Goal: Task Accomplishment & Management: Manage account settings

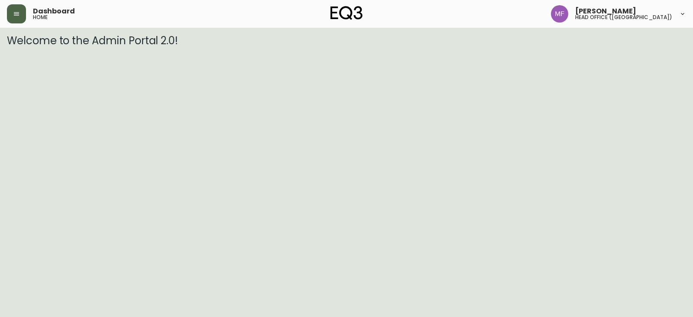
click at [15, 9] on button "button" at bounding box center [16, 13] width 19 height 19
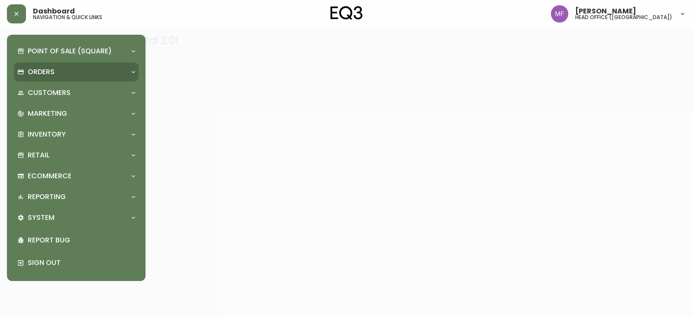
click at [39, 65] on div "Orders" at bounding box center [76, 71] width 125 height 19
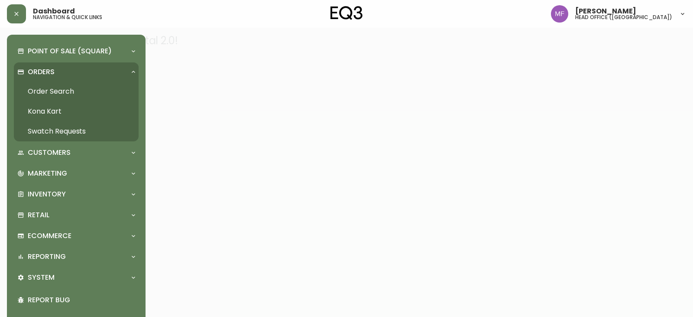
drag, startPoint x: 64, startPoint y: 93, endPoint x: 198, endPoint y: 0, distance: 162.3
click at [64, 93] on link "Order Search" at bounding box center [76, 91] width 125 height 20
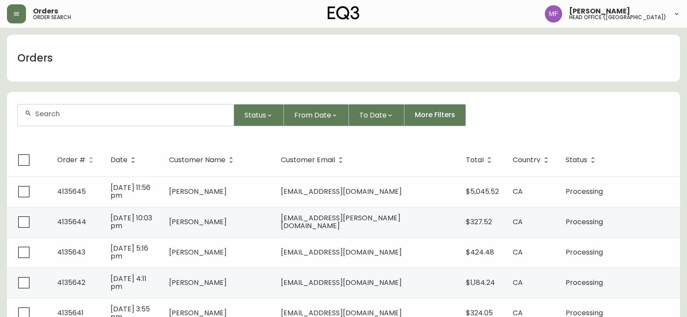
click at [52, 118] on div at bounding box center [126, 114] width 216 height 21
paste input "4134917"
type input "4134917"
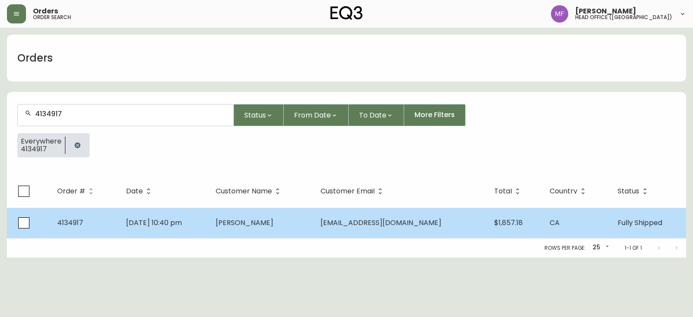
click at [209, 225] on td "[DATE] 10:40 pm" at bounding box center [164, 223] width 90 height 30
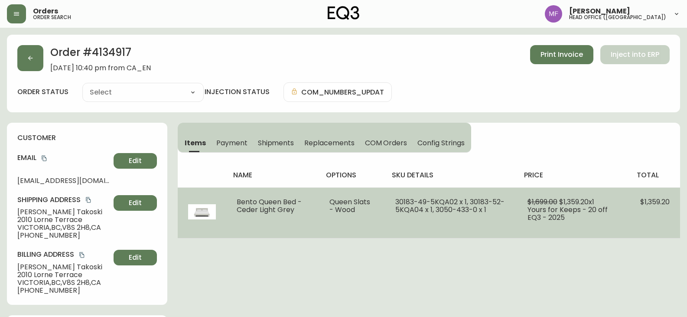
type input "Fully Shipped"
select select "FULLY_SHIPPED"
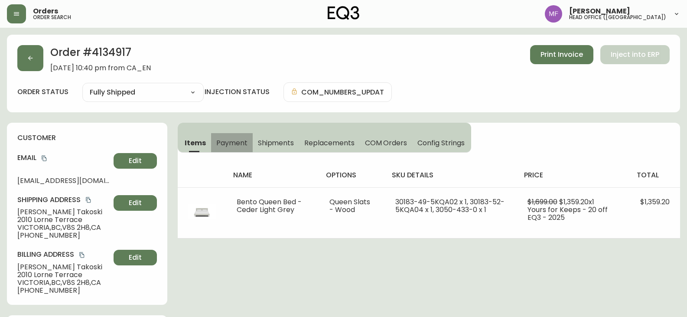
click at [228, 133] on button "Payment" at bounding box center [232, 142] width 42 height 19
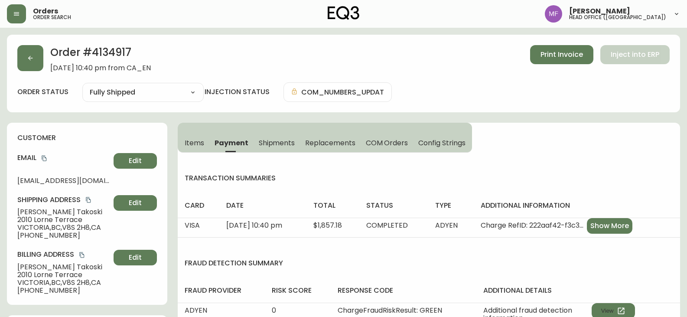
click at [282, 139] on span "Shipments" at bounding box center [277, 142] width 36 height 9
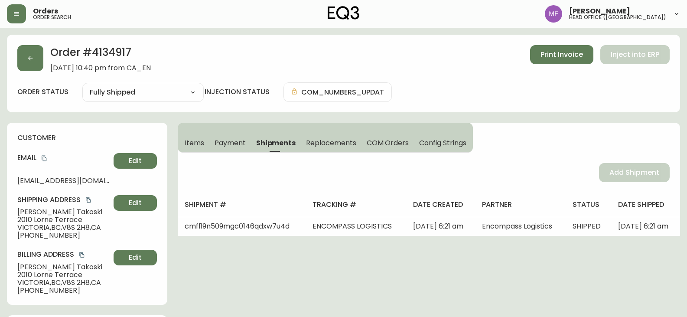
click at [193, 144] on span "Items" at bounding box center [195, 142] width 20 height 9
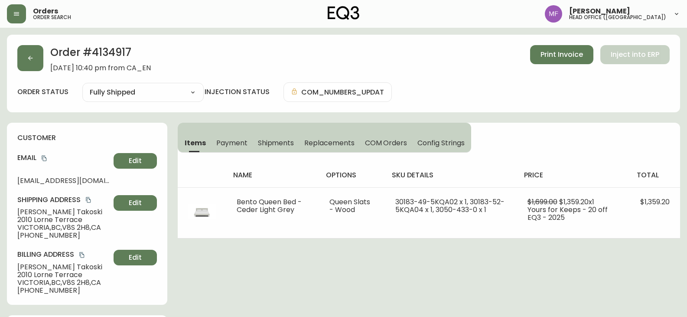
click at [122, 48] on h2 "Order # 4134917" at bounding box center [100, 54] width 101 height 19
copy h2 "4134917"
drag, startPoint x: 75, startPoint y: 211, endPoint x: 0, endPoint y: 210, distance: 75.4
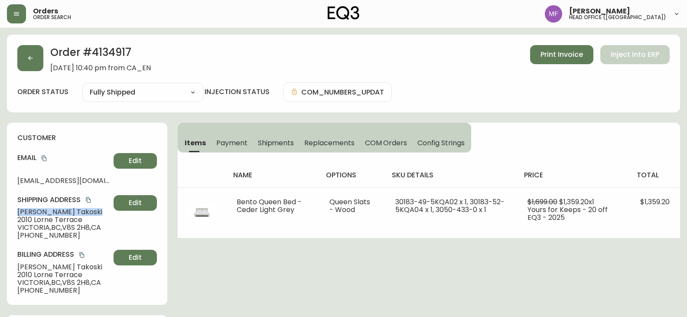
copy span "[PERSON_NAME]"
click at [112, 42] on div "Order # 4134917 [DATE] 10:40 pm from CA_EN Print Invoice Inject into ERP order …" at bounding box center [343, 74] width 673 height 78
copy h2 "4134917"
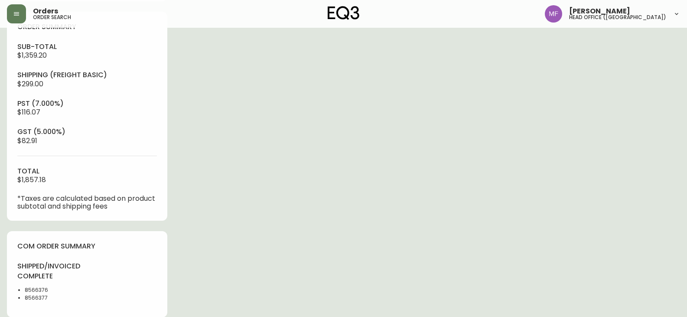
click at [29, 288] on li "8566376" at bounding box center [53, 290] width 57 height 8
drag, startPoint x: 25, startPoint y: 287, endPoint x: 49, endPoint y: 296, distance: 26.2
click at [49, 296] on ul "8566376 8566377" at bounding box center [49, 294] width 65 height 16
copy ul "8566376 8566377"
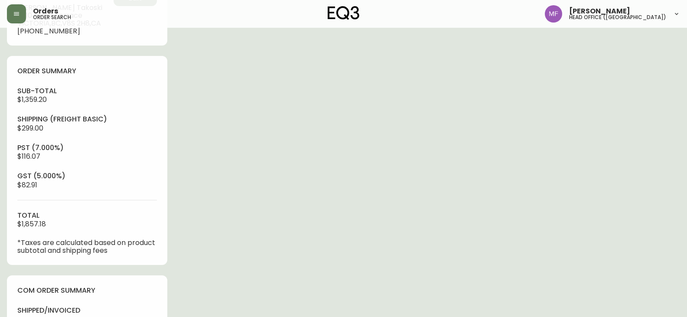
scroll to position [0, 0]
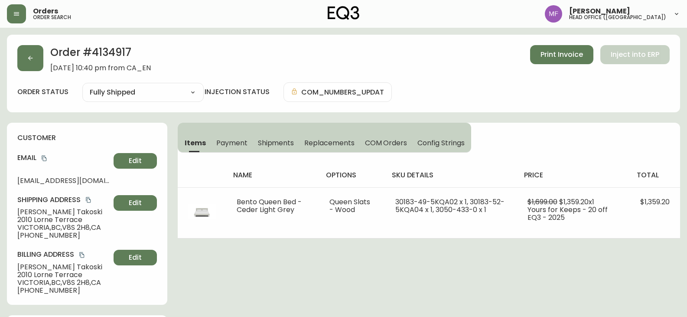
click at [151, 47] on h2 "Order # 4134917" at bounding box center [100, 54] width 101 height 19
click at [114, 52] on h2 "Order # 4134917" at bounding box center [100, 54] width 101 height 19
copy h2 "4134917"
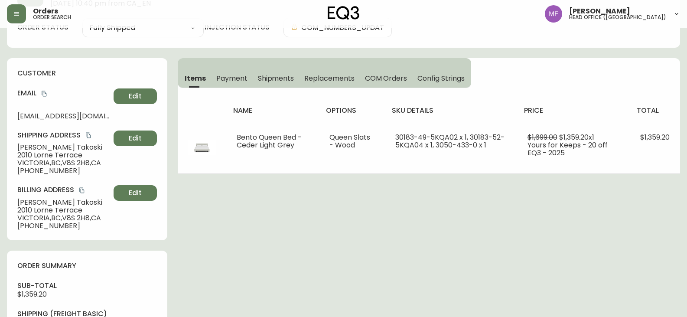
scroll to position [347, 0]
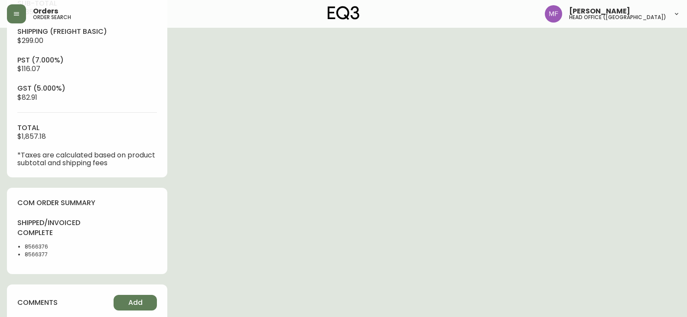
click at [29, 247] on li "8566376" at bounding box center [53, 247] width 57 height 8
drag, startPoint x: 29, startPoint y: 247, endPoint x: 133, endPoint y: 233, distance: 105.5
click at [30, 248] on li "8566376" at bounding box center [53, 247] width 57 height 8
copy li "8566376"
click at [36, 254] on li "8566377" at bounding box center [53, 255] width 57 height 8
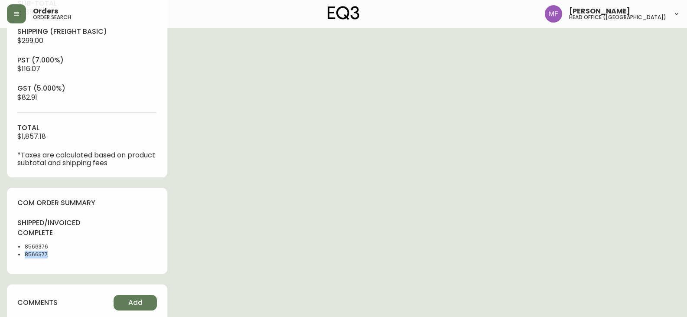
click at [36, 254] on li "8566377" at bounding box center [53, 255] width 57 height 8
copy li "8566377"
click at [337, 200] on div "Order # 4134917 [DATE] 10:40 pm from CA_EN Print Invoice Inject into ERP order …" at bounding box center [343, 110] width 673 height 844
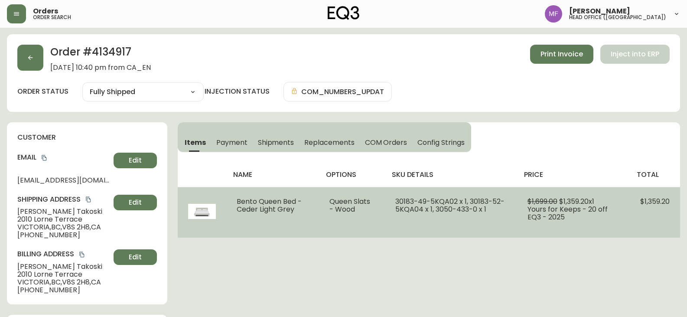
scroll to position [0, 0]
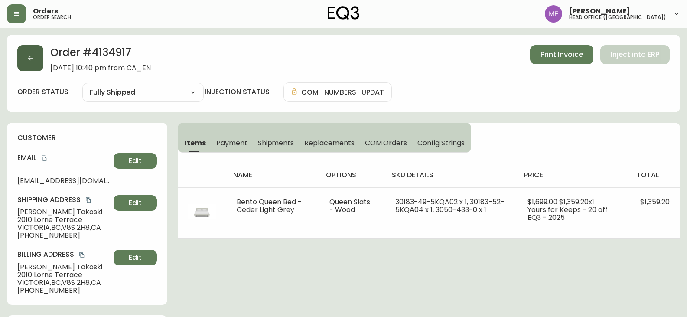
click at [35, 63] on button "button" at bounding box center [30, 58] width 26 height 26
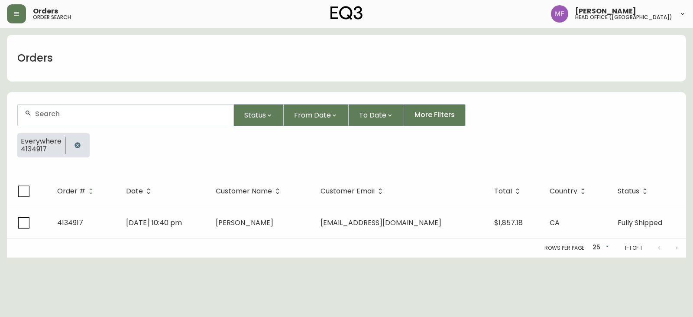
click at [75, 147] on icon "button" at bounding box center [78, 145] width 6 height 6
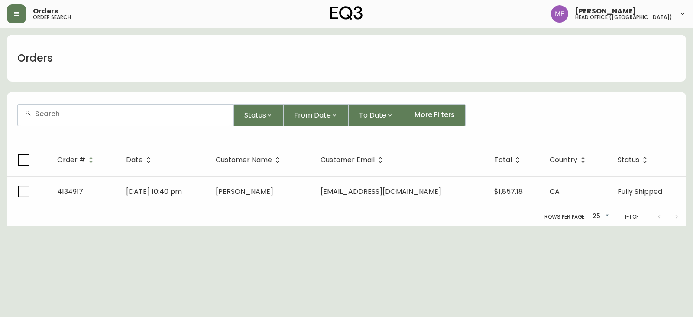
click at [60, 114] on input "text" at bounding box center [131, 114] width 192 height 8
paste input "[PERSON_NAME]"
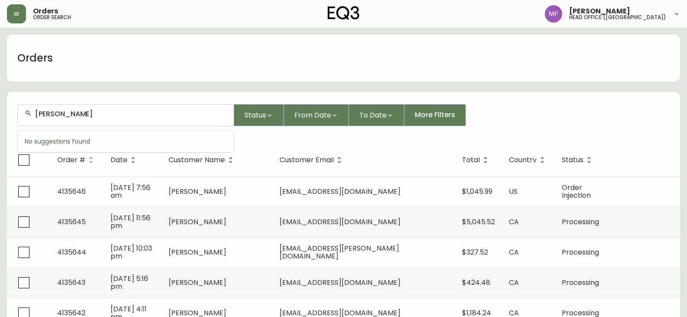
type input "[PERSON_NAME]"
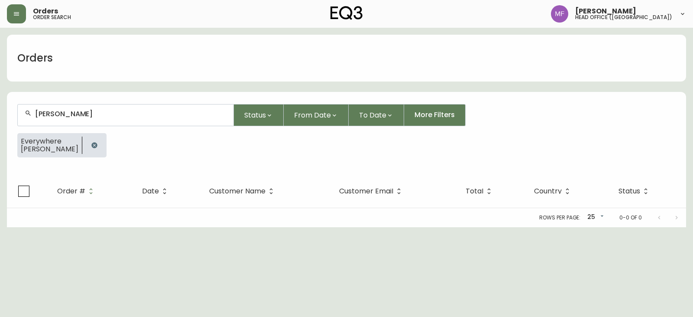
drag, startPoint x: 92, startPoint y: 143, endPoint x: 129, endPoint y: 159, distance: 40.0
click at [96, 144] on button "button" at bounding box center [94, 145] width 17 height 17
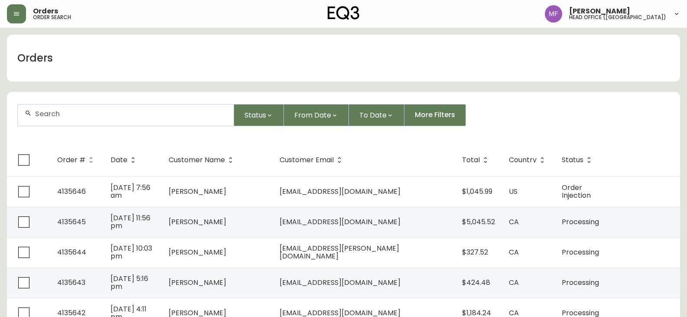
click at [608, 103] on form "Status From Date To Date More Filters" at bounding box center [343, 119] width 673 height 50
click at [49, 113] on input "text" at bounding box center [131, 114] width 192 height 8
type input "4134917"
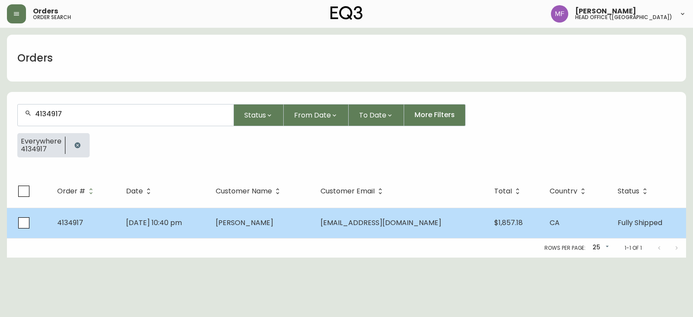
click at [266, 227] on span "[PERSON_NAME]" at bounding box center [245, 223] width 58 height 10
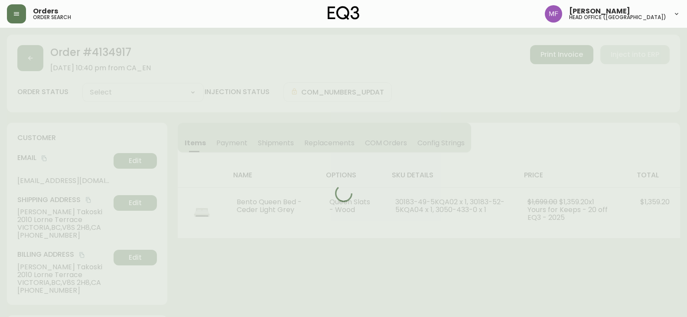
type input "Fully Shipped"
select select "FULLY_SHIPPED"
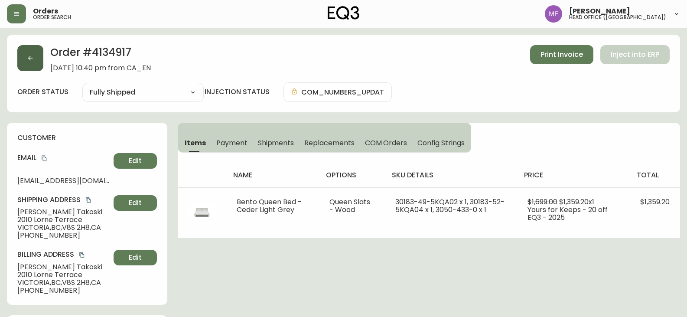
click at [29, 63] on button "button" at bounding box center [30, 58] width 26 height 26
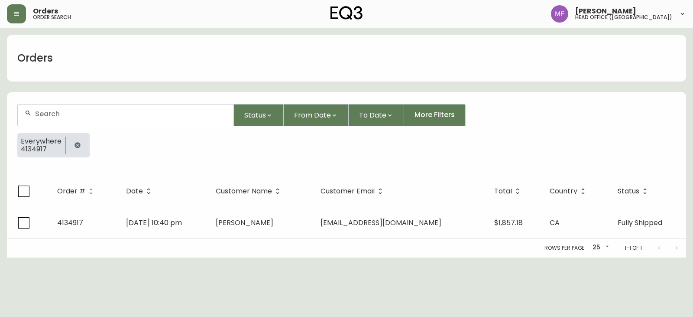
click at [78, 150] on button "button" at bounding box center [77, 145] width 17 height 17
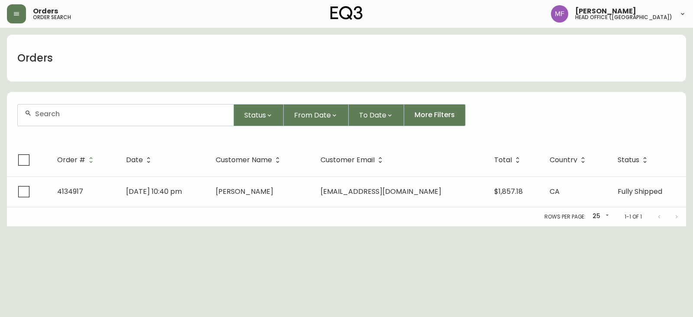
click at [72, 122] on div at bounding box center [126, 114] width 216 height 21
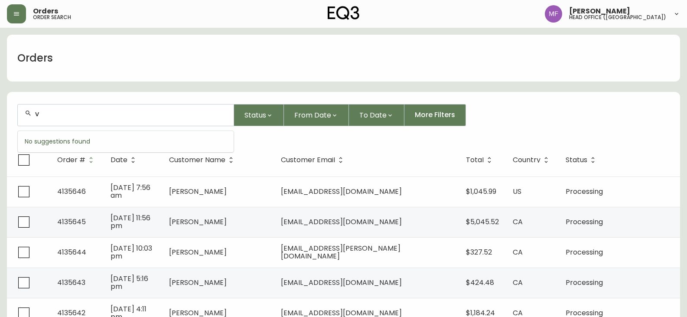
type input "v"
paste input "4135140"
type input "4135140"
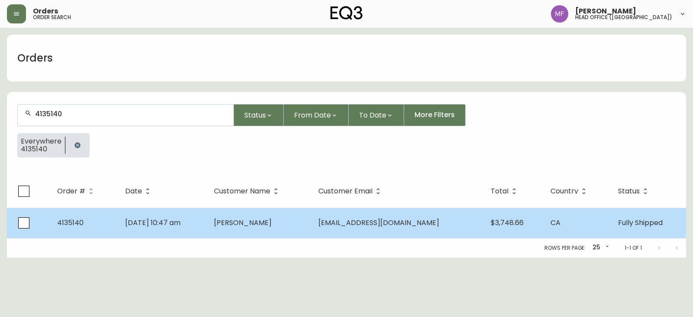
click at [312, 226] on td "[PERSON_NAME]" at bounding box center [259, 223] width 104 height 30
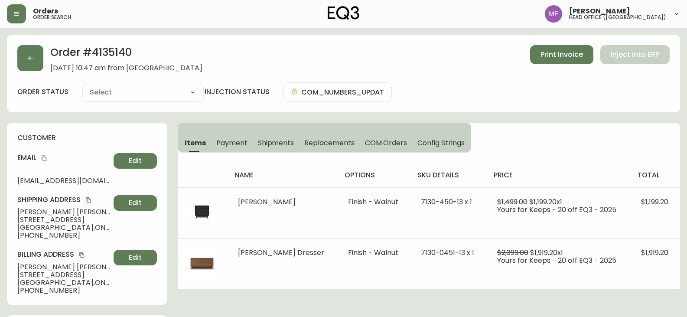
type input "Fully Shipped"
select select "FULLY_SHIPPED"
click at [33, 63] on button "button" at bounding box center [30, 58] width 26 height 26
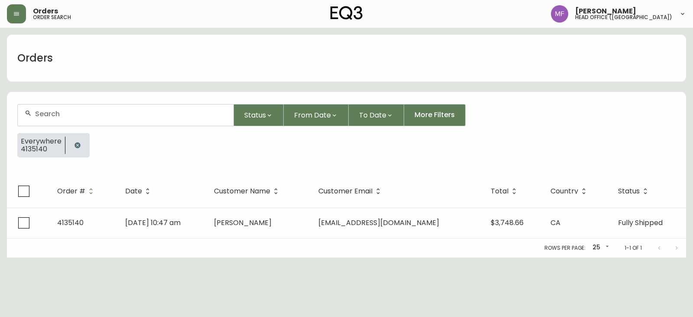
click at [75, 146] on icon "button" at bounding box center [78, 145] width 6 height 6
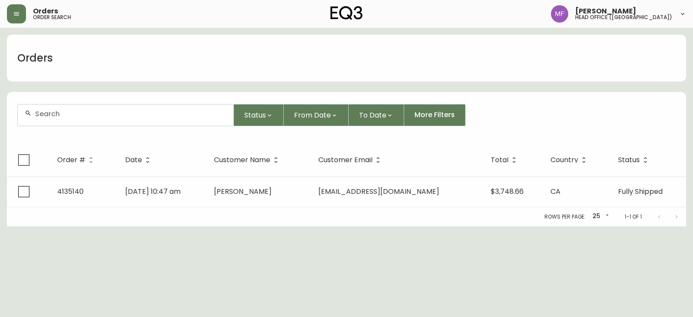
click at [74, 117] on input "text" at bounding box center [131, 114] width 192 height 8
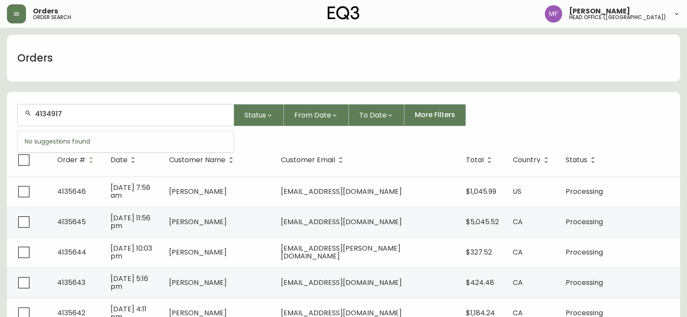
type input "4134917"
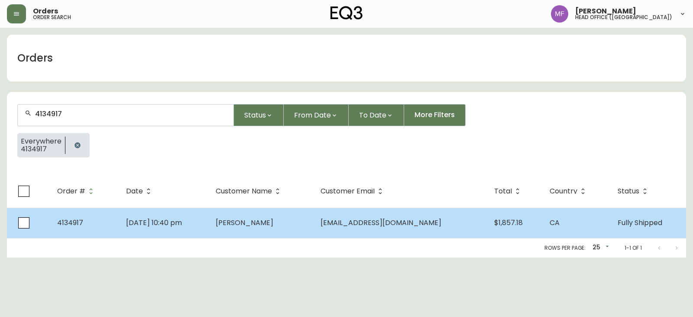
click at [253, 218] on span "[PERSON_NAME]" at bounding box center [245, 223] width 58 height 10
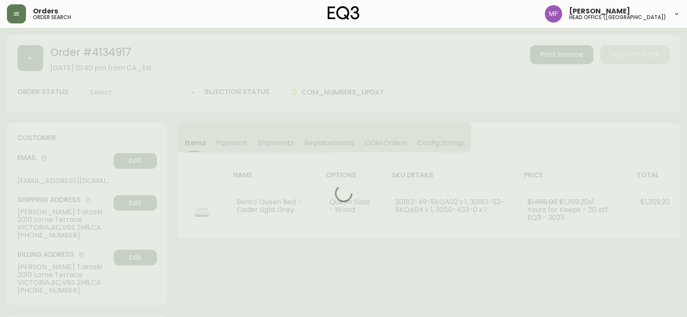
type input "Fully Shipped"
select select "FULLY_SHIPPED"
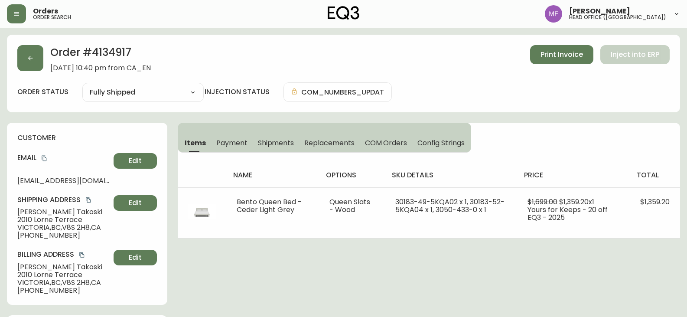
drag, startPoint x: 693, startPoint y: 218, endPoint x: 232, endPoint y: 204, distance: 460.9
click at [137, 221] on div "Shipping Address [PERSON_NAME] [STREET_ADDRESS][PERSON_NAME] [PHONE_NUMBER] Edit" at bounding box center [87, 217] width 140 height 44
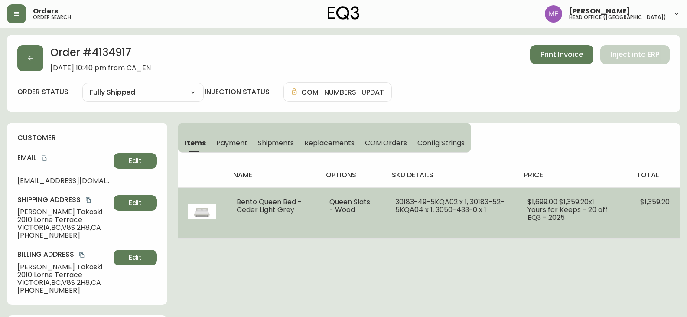
click at [283, 193] on td "Bento Queen Bed - Ceder Light Grey" at bounding box center [272, 212] width 93 height 51
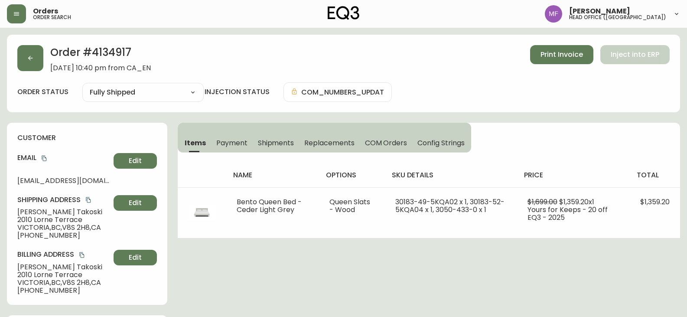
click at [263, 146] on span "Shipments" at bounding box center [276, 142] width 36 height 9
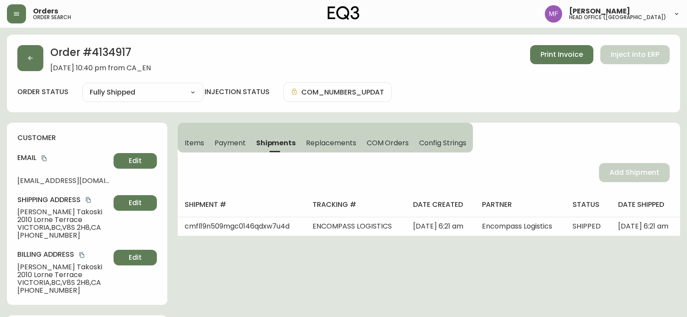
click at [200, 142] on span "Items" at bounding box center [195, 142] width 20 height 9
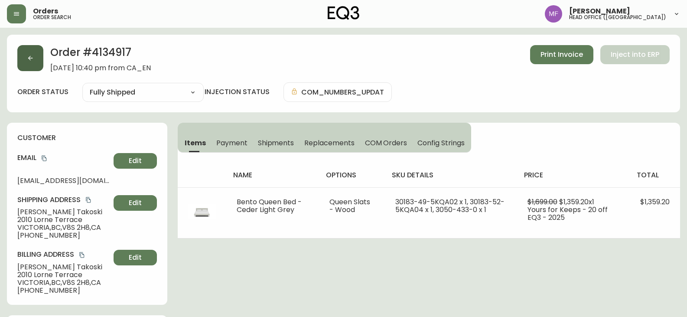
click at [29, 63] on button "button" at bounding box center [30, 58] width 26 height 26
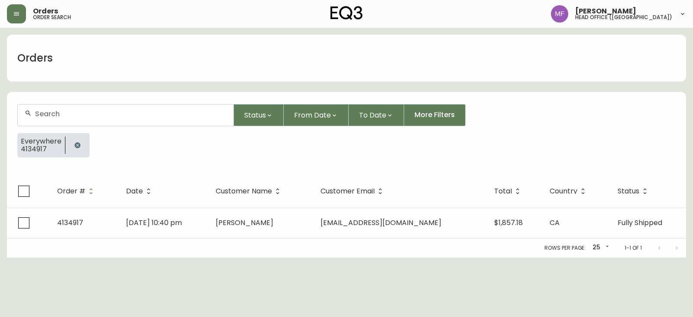
click at [78, 141] on button "button" at bounding box center [77, 145] width 17 height 17
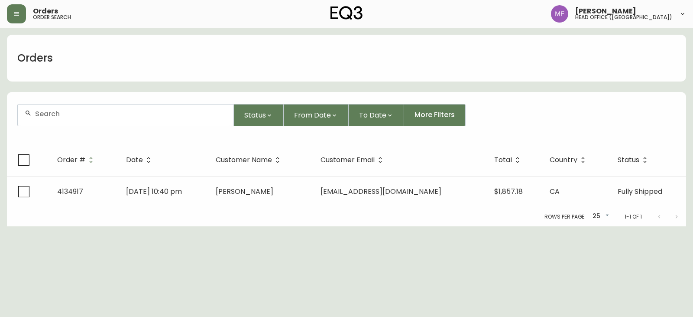
drag, startPoint x: 71, startPoint y: 117, endPoint x: 71, endPoint y: 104, distance: 13.0
click at [71, 117] on input "text" at bounding box center [131, 114] width 192 height 8
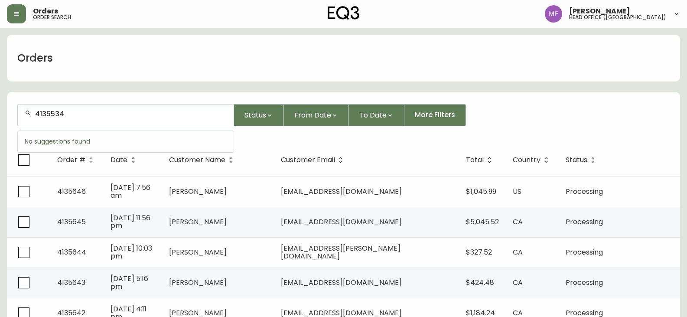
type input "4135534"
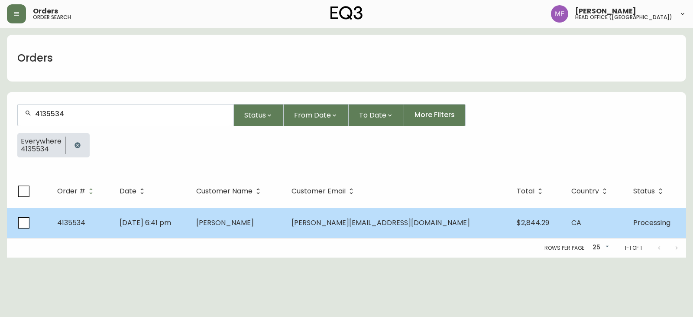
click at [234, 229] on td "[PERSON_NAME]" at bounding box center [236, 223] width 95 height 30
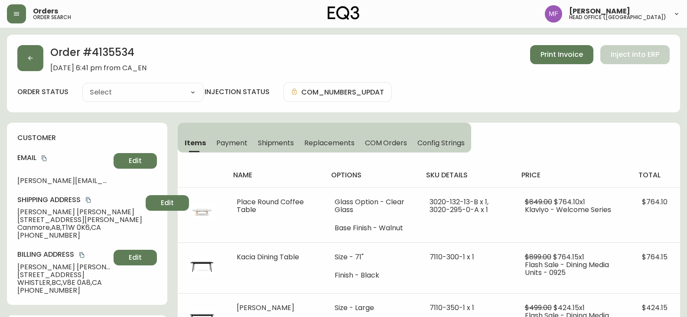
type input "Processing"
select select "PROCESSING"
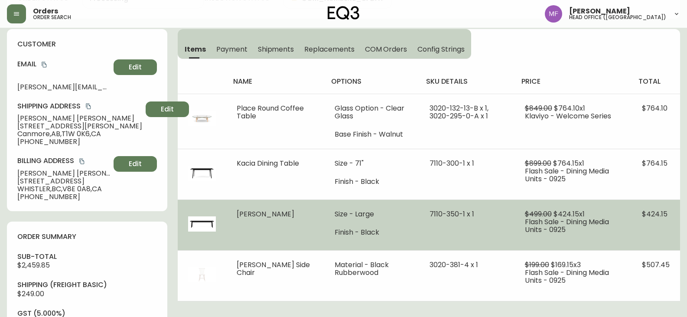
scroll to position [43, 0]
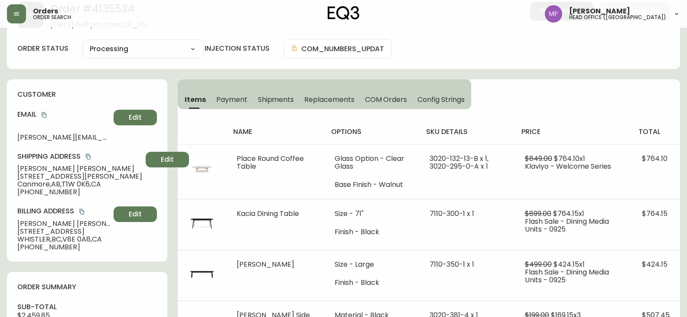
click at [157, 73] on div "Order # 4135534 [DATE] 6:41 pm from CA_EN Print Invoice Inject into ERP order s…" at bounding box center [343, 319] width 673 height 657
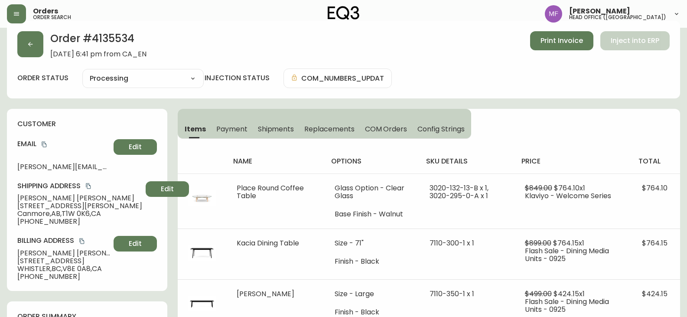
scroll to position [0, 0]
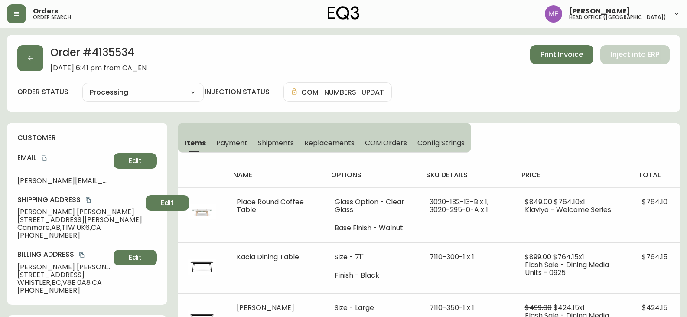
click at [123, 52] on h2 "Order # 4135534" at bounding box center [98, 54] width 96 height 19
copy h2 "4135534"
click at [36, 62] on button "button" at bounding box center [30, 58] width 26 height 26
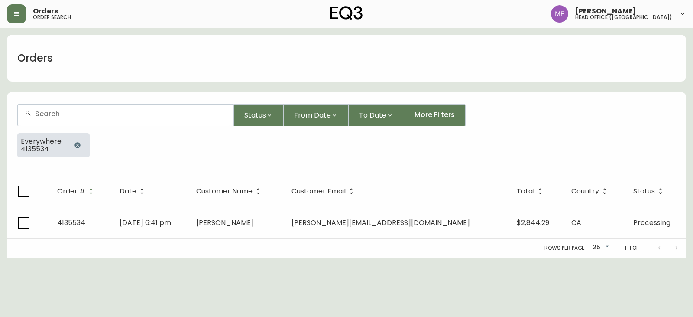
click at [77, 141] on button "button" at bounding box center [77, 145] width 17 height 17
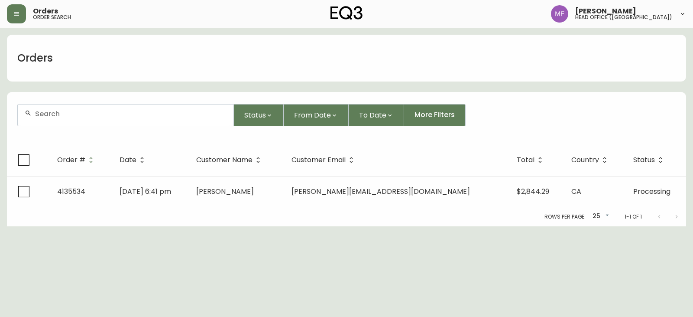
click at [72, 119] on div at bounding box center [126, 114] width 216 height 21
paste input "4134682"
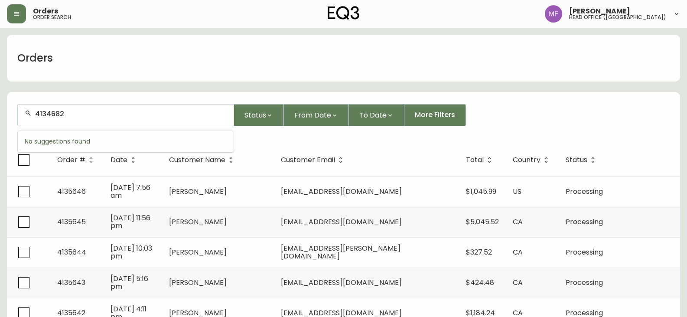
type input "4134682"
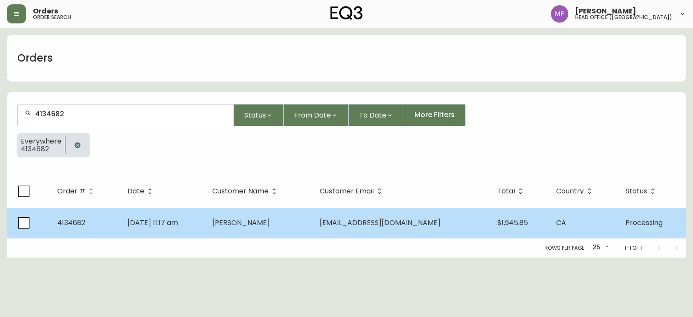
click at [269, 229] on td "[PERSON_NAME]" at bounding box center [258, 223] width 107 height 30
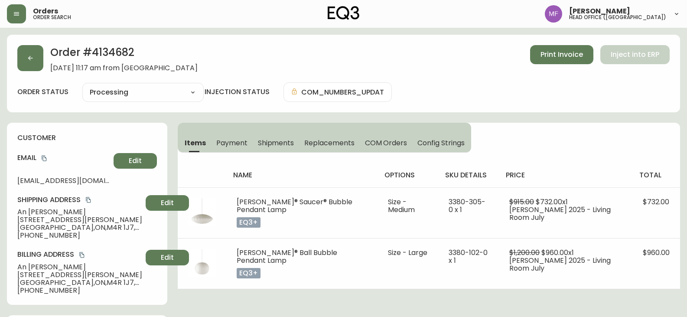
type input "Processing"
select select "PROCESSING"
click at [120, 55] on h2 "Order # 4134682" at bounding box center [123, 54] width 147 height 19
copy h2 "4134682"
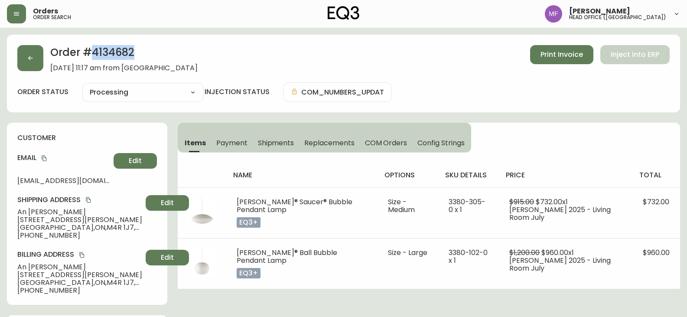
click at [125, 50] on h2 "Order # 4134682" at bounding box center [123, 54] width 147 height 19
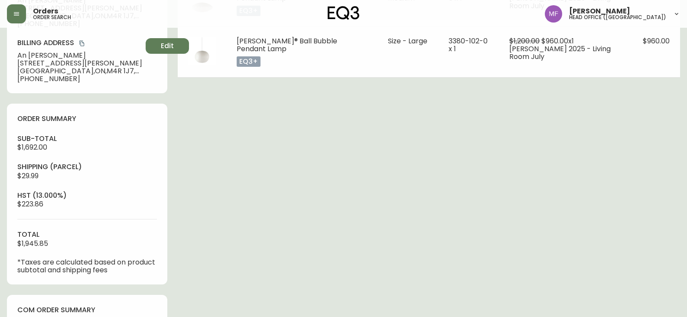
scroll to position [347, 0]
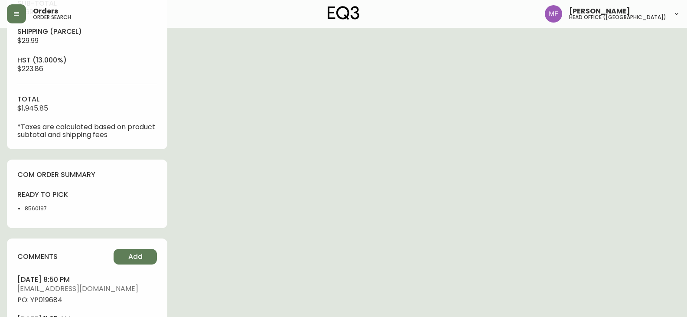
click at [37, 211] on li "8560197" at bounding box center [53, 209] width 57 height 8
copy li "8560197"
click at [361, 194] on div "Order # 4134682 [DATE] 11:17 am from [GEOGRAPHIC_DATA] Print Invoice Inject int…" at bounding box center [343, 36] width 673 height 696
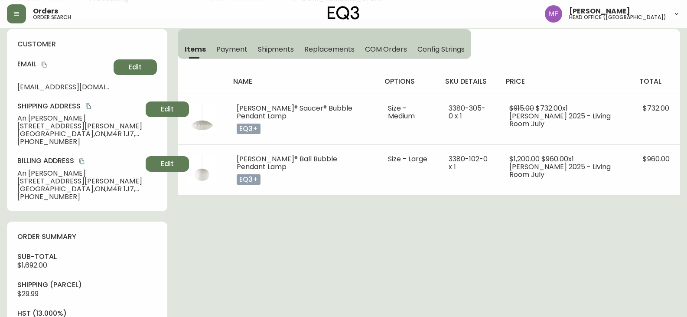
scroll to position [0, 0]
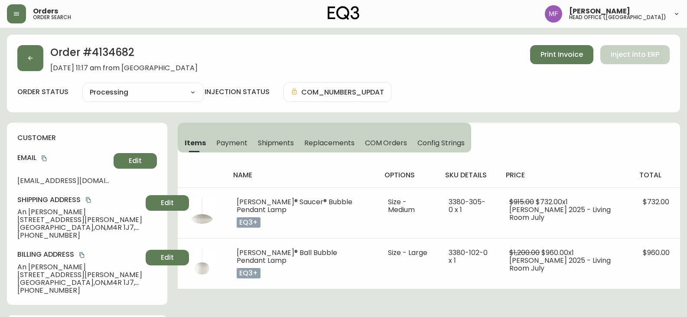
click at [113, 53] on h2 "Order # 4134682" at bounding box center [123, 54] width 147 height 19
click at [573, 144] on div "Items Payment Shipments Replacements COM Orders Config Strings name options sku…" at bounding box center [429, 206] width 502 height 166
click at [36, 62] on button "button" at bounding box center [30, 58] width 26 height 26
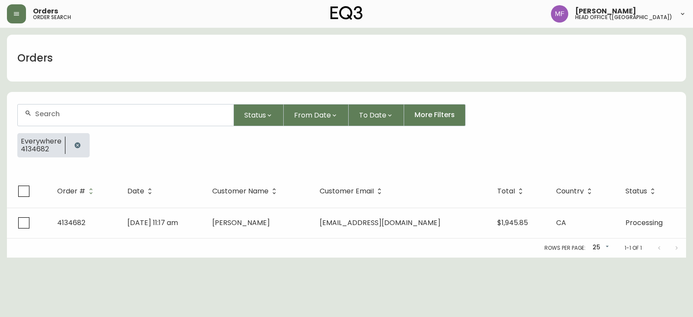
click at [74, 143] on icon "button" at bounding box center [77, 145] width 7 height 7
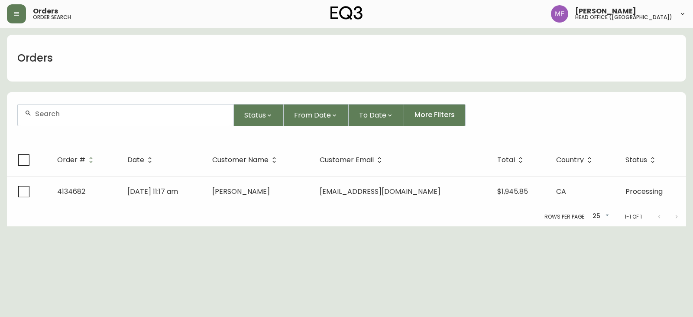
click at [72, 119] on div at bounding box center [126, 114] width 216 height 21
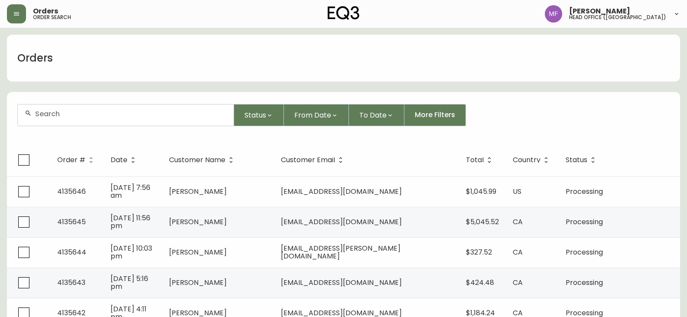
paste input "4135421"
type input "4135421"
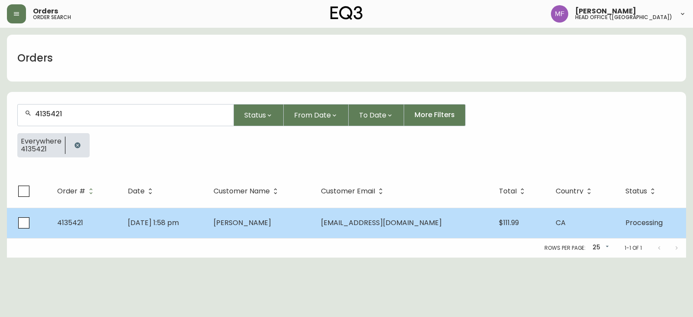
click at [354, 213] on td "[EMAIL_ADDRESS][DOMAIN_NAME]" at bounding box center [403, 223] width 178 height 30
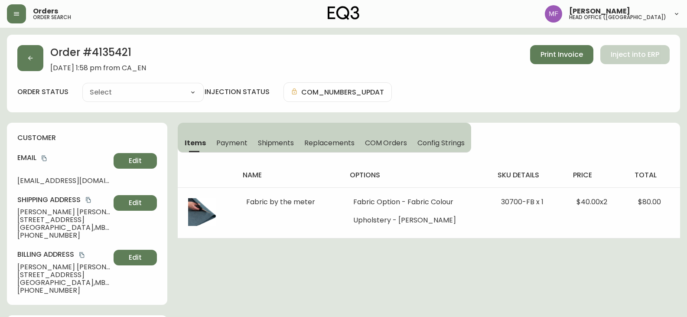
type input "Processing"
select select "PROCESSING"
click at [118, 49] on h2 "Order # 4135421" at bounding box center [98, 54] width 96 height 19
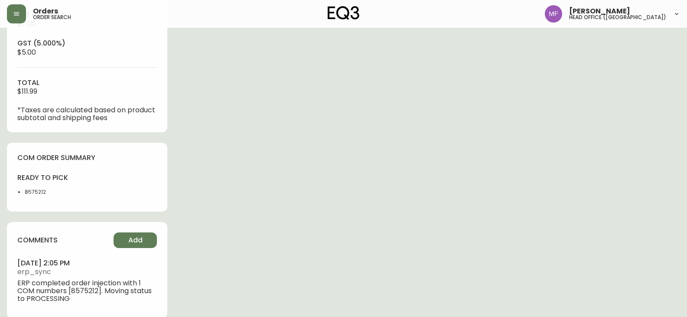
scroll to position [404, 0]
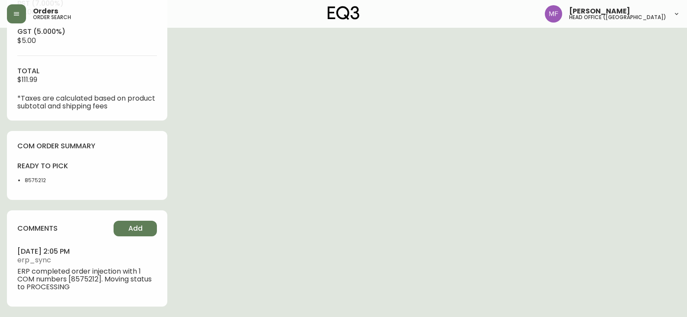
click at [36, 179] on li "8575212" at bounding box center [53, 180] width 57 height 8
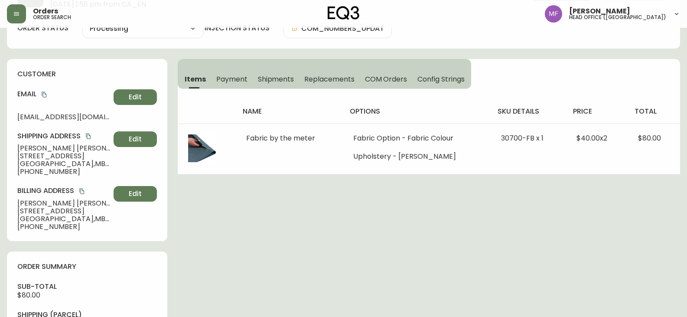
scroll to position [0, 0]
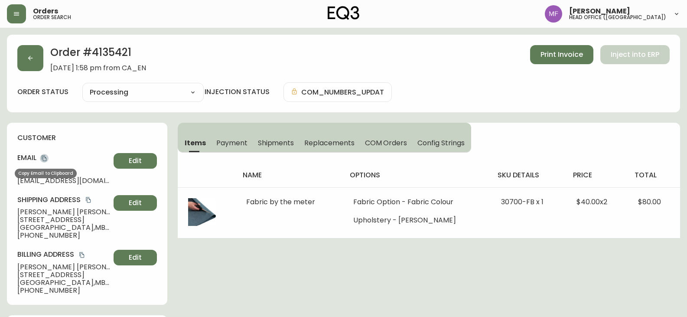
click at [45, 157] on icon "copy" at bounding box center [44, 159] width 5 height 6
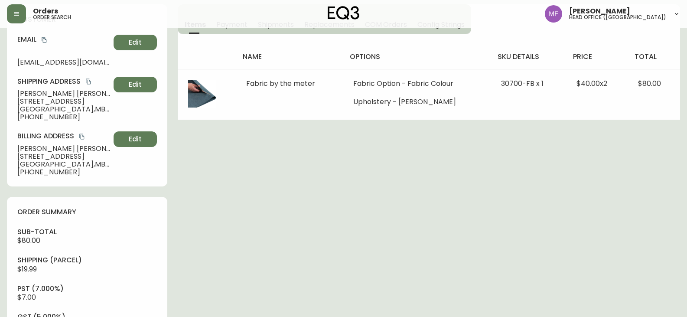
scroll to position [43, 0]
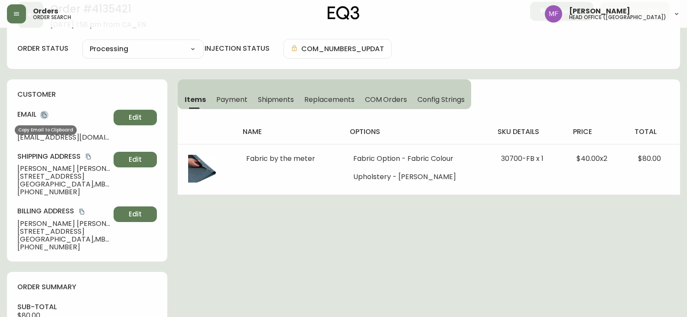
drag, startPoint x: 43, startPoint y: 114, endPoint x: 131, endPoint y: 99, distance: 89.1
click at [43, 114] on icon "copy" at bounding box center [44, 115] width 6 height 6
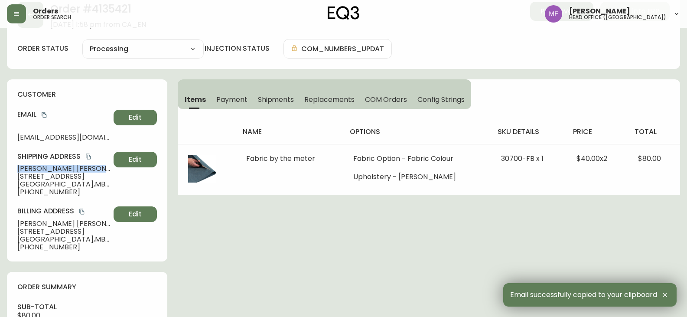
drag, startPoint x: 76, startPoint y: 169, endPoint x: 0, endPoint y: 169, distance: 75.9
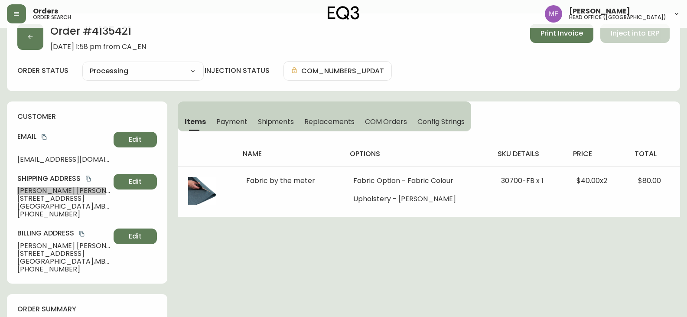
scroll to position [0, 0]
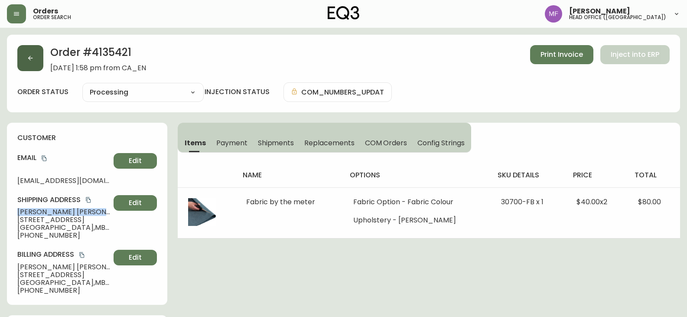
click at [28, 69] on button "button" at bounding box center [30, 58] width 26 height 26
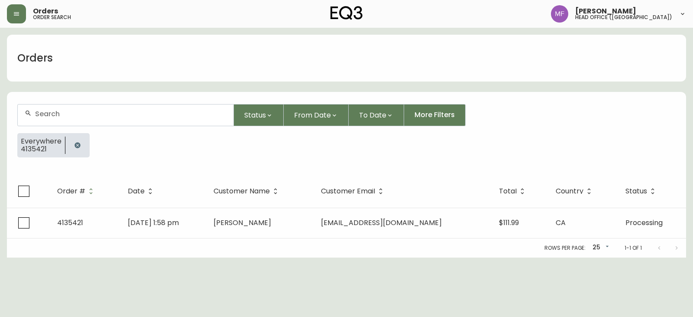
click at [81, 141] on button "button" at bounding box center [77, 145] width 17 height 17
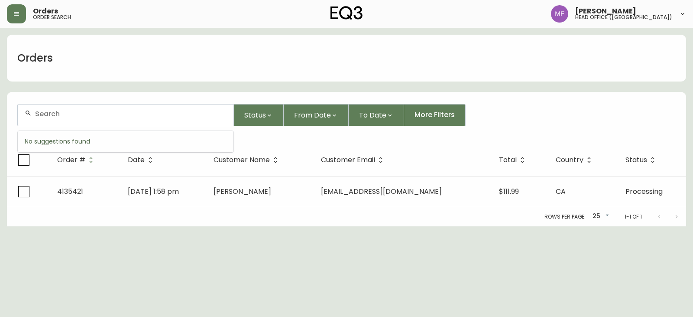
click at [65, 116] on input "text" at bounding box center [131, 114] width 192 height 8
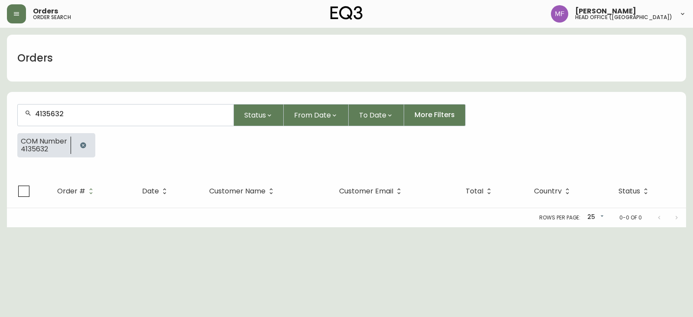
click at [76, 145] on button "button" at bounding box center [83, 145] width 17 height 17
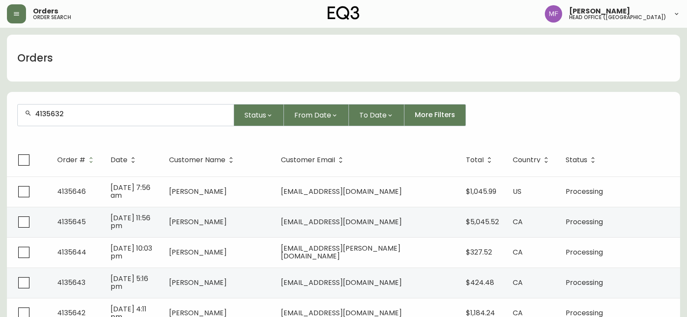
click at [64, 118] on div "4135632" at bounding box center [126, 114] width 216 height 21
type input "4135632"
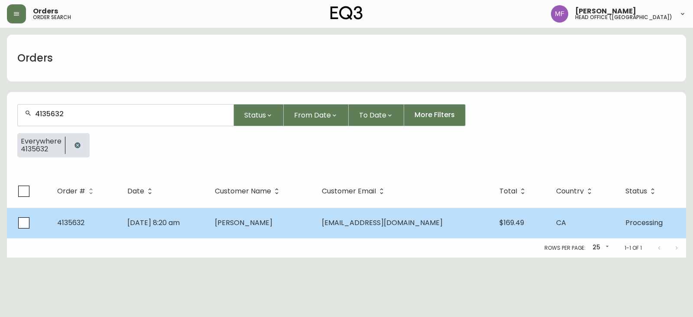
click at [208, 216] on td "[DATE] 8:20 am" at bounding box center [164, 223] width 88 height 30
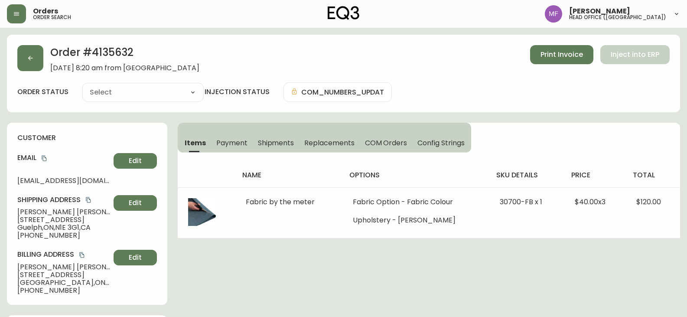
type input "Processing"
select select "PROCESSING"
click at [45, 156] on icon "copy" at bounding box center [44, 159] width 5 height 6
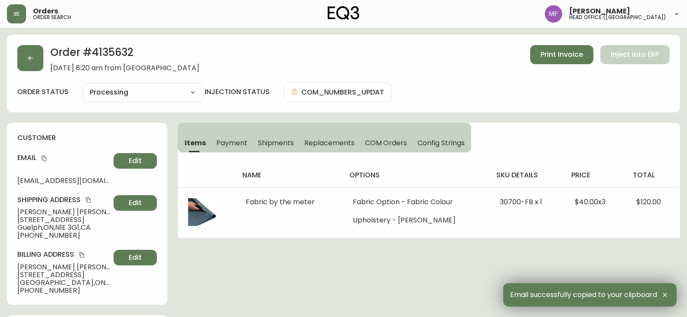
click at [114, 52] on h2 "Order # 4135632" at bounding box center [124, 54] width 149 height 19
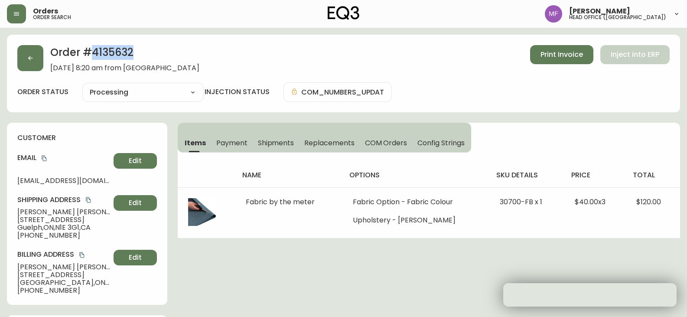
click at [114, 52] on h2 "Order # 4135632" at bounding box center [124, 54] width 149 height 19
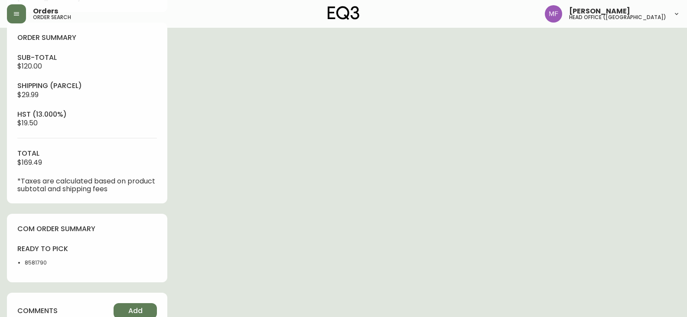
scroll to position [303, 0]
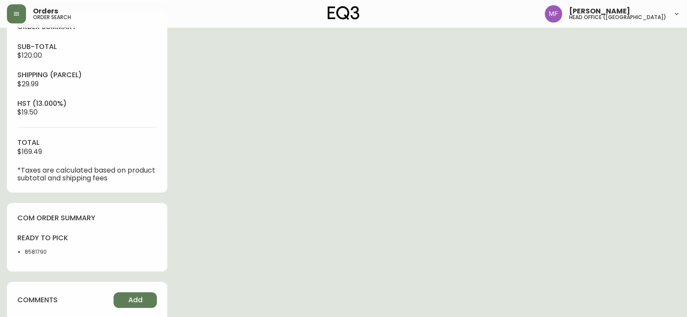
click at [41, 255] on li "8581790" at bounding box center [53, 252] width 57 height 8
click at [337, 199] on div "Order # 4135632 [DATE] 8:20 am from [GEOGRAPHIC_DATA] Print Invoice Inject into…" at bounding box center [343, 59] width 673 height 657
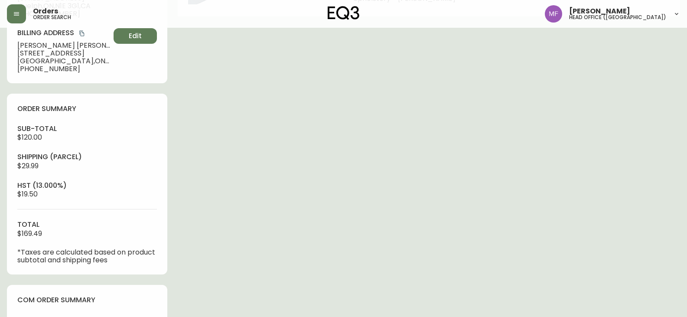
scroll to position [173, 0]
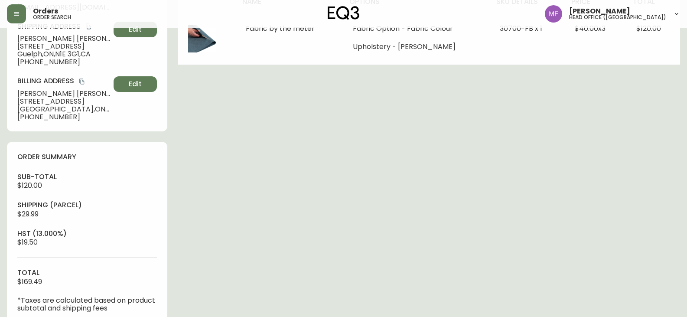
click at [438, 241] on div "Order # 4135632 [DATE] 8:20 am from [GEOGRAPHIC_DATA] Print Invoice Inject into…" at bounding box center [343, 189] width 673 height 657
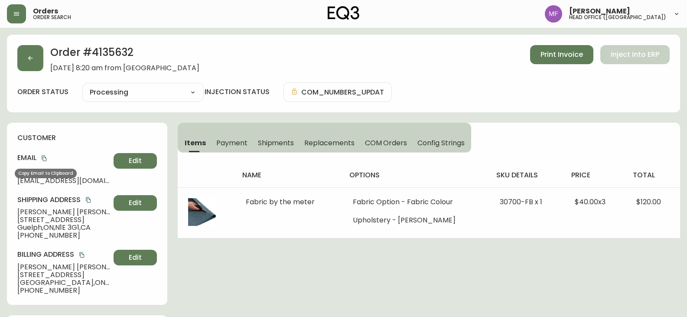
click at [45, 159] on icon "copy" at bounding box center [44, 158] width 6 height 6
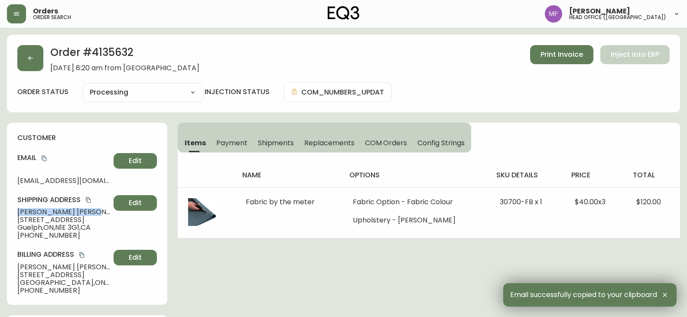
drag, startPoint x: 65, startPoint y: 212, endPoint x: 5, endPoint y: 215, distance: 60.3
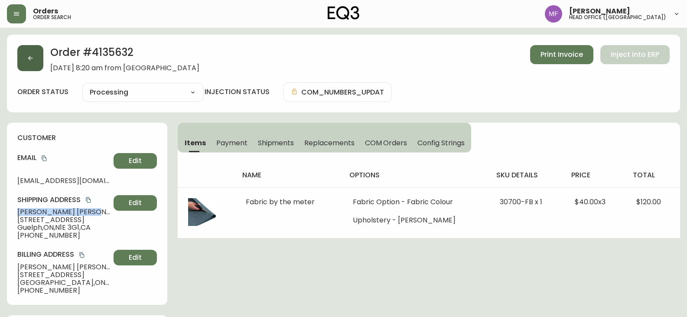
click at [29, 58] on icon "button" at bounding box center [30, 58] width 5 height 5
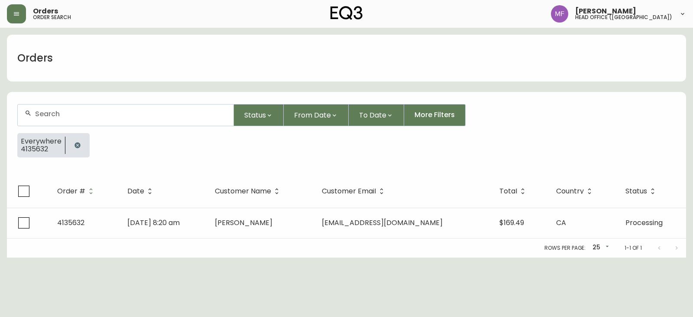
click at [70, 141] on button "button" at bounding box center [77, 145] width 17 height 17
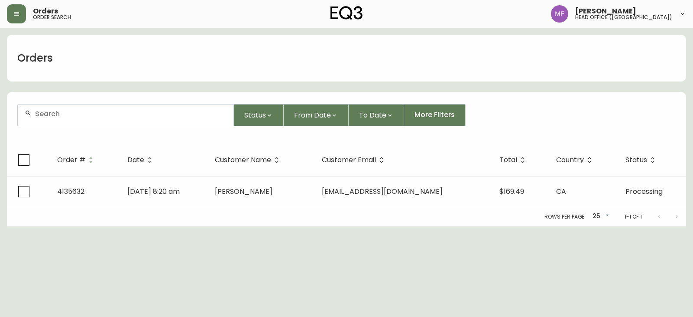
click at [56, 105] on div at bounding box center [126, 114] width 216 height 21
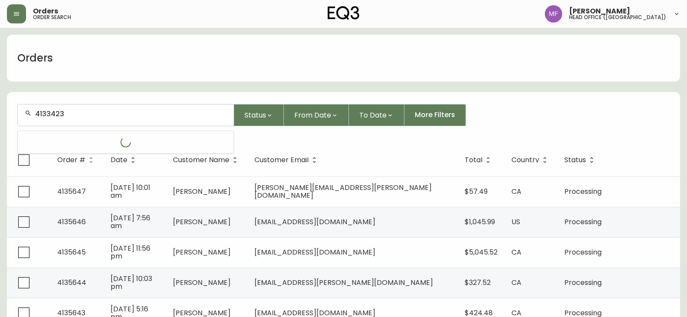
type input "4133423"
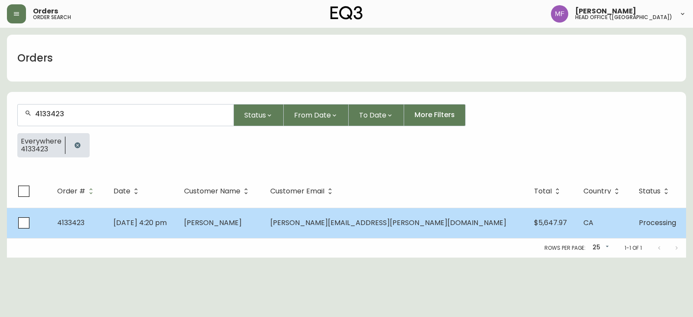
click at [263, 227] on td "[PERSON_NAME]" at bounding box center [220, 223] width 86 height 30
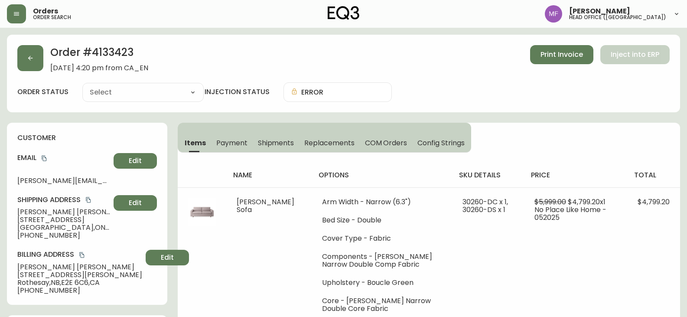
type input "Processing"
select select "PROCESSING"
click at [41, 55] on button "button" at bounding box center [30, 58] width 26 height 26
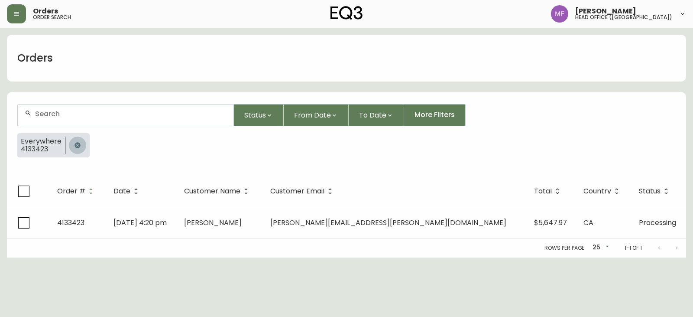
click at [74, 143] on icon "button" at bounding box center [77, 145] width 7 height 7
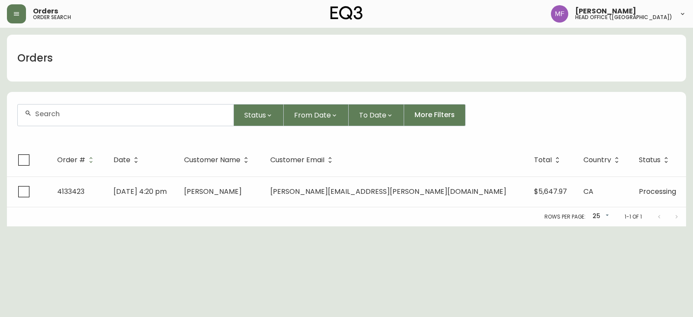
click at [75, 119] on div at bounding box center [126, 114] width 216 height 21
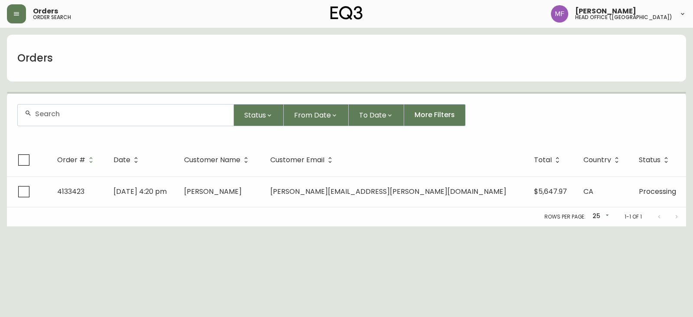
paste input "4135588"
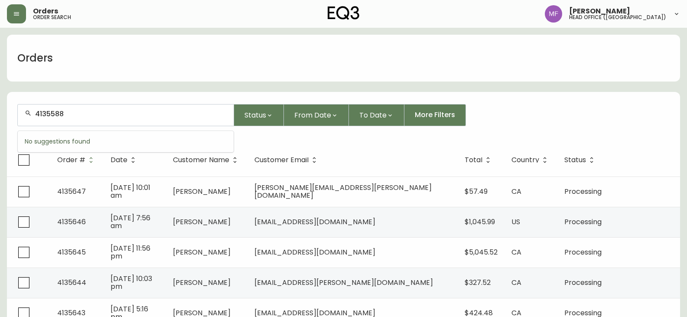
type input "4135588"
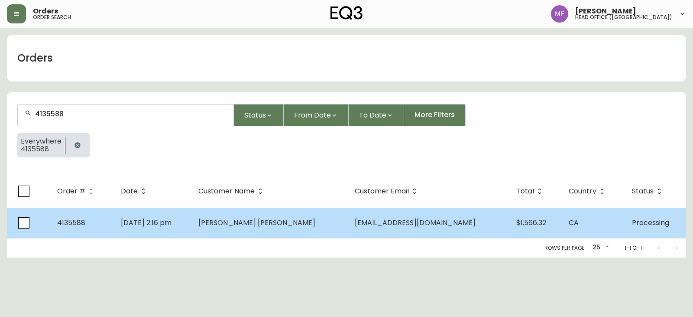
click at [243, 224] on span "[PERSON_NAME] [PERSON_NAME]" at bounding box center [257, 223] width 117 height 10
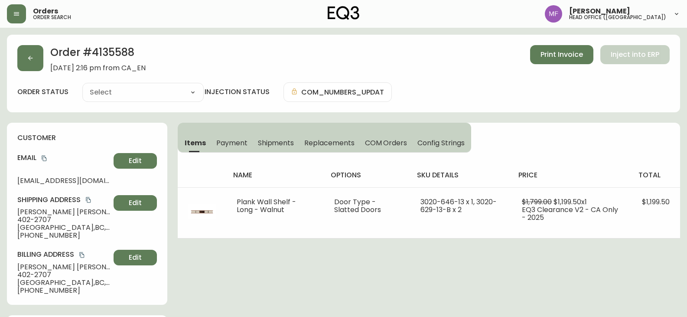
type input "Processing"
select select "PROCESSING"
click at [126, 52] on h2 "Order # 4135588" at bounding box center [97, 54] width 95 height 19
drag, startPoint x: 93, startPoint y: 211, endPoint x: 0, endPoint y: 211, distance: 92.7
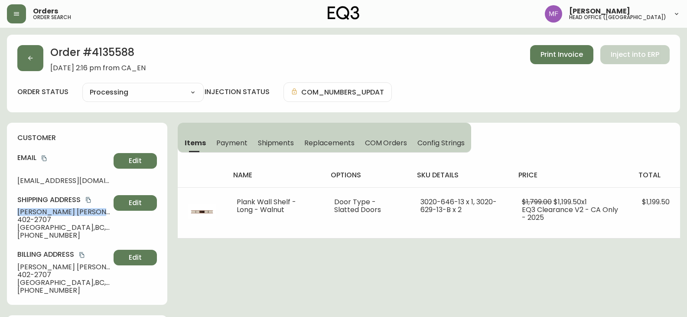
click at [114, 49] on h2 "Order # 4135588" at bounding box center [97, 54] width 95 height 19
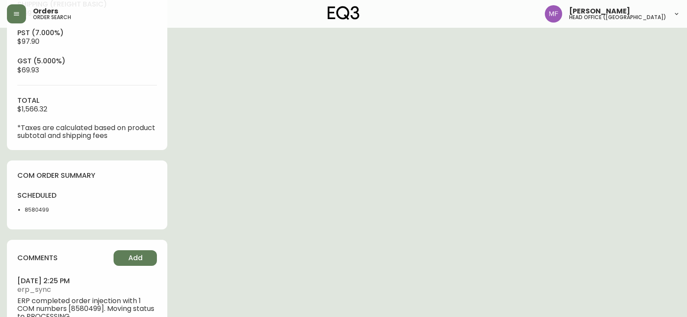
scroll to position [404, 0]
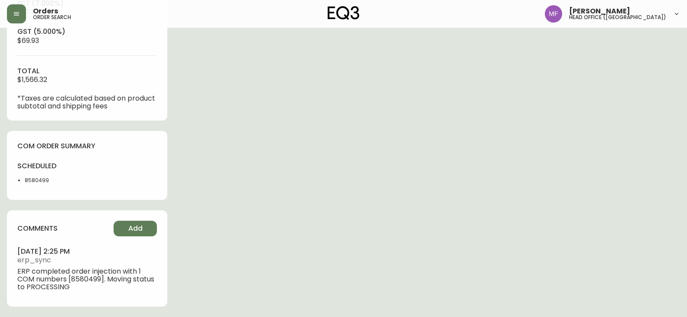
click at [33, 176] on div "scheduled 8580499" at bounding box center [49, 175] width 65 height 28
click at [33, 176] on li "8580499" at bounding box center [53, 180] width 57 height 8
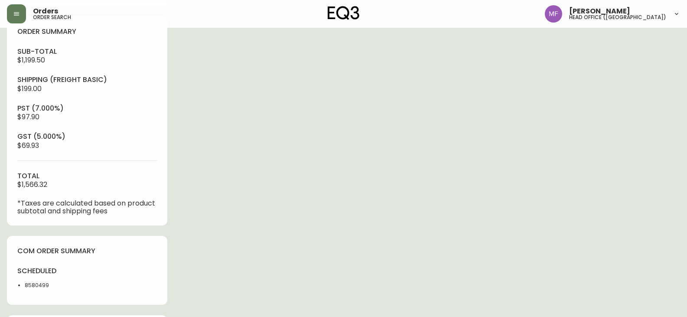
scroll to position [230, 0]
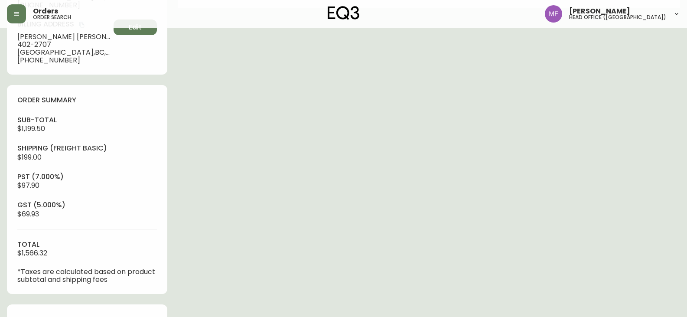
drag, startPoint x: 437, startPoint y: 248, endPoint x: 436, endPoint y: 243, distance: 4.9
click at [437, 248] on div "Order # 4135588 [DATE] 2:16 pm from CA_EN Print Invoice Inject into ERP order s…" at bounding box center [343, 148] width 673 height 686
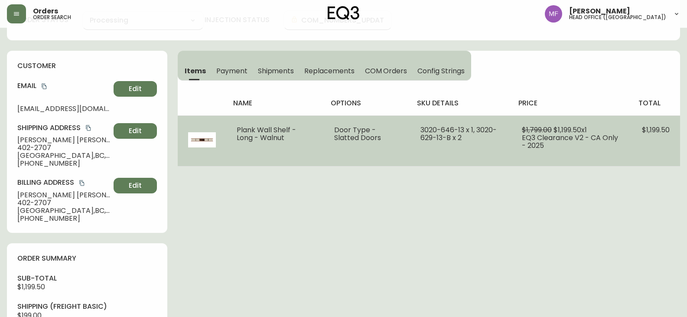
scroll to position [0, 0]
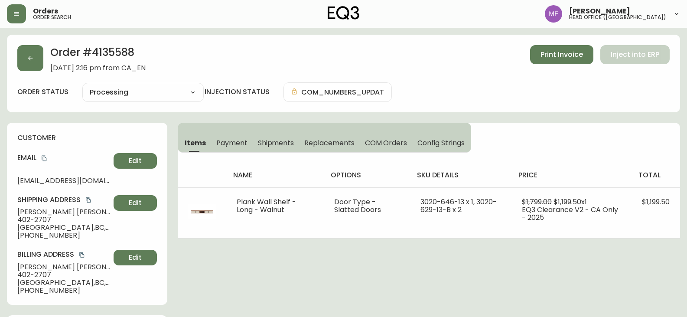
click at [108, 52] on h2 "Order # 4135588" at bounding box center [97, 54] width 95 height 19
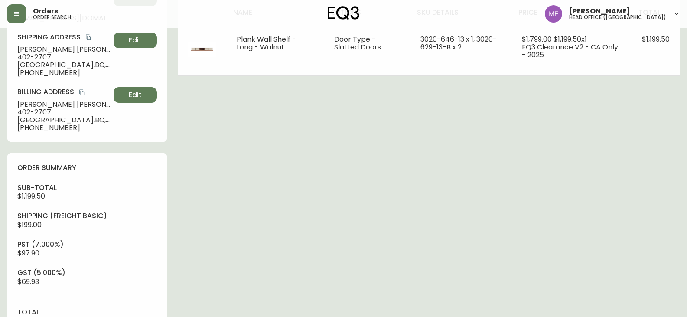
scroll to position [303, 0]
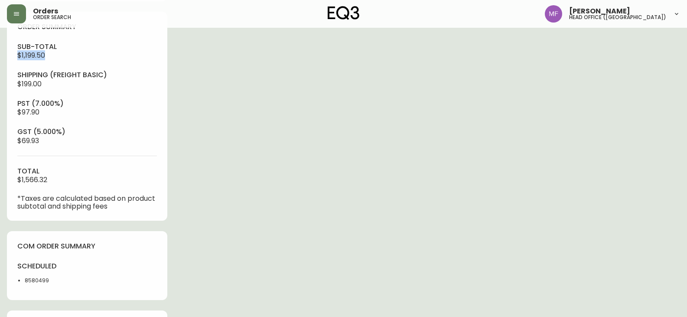
drag, startPoint x: 47, startPoint y: 55, endPoint x: 16, endPoint y: 54, distance: 30.8
click at [16, 54] on div "order summary sub-total $1,199.50 Shipping ( Freight Basic ) $199.00 pst (7.000…" at bounding box center [87, 116] width 160 height 209
drag, startPoint x: 55, startPoint y: 182, endPoint x: 0, endPoint y: 182, distance: 55.0
click at [0, 182] on main "Order # 4135588 [DATE] 2:16 pm from CA_EN Print Invoice Inject into ERP order s…" at bounding box center [343, 70] width 687 height 693
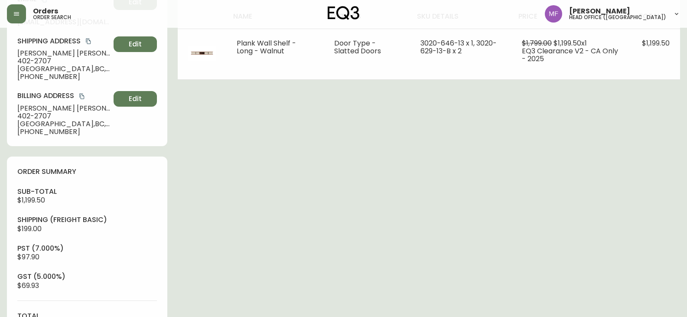
scroll to position [0, 0]
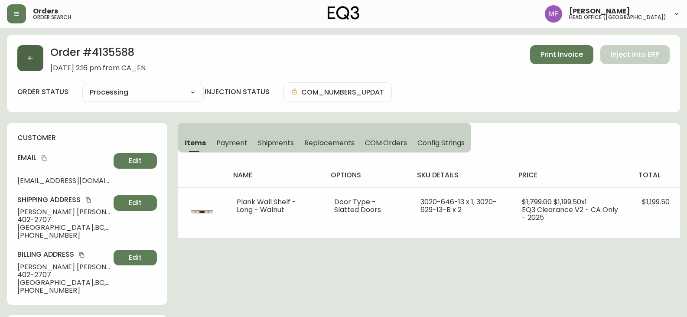
click at [40, 62] on button "button" at bounding box center [30, 58] width 26 height 26
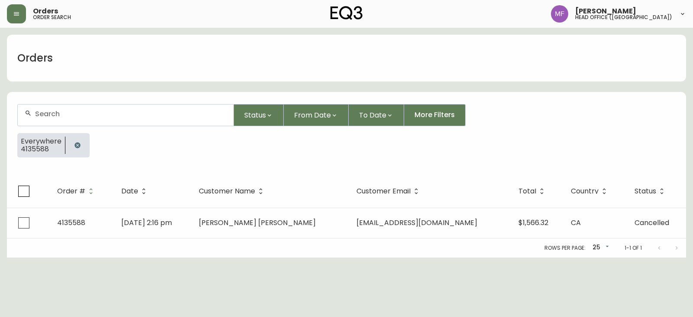
click at [81, 140] on button "button" at bounding box center [77, 145] width 17 height 17
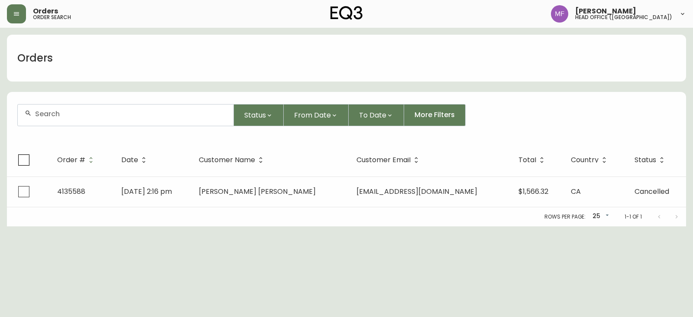
click at [72, 123] on div at bounding box center [126, 114] width 216 height 21
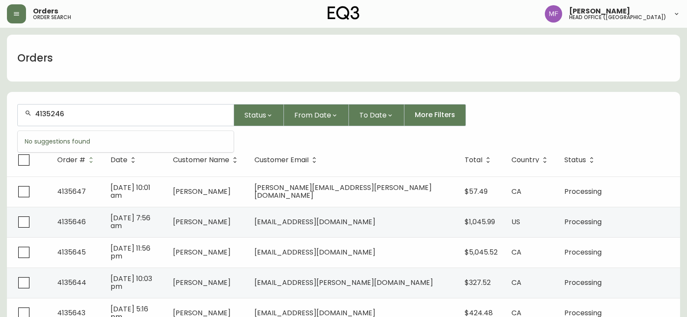
type input "4135246"
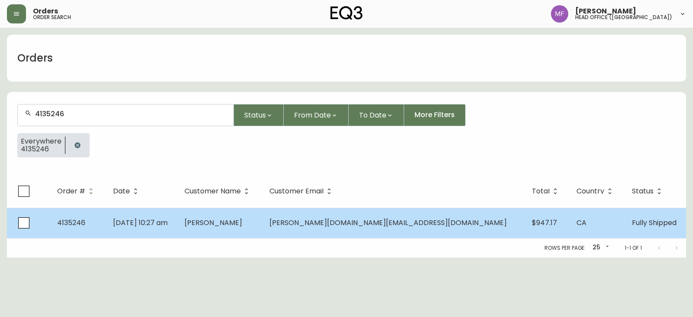
click at [178, 229] on td "[DATE] 10:27 am" at bounding box center [142, 223] width 72 height 30
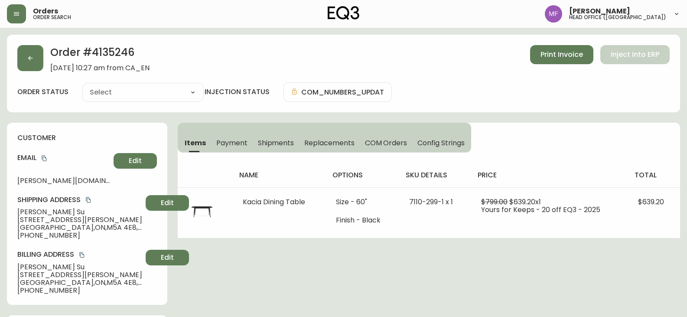
type input "Fully Shipped"
select select "FULLY_SHIPPED"
click at [35, 61] on button "button" at bounding box center [30, 58] width 26 height 26
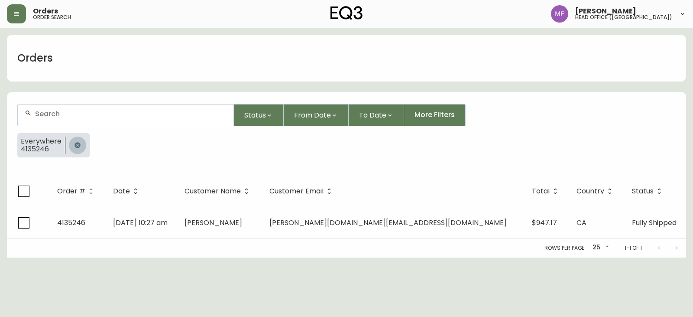
click at [82, 140] on button "button" at bounding box center [77, 145] width 17 height 17
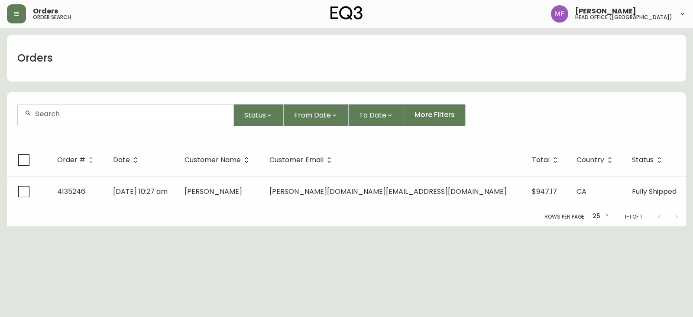
click at [78, 112] on input "text" at bounding box center [131, 114] width 192 height 8
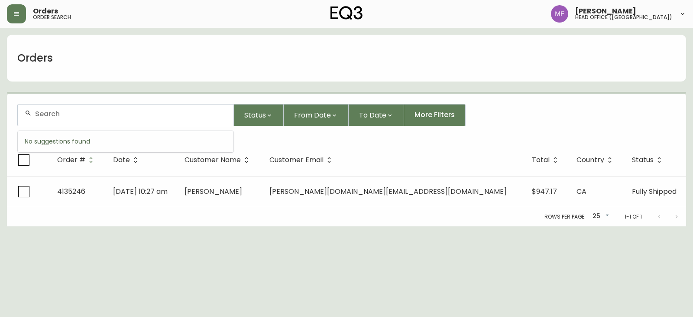
paste input "4135637"
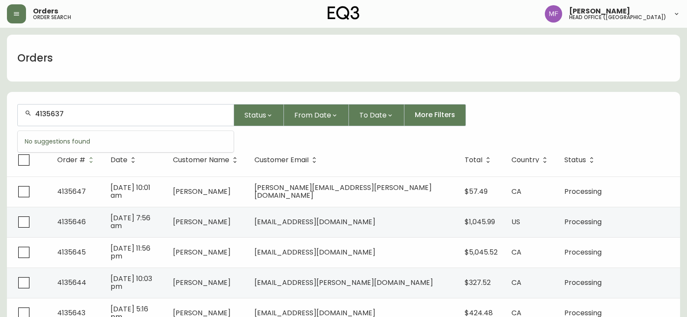
type input "4135637"
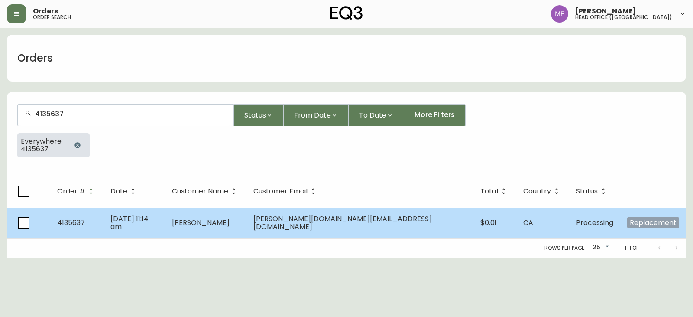
click at [149, 219] on span "[DATE] 11:14 am" at bounding box center [130, 223] width 38 height 18
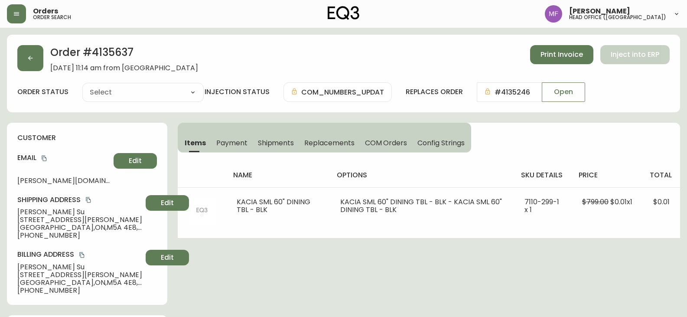
type input "Processing"
select select "PROCESSING"
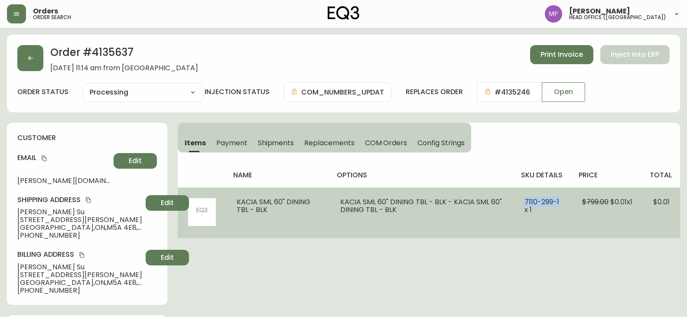
drag, startPoint x: 521, startPoint y: 200, endPoint x: 559, endPoint y: 202, distance: 38.2
click at [559, 202] on td "7110-299-1 x 1" at bounding box center [543, 212] width 58 height 51
click at [330, 231] on td "KACIA SML 60" DINING TBL - BLK - KACIA SML 60" DINING TBL - BLK" at bounding box center [422, 212] width 184 height 51
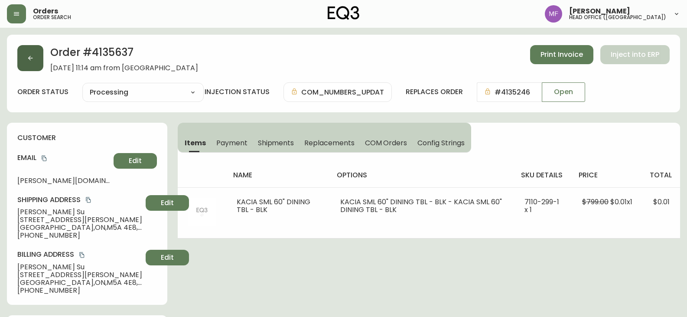
click at [24, 62] on button "button" at bounding box center [30, 58] width 26 height 26
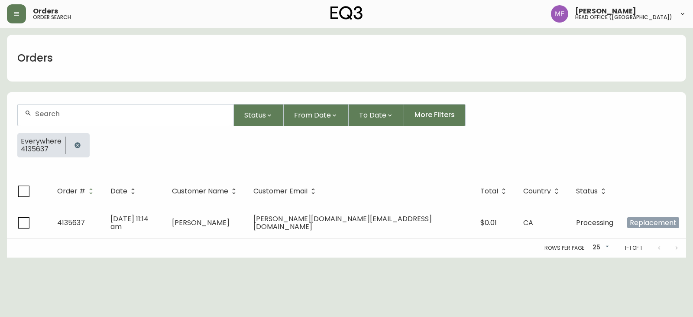
click at [77, 141] on button "button" at bounding box center [77, 145] width 17 height 17
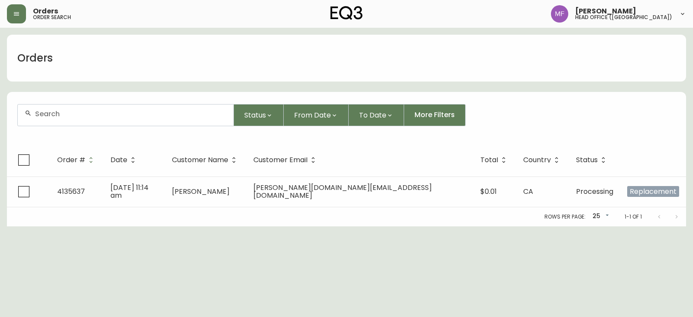
click at [77, 121] on div at bounding box center [126, 114] width 216 height 21
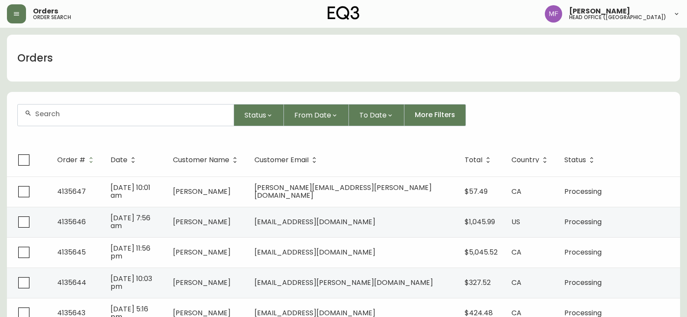
paste input "4135172"
type input "4135172"
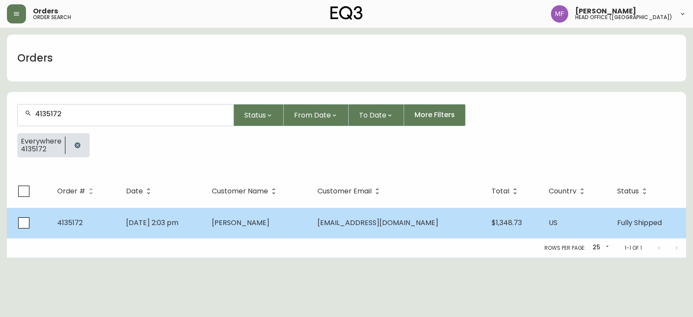
click at [129, 215] on td "[DATE] 2:03 pm" at bounding box center [162, 223] width 86 height 30
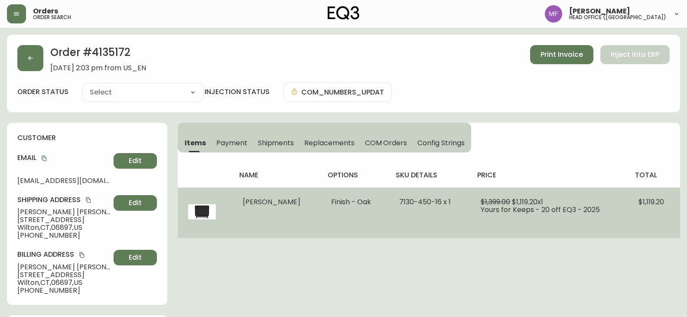
type input "Fully Shipped"
select select "FULLY_SHIPPED"
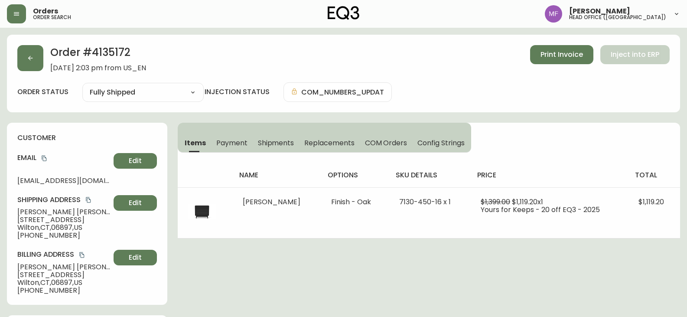
click at [117, 52] on h2 "Order # 4135172" at bounding box center [98, 54] width 96 height 19
click at [118, 49] on h2 "Order # 4135172" at bounding box center [98, 54] width 96 height 19
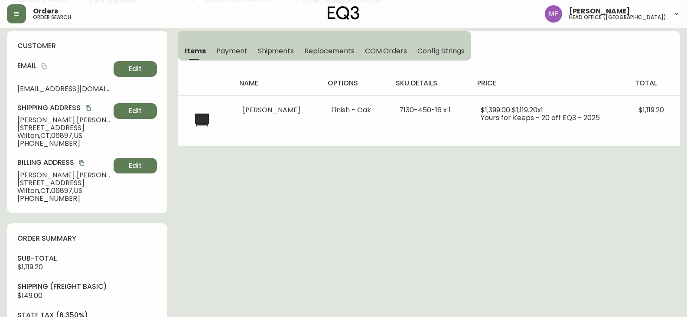
scroll to position [130, 0]
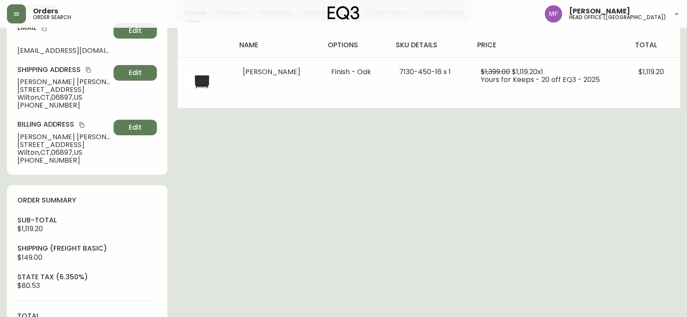
drag, startPoint x: 382, startPoint y: 258, endPoint x: 386, endPoint y: 251, distance: 7.6
click at [383, 257] on div "Order # 4135172 [DATE] 2:03 pm from US_EN Print Invoice Inject into ERP order s…" at bounding box center [343, 262] width 673 height 714
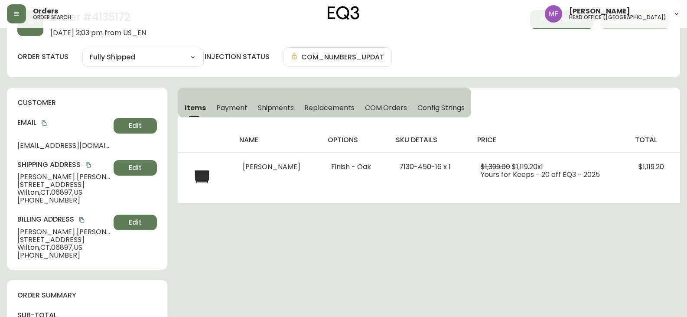
scroll to position [0, 0]
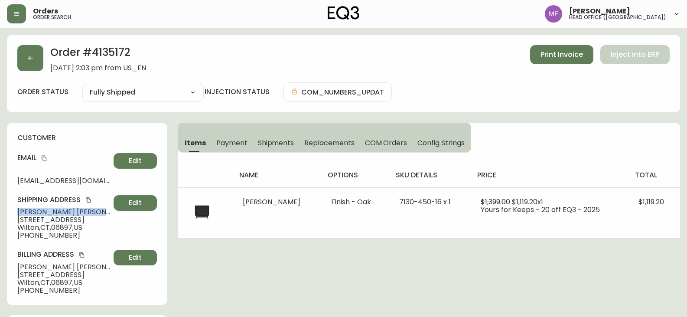
drag, startPoint x: 81, startPoint y: 211, endPoint x: 13, endPoint y: 211, distance: 67.6
click at [13, 211] on div "customer Email [EMAIL_ADDRESS][DOMAIN_NAME] Edit Shipping Address [PERSON_NAME]…" at bounding box center [87, 214] width 160 height 182
click at [102, 52] on h2 "Order # 4135172" at bounding box center [98, 54] width 96 height 19
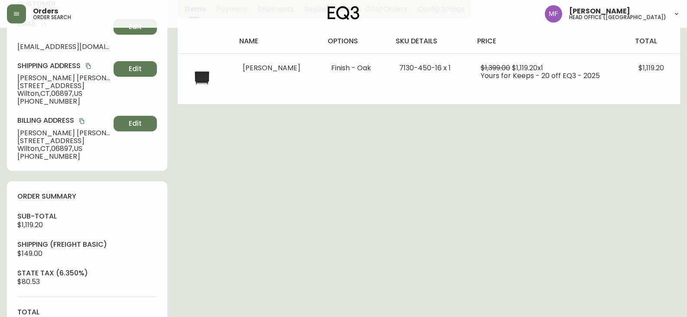
scroll to position [303, 0]
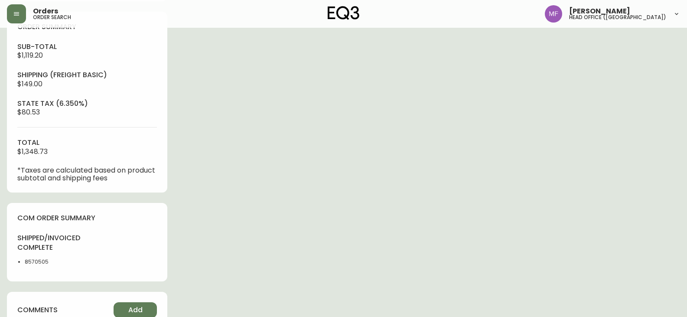
click at [36, 264] on li "8570505" at bounding box center [53, 262] width 57 height 8
click at [446, 202] on div "Order # 4135172 [DATE] 2:03 pm from US_EN Print Invoice Inject into ERP order s…" at bounding box center [343, 88] width 673 height 714
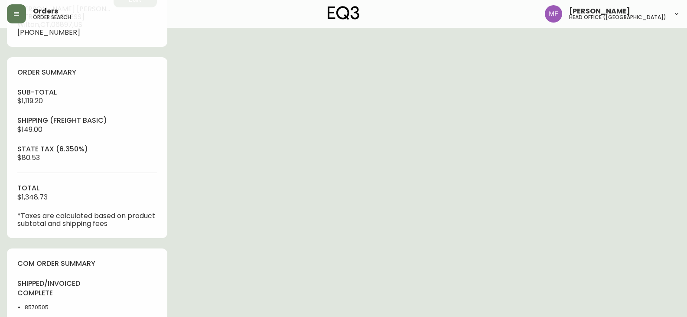
scroll to position [130, 0]
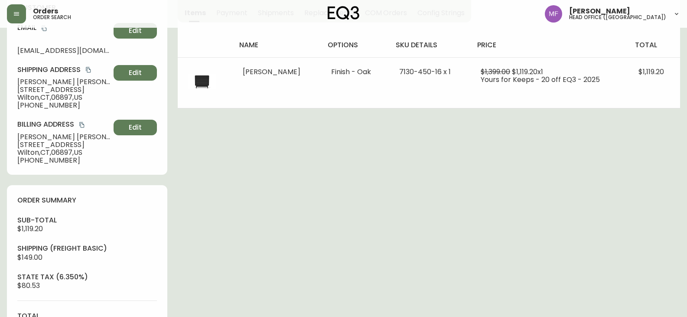
click at [452, 218] on div "Order # 4135172 [DATE] 2:03 pm from US_EN Print Invoice Inject into ERP order s…" at bounding box center [343, 262] width 673 height 714
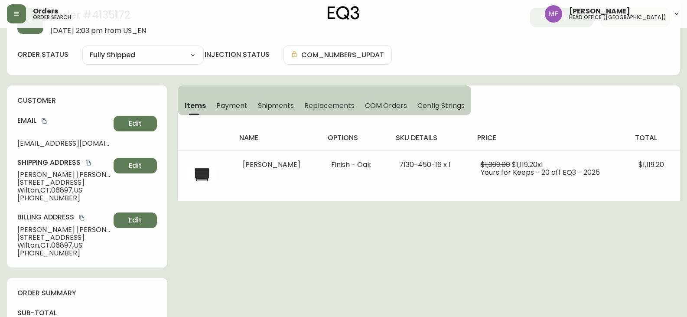
scroll to position [0, 0]
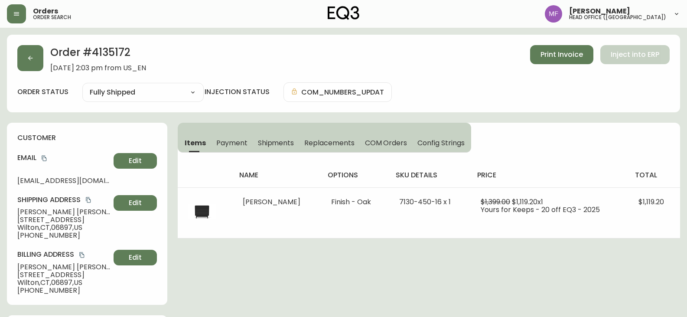
click at [119, 51] on h2 "Order # 4135172" at bounding box center [98, 54] width 96 height 19
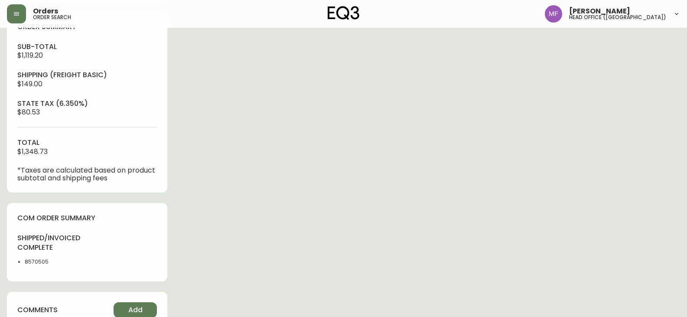
click at [44, 261] on li "8570505" at bounding box center [53, 262] width 57 height 8
click at [365, 195] on div "Order # 4135172 [DATE] 2:03 pm from US_EN Print Invoice Inject into ERP order s…" at bounding box center [343, 88] width 673 height 714
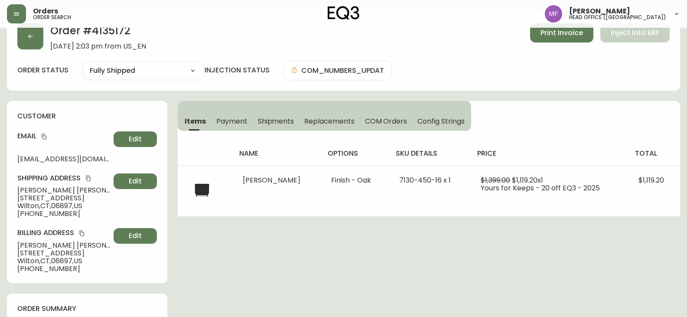
scroll to position [0, 0]
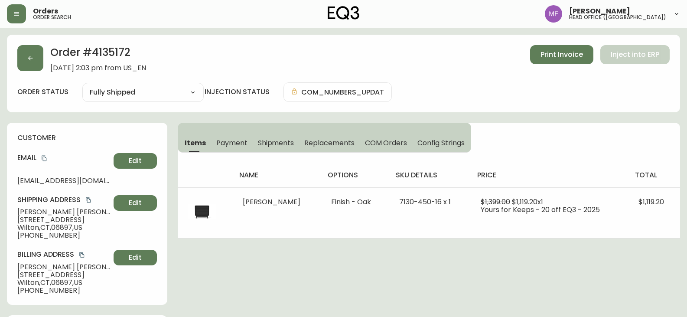
click at [111, 59] on h2 "Order # 4135172" at bounding box center [98, 54] width 96 height 19
click at [37, 63] on button "button" at bounding box center [30, 58] width 26 height 26
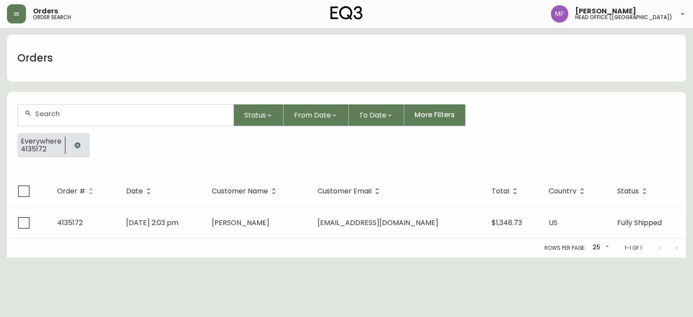
click at [75, 147] on icon "button" at bounding box center [78, 145] width 6 height 6
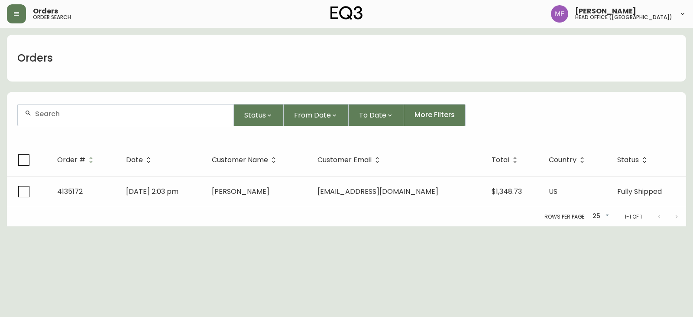
click at [62, 114] on input "text" at bounding box center [131, 114] width 192 height 8
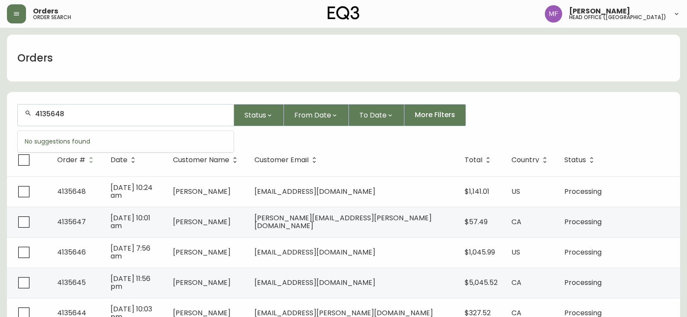
type input "4135648"
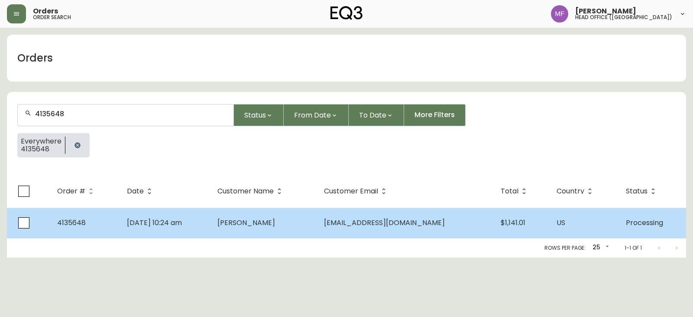
click at [196, 229] on td "[DATE] 10:24 am" at bounding box center [165, 223] width 90 height 30
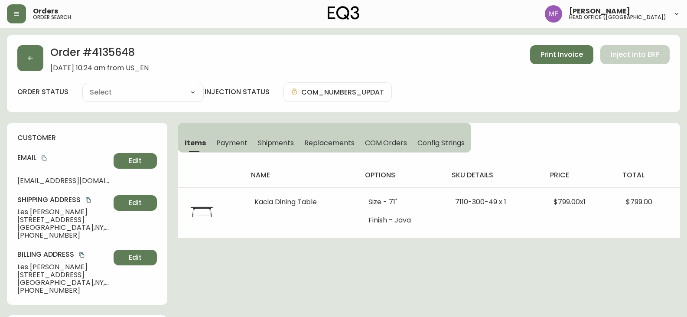
type input "Processing"
select select "PROCESSING"
click at [122, 56] on h2 "Order # 4135648" at bounding box center [99, 54] width 98 height 19
click at [33, 55] on icon "button" at bounding box center [30, 58] width 7 height 7
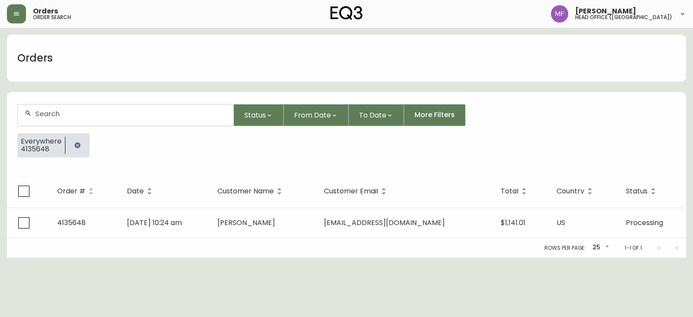
click at [76, 141] on button "button" at bounding box center [77, 145] width 17 height 17
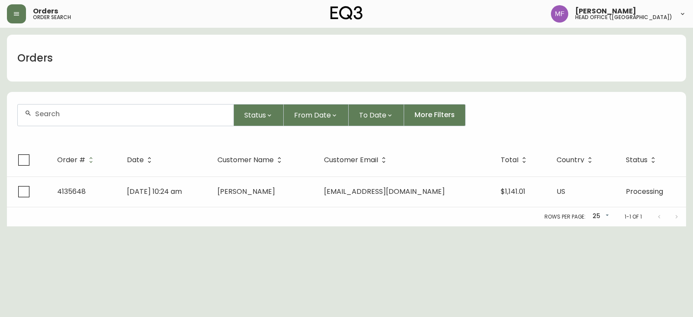
click at [68, 121] on div at bounding box center [126, 114] width 216 height 21
paste input "4135648"
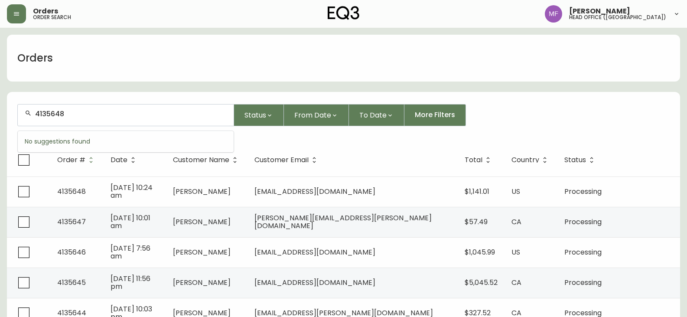
type input "4135648"
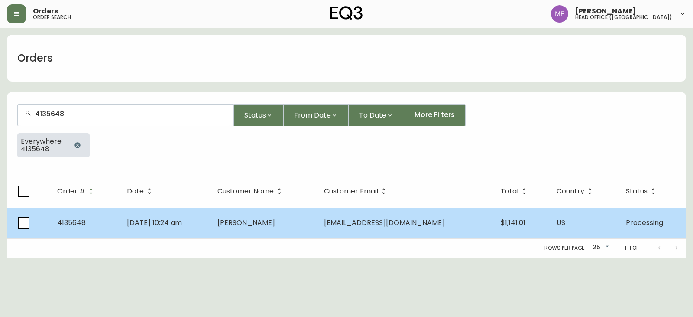
click at [175, 227] on span "[DATE] 10:24 am" at bounding box center [154, 223] width 55 height 10
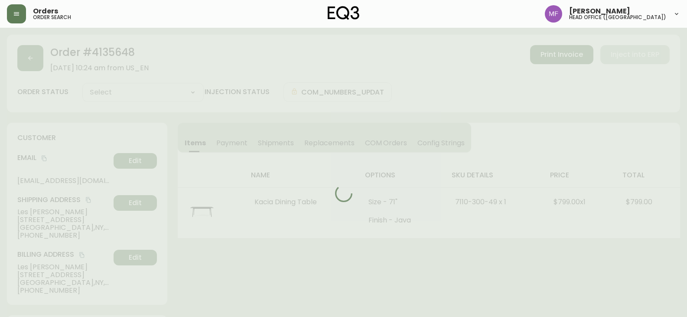
type input "Processing"
select select "PROCESSING"
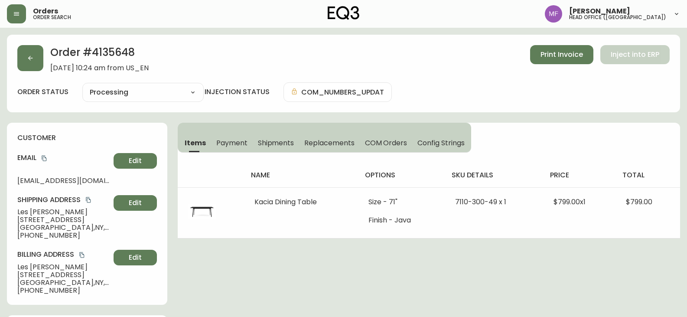
click at [113, 49] on h2 "Order # 4135648" at bounding box center [99, 54] width 98 height 19
click at [202, 55] on div "Order # 4135648 [DATE] 10:24 am from US_EN Print Invoice Inject into ERP" at bounding box center [343, 58] width 652 height 27
click at [127, 50] on h2 "Order # 4135648" at bounding box center [99, 54] width 98 height 19
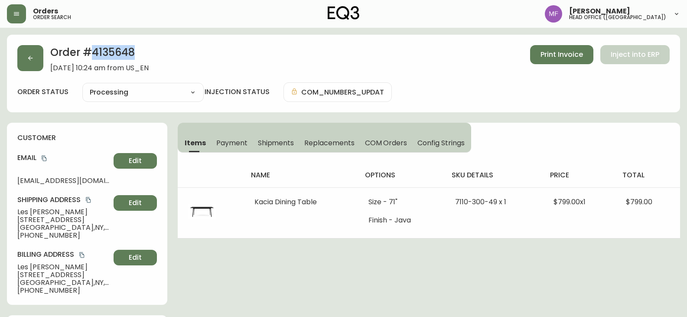
click at [127, 50] on h2 "Order # 4135648" at bounding box center [99, 54] width 98 height 19
click at [236, 41] on div "Order # 4135648 [DATE] 10:24 am from US_EN Print Invoice Inject into ERP order …" at bounding box center [343, 74] width 673 height 78
click at [124, 46] on h2 "Order # 4135648" at bounding box center [99, 54] width 98 height 19
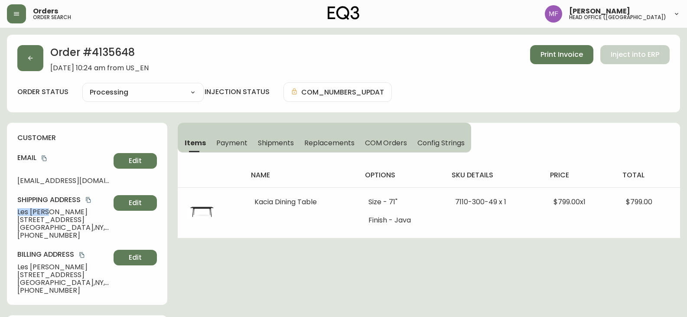
drag, startPoint x: 53, startPoint y: 212, endPoint x: 0, endPoint y: 212, distance: 53.3
click at [117, 43] on div "Order # 4135648 [DATE] 10:24 am from US_EN Print Invoice Inject into ERP order …" at bounding box center [343, 74] width 673 height 78
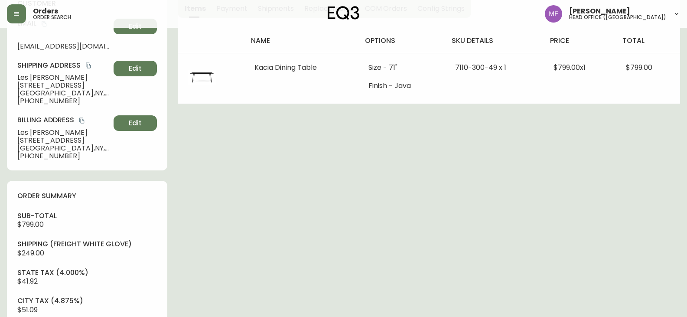
scroll to position [347, 0]
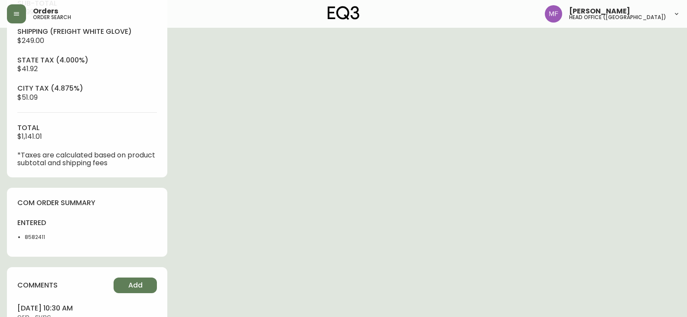
click at [30, 246] on div "entered 8582411" at bounding box center [49, 232] width 65 height 28
click at [33, 238] on li "8582411" at bounding box center [53, 237] width 57 height 8
click at [36, 236] on li "8582411" at bounding box center [53, 237] width 57 height 8
click at [270, 203] on div "Order # 4135648 [DATE] 10:24 am from [GEOGRAPHIC_DATA] Print Invoice Inject int…" at bounding box center [343, 31] width 673 height 686
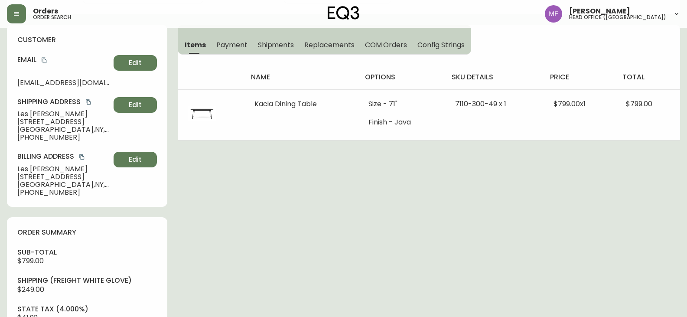
scroll to position [0, 0]
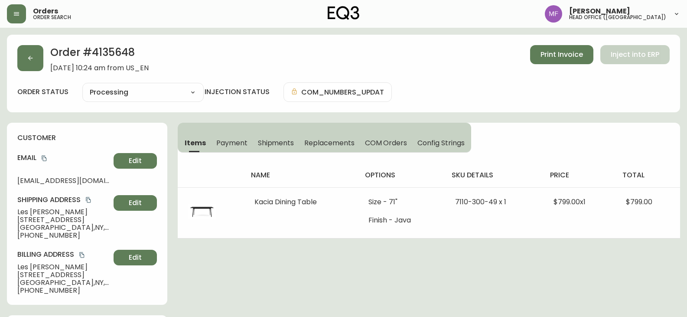
click at [121, 57] on h2 "Order # 4135648" at bounding box center [99, 54] width 98 height 19
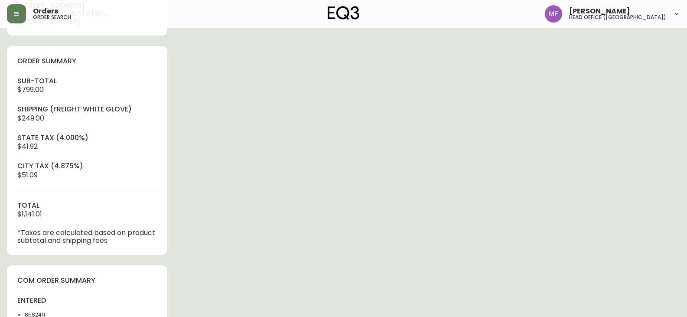
scroll to position [303, 0]
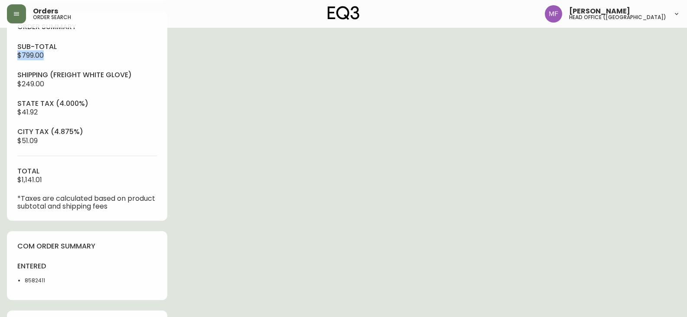
drag, startPoint x: 46, startPoint y: 54, endPoint x: 7, endPoint y: 54, distance: 39.4
click at [7, 54] on main "Order # 4135648 [DATE] 10:24 am from [GEOGRAPHIC_DATA] Print Invoice Inject int…" at bounding box center [343, 70] width 687 height 693
drag, startPoint x: 42, startPoint y: 177, endPoint x: 57, endPoint y: 179, distance: 15.4
click at [57, 179] on div "sub-total $799.00 Shipping ( Freight White Glove ) $249.00 state tax (4.000%) $…" at bounding box center [87, 126] width 140 height 168
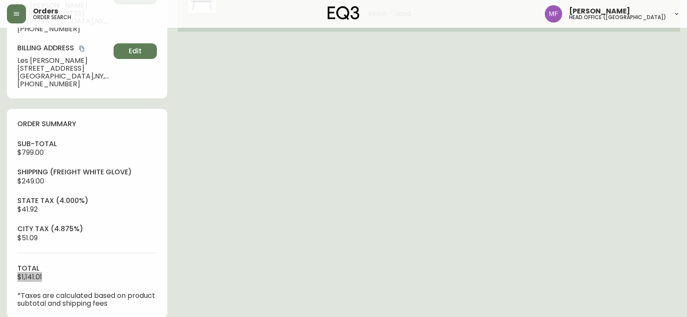
scroll to position [43, 0]
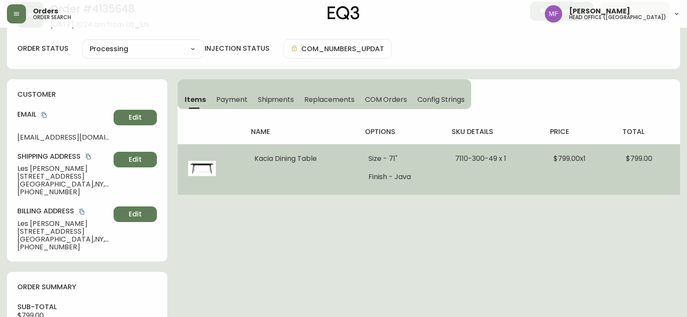
click at [543, 187] on td "$799.00 x 1" at bounding box center [579, 169] width 72 height 51
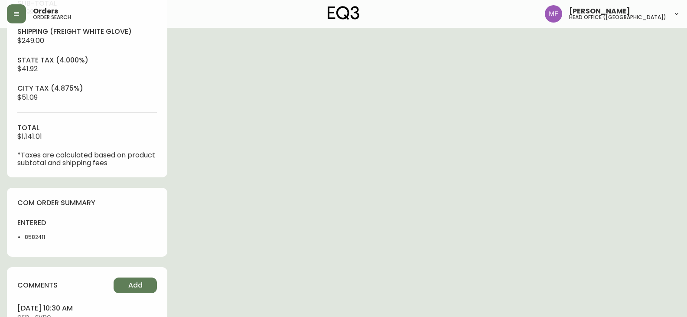
scroll to position [0, 0]
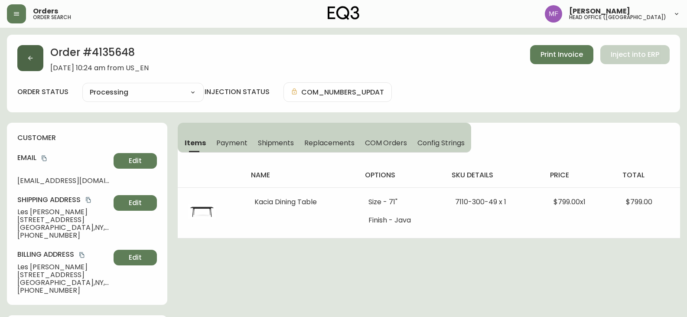
click at [40, 61] on button "button" at bounding box center [30, 58] width 26 height 26
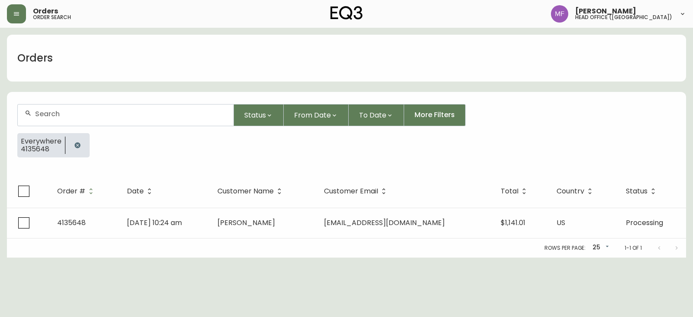
click at [72, 122] on div at bounding box center [126, 114] width 216 height 21
click at [78, 144] on icon "button" at bounding box center [77, 145] width 7 height 7
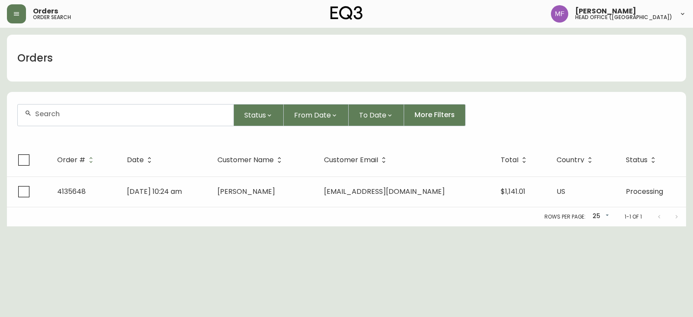
click at [66, 111] on input "text" at bounding box center [131, 114] width 192 height 8
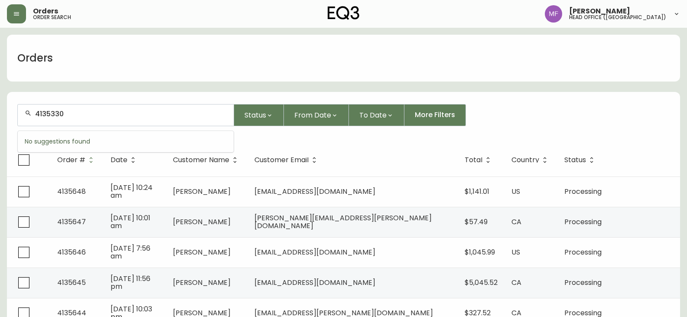
type input "4135330"
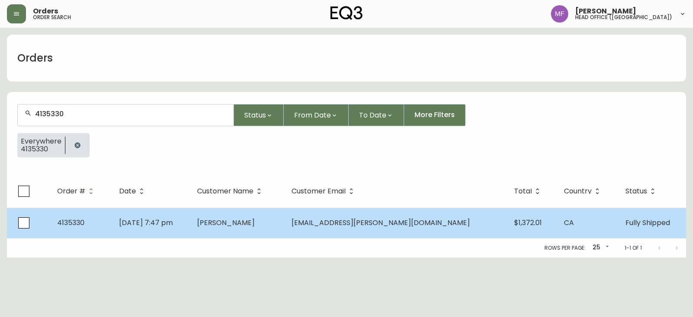
click at [173, 220] on span "[DATE] 7:47 pm" at bounding box center [146, 223] width 54 height 10
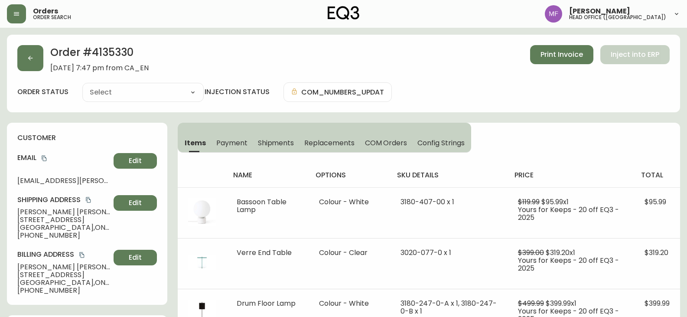
type input "Fully Shipped"
select select "FULLY_SHIPPED"
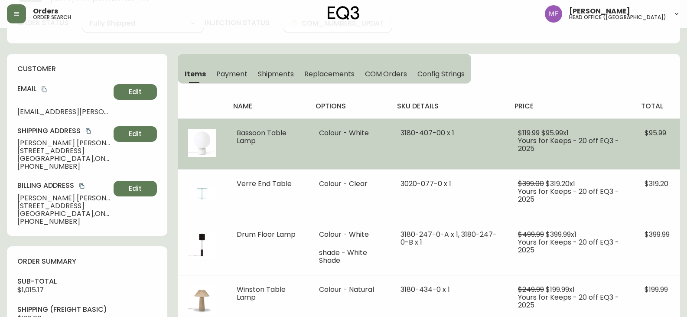
scroll to position [130, 0]
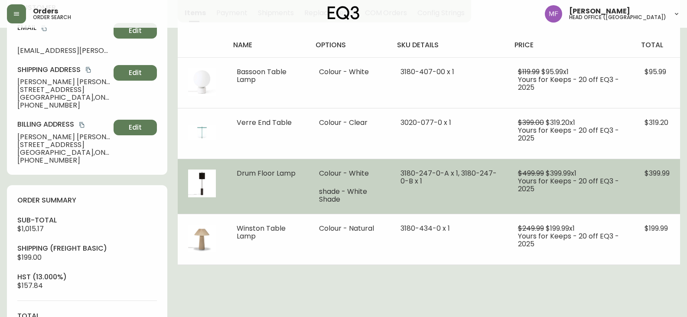
drag, startPoint x: 301, startPoint y: 173, endPoint x: 236, endPoint y: 171, distance: 65.0
click at [236, 171] on td "Drum Floor Lamp" at bounding box center [267, 186] width 82 height 55
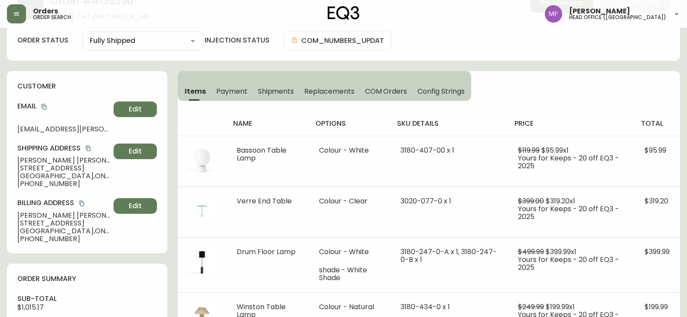
scroll to position [0, 0]
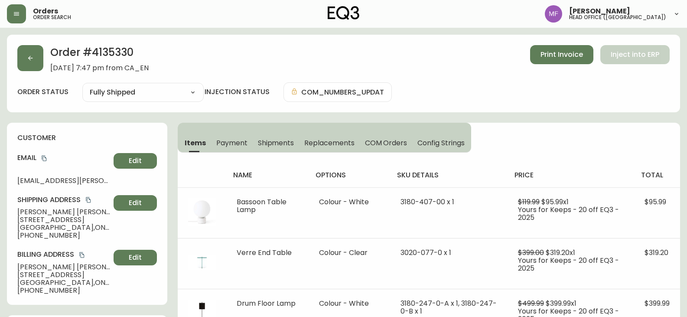
click at [114, 56] on h2 "Order # 4135330" at bounding box center [99, 54] width 98 height 19
drag, startPoint x: 57, startPoint y: 213, endPoint x: 10, endPoint y: 212, distance: 46.8
click at [10, 212] on div "customer Email [EMAIL_ADDRESS][PERSON_NAME][DOMAIN_NAME] Edit Shipping Address …" at bounding box center [87, 214] width 160 height 182
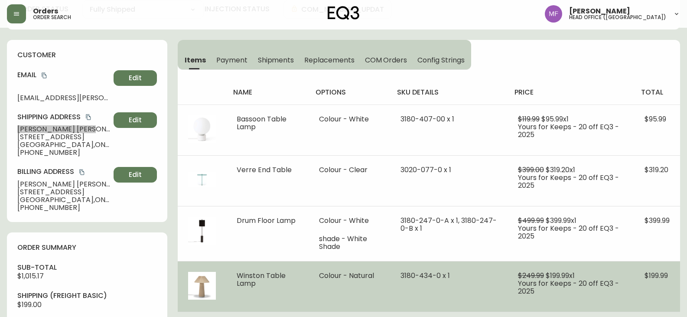
scroll to position [173, 0]
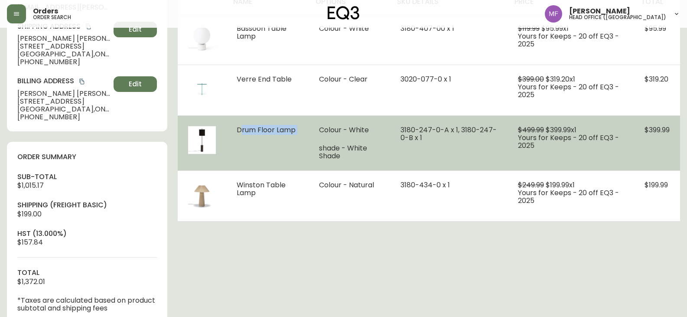
drag, startPoint x: 272, startPoint y: 132, endPoint x: 310, endPoint y: 132, distance: 38.6
click at [310, 132] on tr "Drum Floor Lamp Colour - White shade - White Shade 3180-247-0-A x 1, 3180-247-0…" at bounding box center [429, 142] width 502 height 55
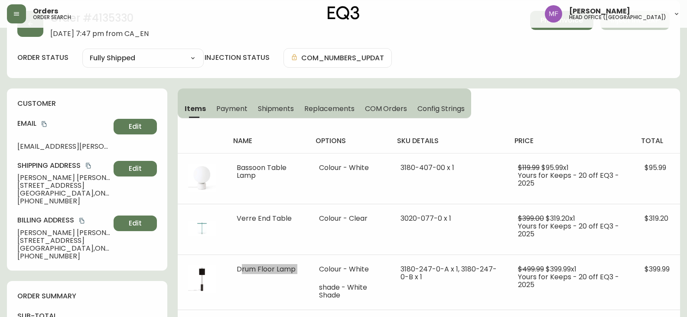
scroll to position [0, 0]
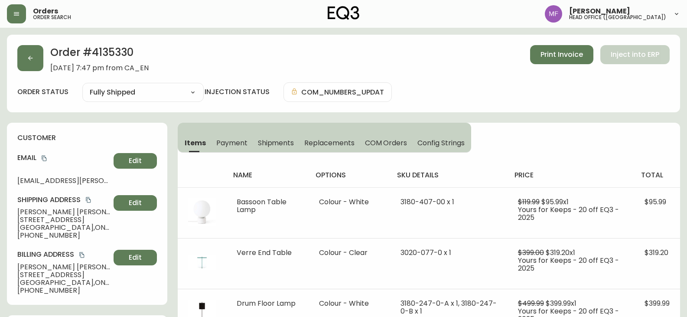
click at [101, 55] on h2 "Order # 4135330" at bounding box center [99, 54] width 98 height 19
click at [583, 165] on th "price" at bounding box center [571, 175] width 127 height 24
click at [483, 146] on div "Items Payment Shipments Replacements COM Orders Config Strings name options sku…" at bounding box center [429, 259] width 502 height 272
click at [481, 153] on div "name options sku details price total Bassoon Table Lamp Colour - White 3180-407…" at bounding box center [429, 274] width 502 height 242
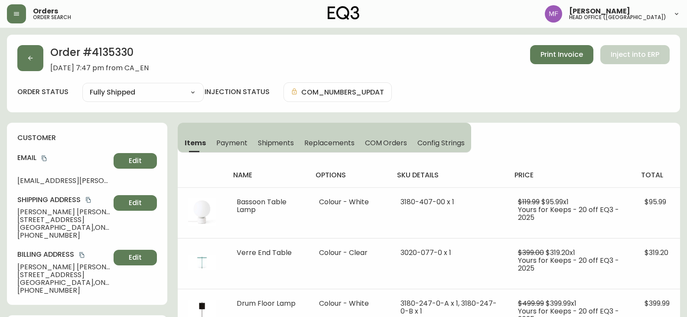
click at [508, 144] on div "Items Payment Shipments Replacements COM Orders Config Strings name options sku…" at bounding box center [429, 259] width 502 height 272
click at [41, 67] on button "button" at bounding box center [30, 58] width 26 height 26
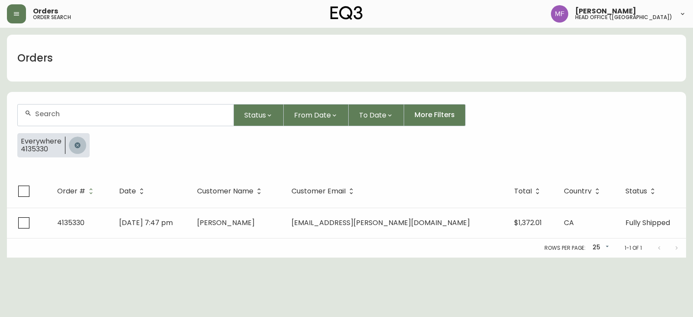
click at [79, 146] on icon "button" at bounding box center [78, 145] width 6 height 6
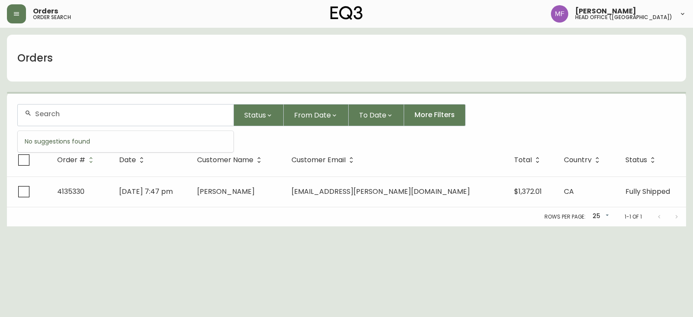
click at [72, 117] on input "text" at bounding box center [131, 114] width 192 height 8
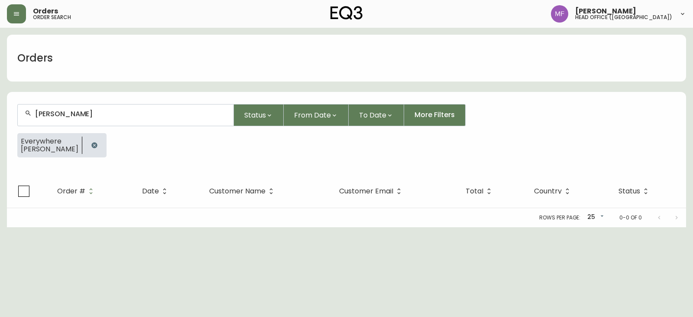
type input "[PERSON_NAME]"
click at [103, 143] on button "button" at bounding box center [94, 145] width 17 height 17
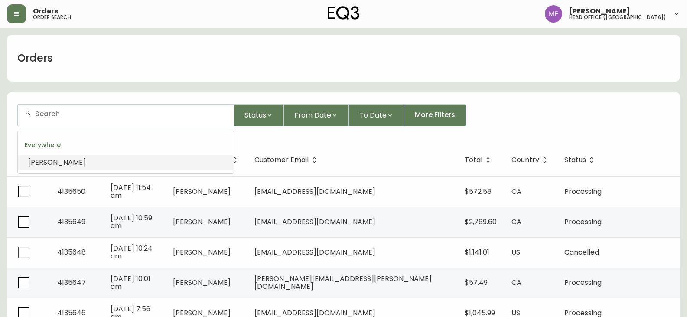
click at [101, 116] on input "text" at bounding box center [131, 114] width 192 height 8
paste input "4134708"
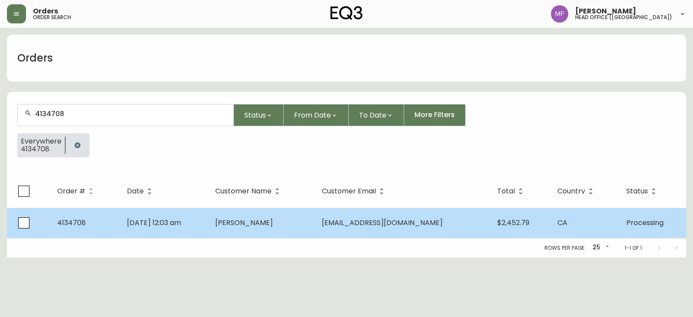
type input "4134708"
click at [209, 231] on td "[DATE] 12:03 am" at bounding box center [164, 223] width 89 height 30
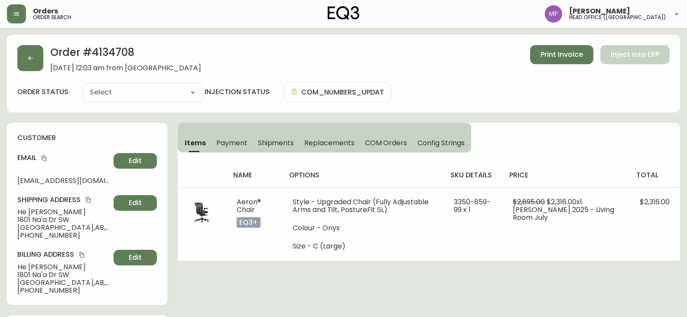
type input "Processing"
select select "PROCESSING"
click at [115, 54] on h2 "Order # 4134708" at bounding box center [125, 54] width 151 height 19
click at [118, 49] on h2 "Order # 4134708" at bounding box center [125, 54] width 151 height 19
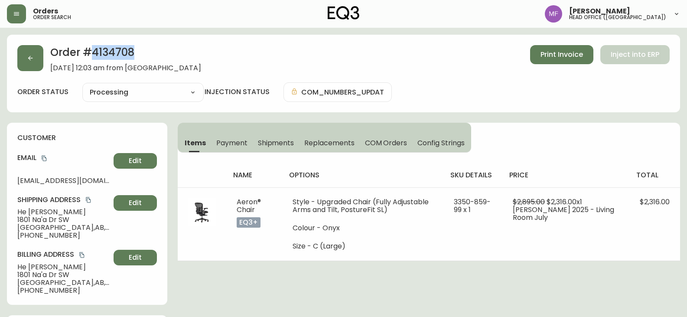
click at [118, 49] on h2 "Order # 4134708" at bounding box center [125, 54] width 151 height 19
click at [38, 65] on button "button" at bounding box center [30, 58] width 26 height 26
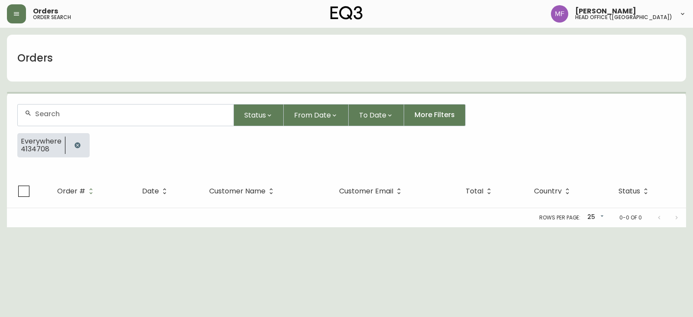
click at [81, 145] on button "button" at bounding box center [77, 145] width 17 height 17
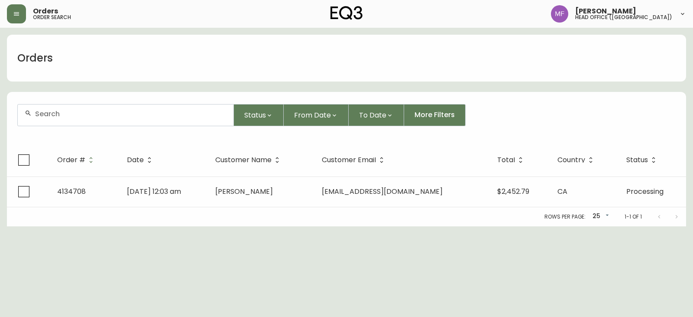
click at [74, 118] on div at bounding box center [126, 114] width 216 height 21
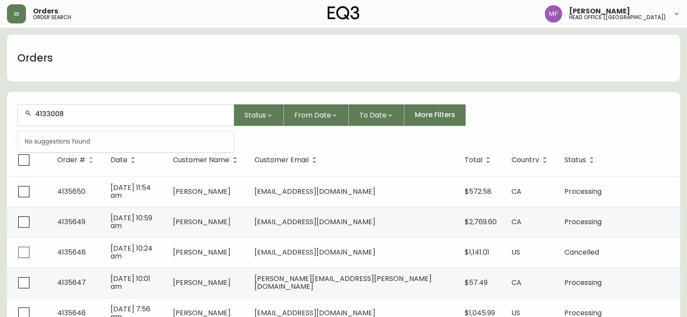
type input "4133008"
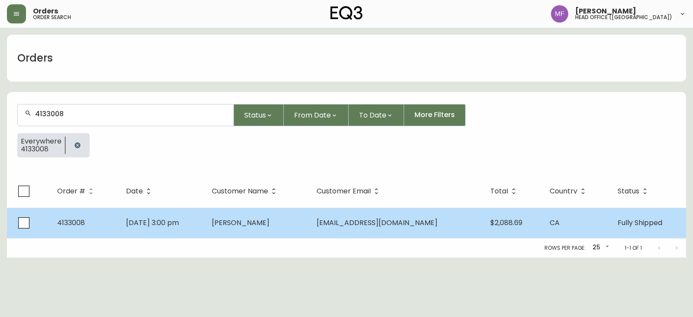
click at [268, 223] on span "[PERSON_NAME]" at bounding box center [241, 223] width 58 height 10
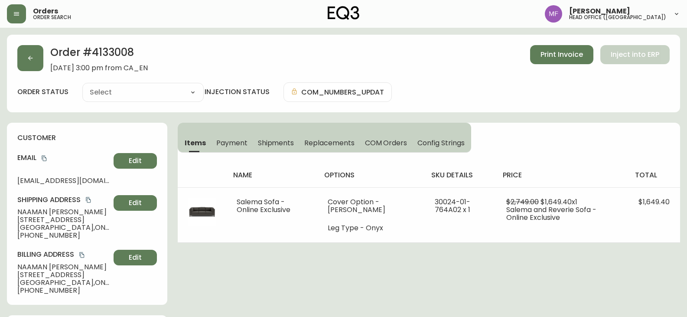
type input "Fully Shipped"
select select "FULLY_SHIPPED"
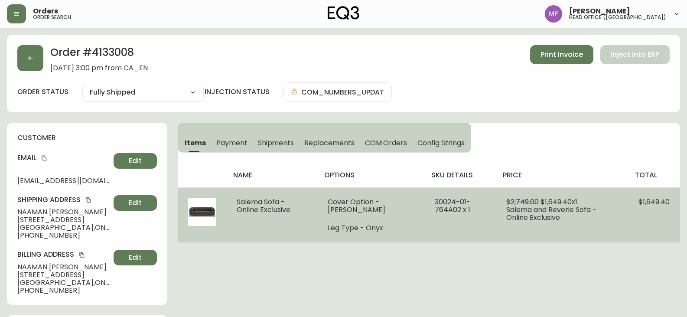
click at [438, 221] on td "30024-01-764A02 x 1" at bounding box center [460, 214] width 72 height 55
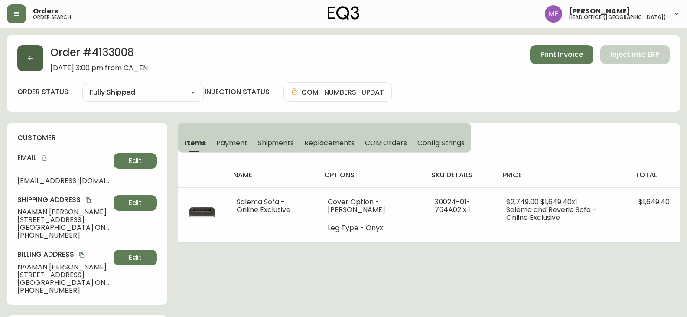
click at [37, 54] on button "button" at bounding box center [30, 58] width 26 height 26
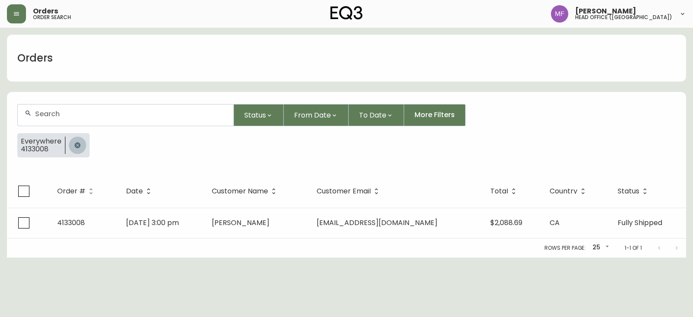
click at [78, 144] on icon "button" at bounding box center [78, 145] width 6 height 6
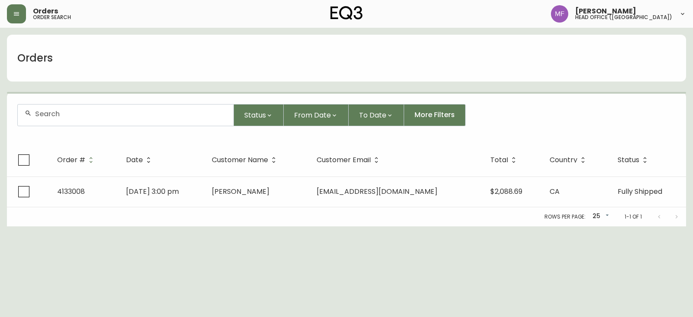
click at [71, 115] on input "text" at bounding box center [131, 114] width 192 height 8
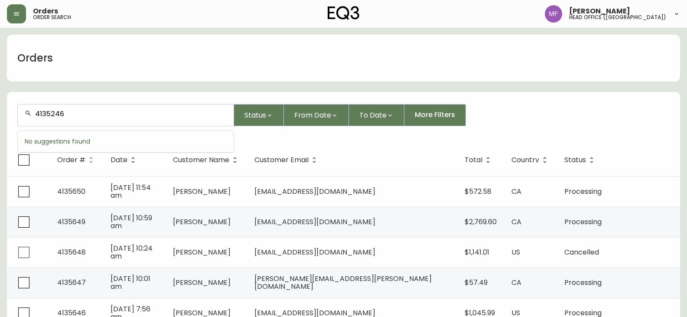
type input "4135246"
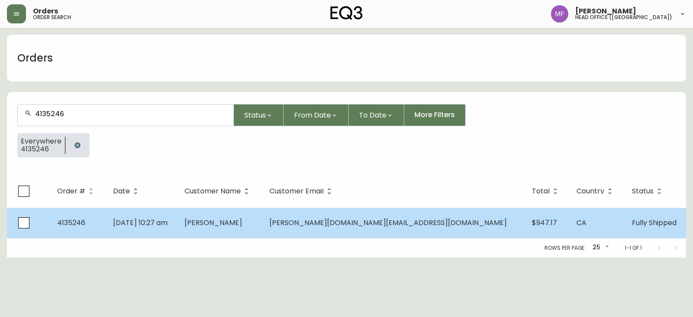
click at [263, 229] on td "[PERSON_NAME]" at bounding box center [220, 223] width 85 height 30
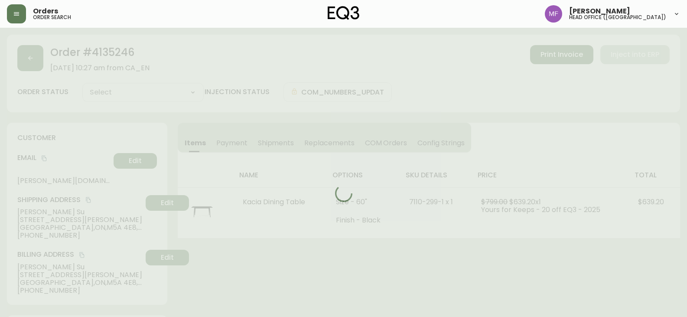
type input "Fully Shipped"
select select "FULLY_SHIPPED"
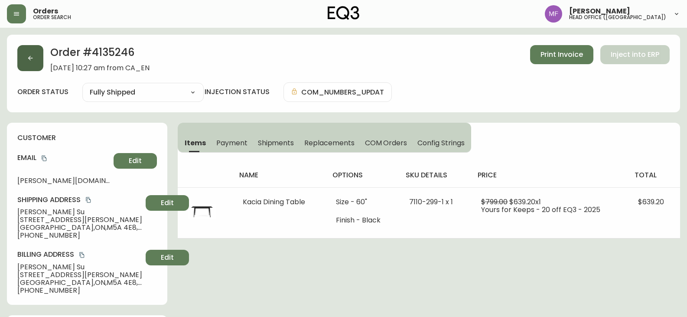
click at [36, 58] on button "button" at bounding box center [30, 58] width 26 height 26
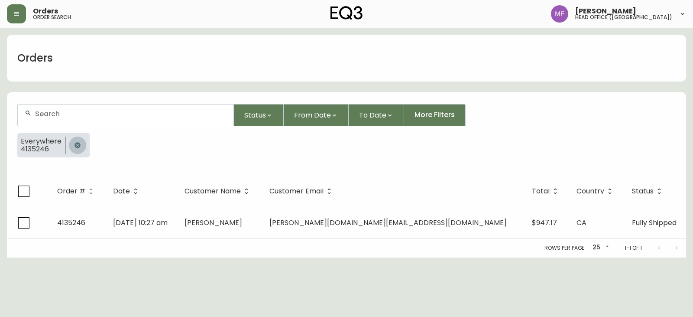
click at [75, 153] on button "button" at bounding box center [77, 145] width 17 height 17
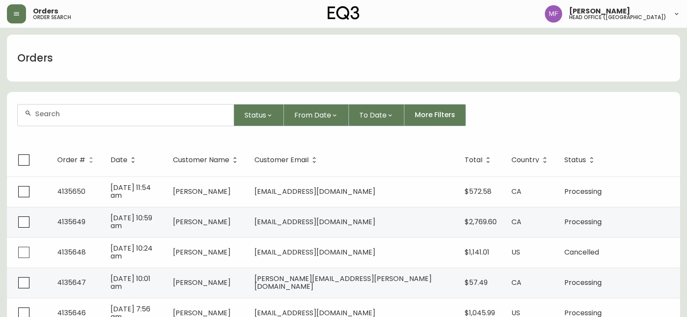
click at [72, 117] on div at bounding box center [126, 114] width 216 height 21
paste input "4135637"
type input "4135637"
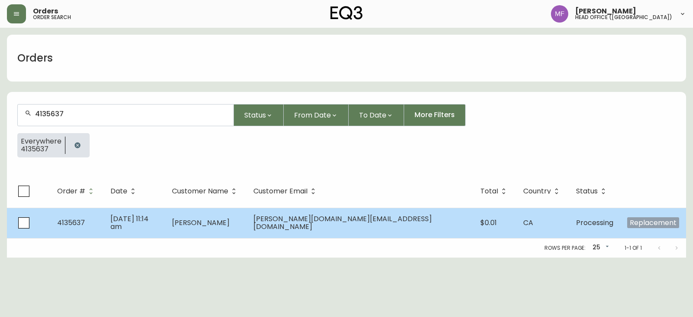
click at [247, 231] on td "[PERSON_NAME]" at bounding box center [205, 223] width 81 height 30
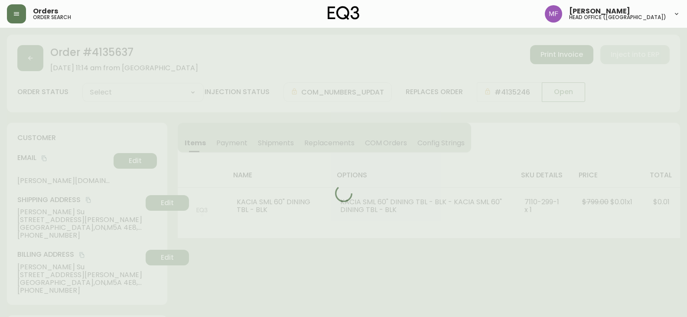
type input "Processing"
select select "PROCESSING"
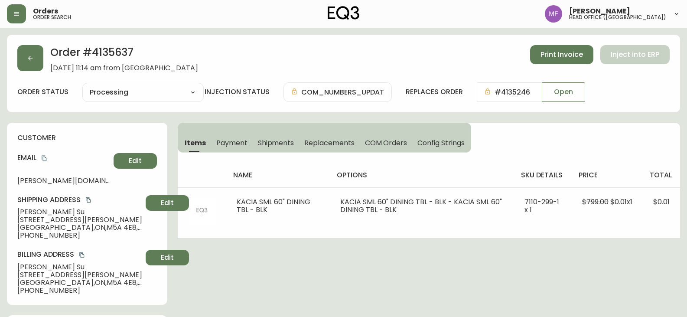
click at [118, 45] on h2 "Order # 4135637" at bounding box center [124, 54] width 148 height 19
click at [120, 49] on h2 "Order # 4135637" at bounding box center [124, 54] width 148 height 19
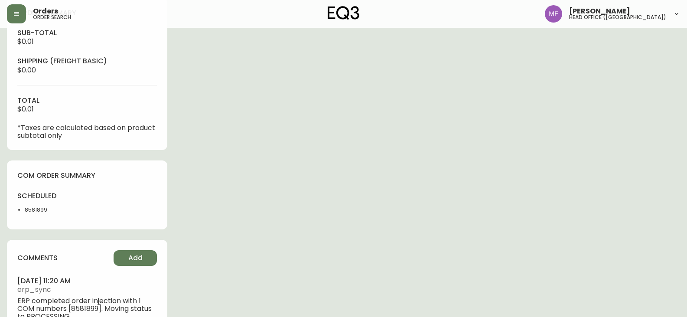
scroll to position [390, 0]
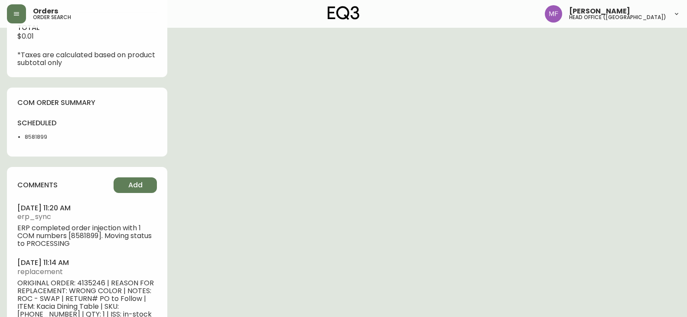
click at [38, 137] on li "8581899" at bounding box center [53, 137] width 57 height 8
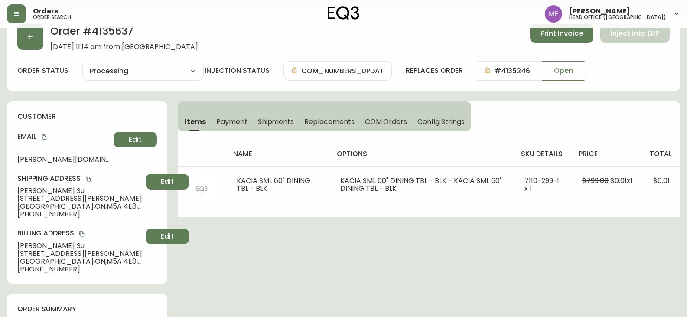
scroll to position [0, 0]
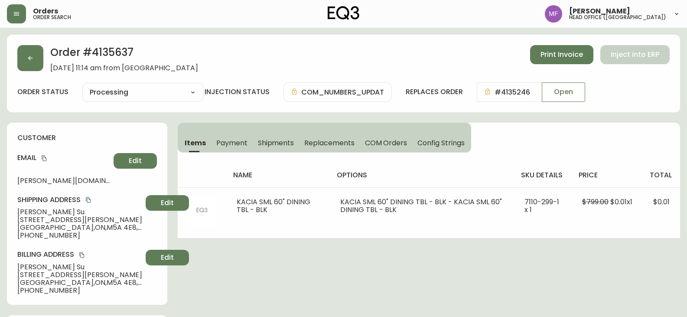
click at [115, 50] on h2 "Order # 4135637" at bounding box center [124, 54] width 148 height 19
click at [115, 49] on h2 "Order # 4135637" at bounding box center [124, 54] width 148 height 19
click at [176, 45] on h2 "Order # 4135637" at bounding box center [124, 54] width 148 height 19
click at [115, 49] on h2 "Order # 4135637" at bounding box center [124, 54] width 148 height 19
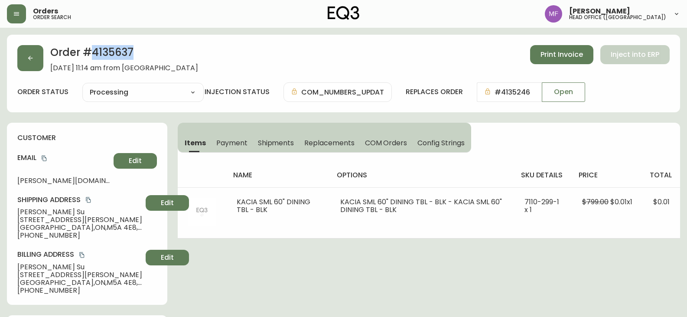
click at [115, 49] on h2 "Order # 4135637" at bounding box center [124, 54] width 148 height 19
drag, startPoint x: 88, startPoint y: 199, endPoint x: 100, endPoint y: 199, distance: 11.7
click at [88, 199] on icon "copy" at bounding box center [88, 200] width 5 height 6
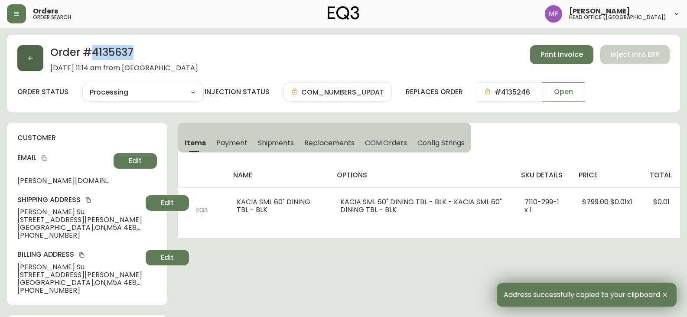
click at [27, 60] on icon "button" at bounding box center [30, 58] width 7 height 7
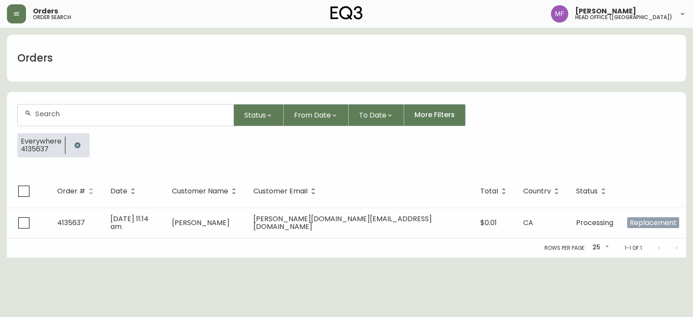
drag, startPoint x: 77, startPoint y: 144, endPoint x: 71, endPoint y: 121, distance: 24.2
click at [77, 144] on icon "button" at bounding box center [77, 145] width 7 height 7
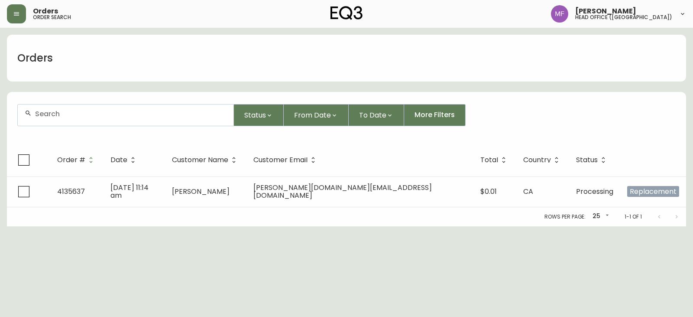
click at [68, 117] on input "text" at bounding box center [131, 114] width 192 height 8
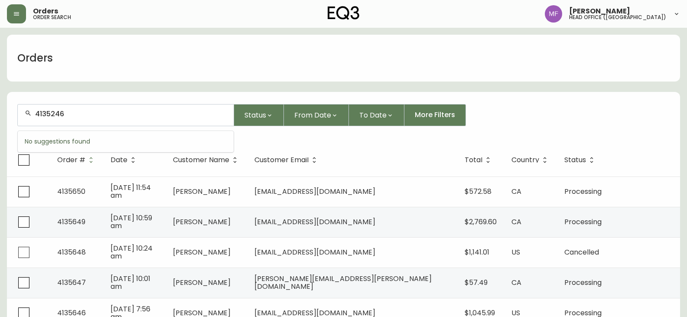
type input "4135246"
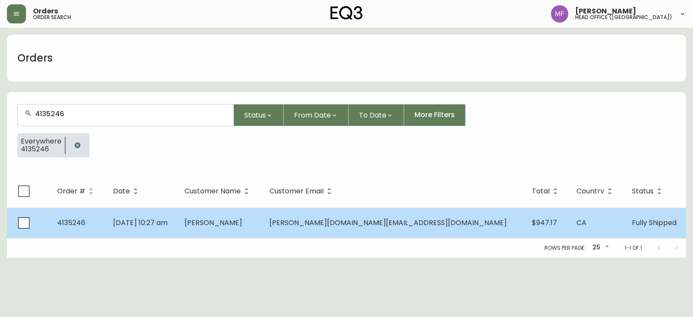
click at [241, 213] on td "[PERSON_NAME]" at bounding box center [220, 223] width 85 height 30
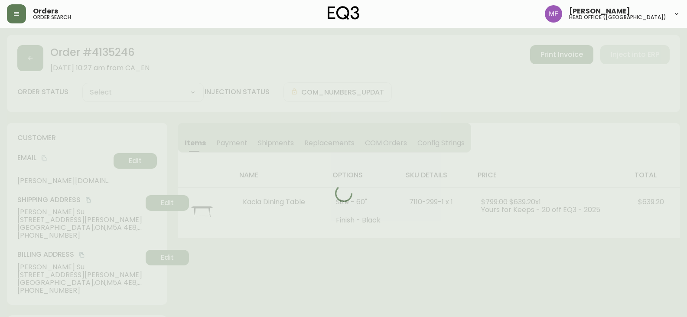
type input "Fully Shipped"
select select "FULLY_SHIPPED"
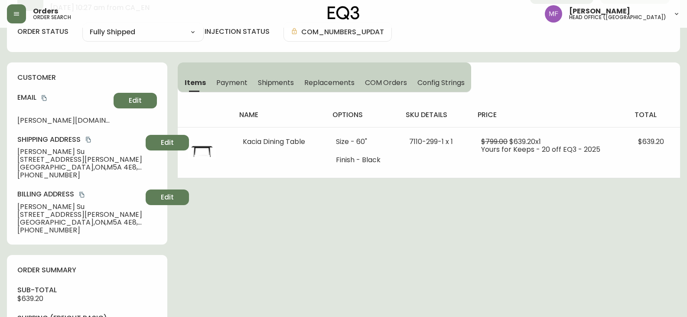
scroll to position [173, 0]
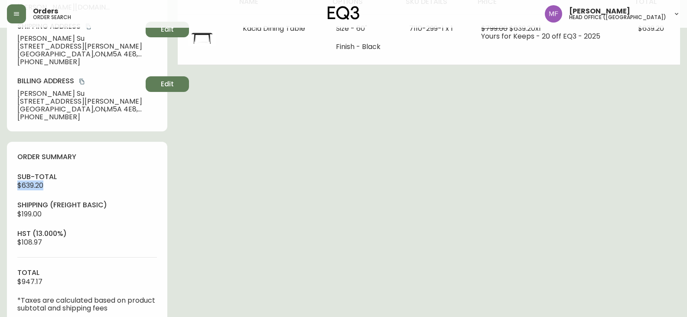
drag, startPoint x: 48, startPoint y: 186, endPoint x: 0, endPoint y: 185, distance: 47.7
click at [0, 185] on main "Order # 4135246 [DATE] 10:27 am from [GEOGRAPHIC_DATA] Print Invoice Inject int…" at bounding box center [343, 214] width 687 height 721
drag, startPoint x: 13, startPoint y: 280, endPoint x: 0, endPoint y: 280, distance: 13.0
click at [0, 280] on main "Order # 4135246 [DATE] 10:27 am from [GEOGRAPHIC_DATA] Print Invoice Inject int…" at bounding box center [343, 214] width 687 height 721
click at [407, 257] on div "Order # 4135246 [DATE] 10:27 am from [GEOGRAPHIC_DATA] Print Invoice Inject int…" at bounding box center [343, 218] width 673 height 714
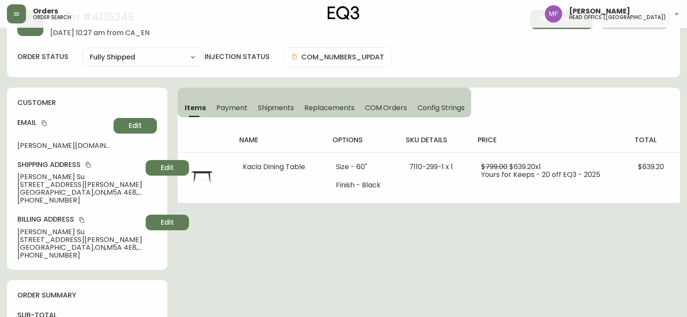
scroll to position [0, 0]
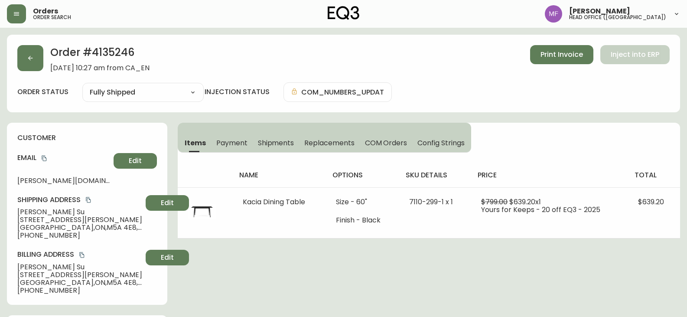
click at [116, 52] on h2 "Order # 4135246" at bounding box center [99, 54] width 99 height 19
click at [44, 159] on icon "copy" at bounding box center [44, 158] width 6 height 6
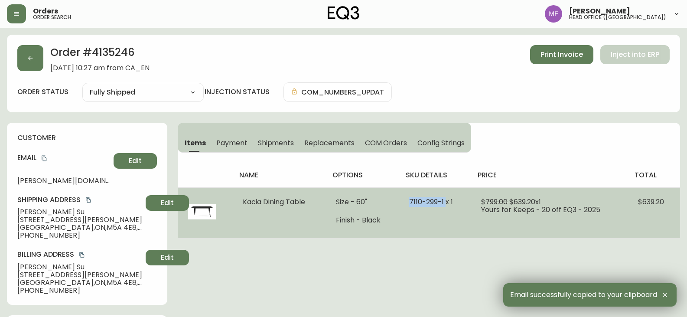
drag, startPoint x: 403, startPoint y: 201, endPoint x: 446, endPoint y: 197, distance: 44.0
click at [446, 197] on td "7110-299-1 x 1" at bounding box center [435, 212] width 72 height 51
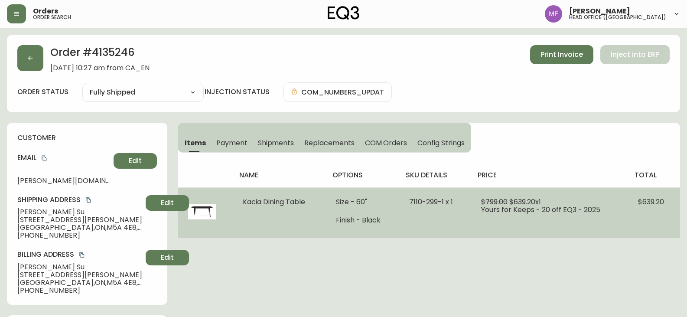
click at [654, 203] on span "$639.20" at bounding box center [651, 202] width 26 height 10
click at [651, 195] on td "$639.20" at bounding box center [654, 212] width 52 height 51
click at [651, 202] on span "$639.20" at bounding box center [651, 202] width 26 height 10
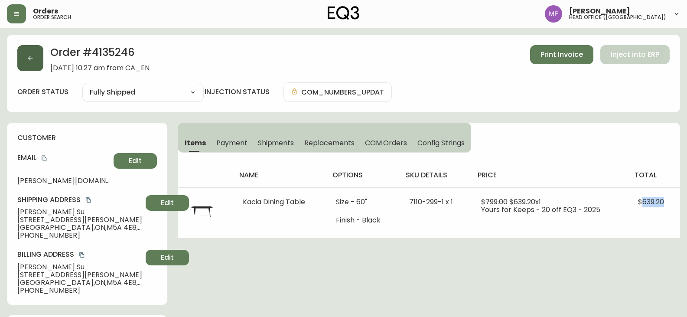
click at [32, 49] on button "button" at bounding box center [30, 58] width 26 height 26
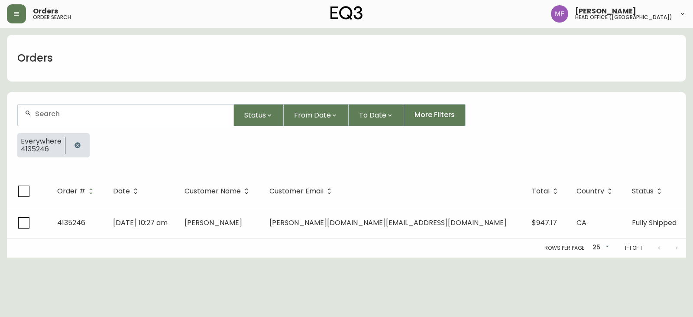
click at [73, 139] on button "button" at bounding box center [77, 145] width 17 height 17
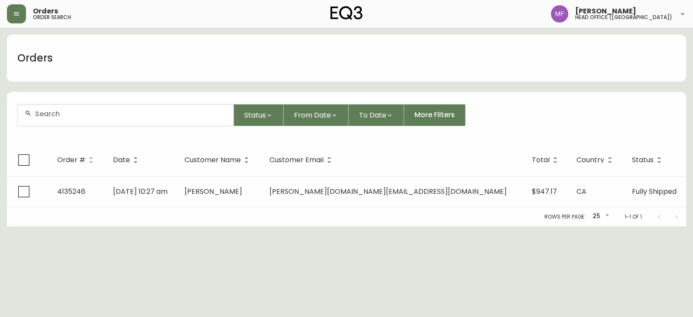
click at [74, 111] on input "text" at bounding box center [131, 114] width 192 height 8
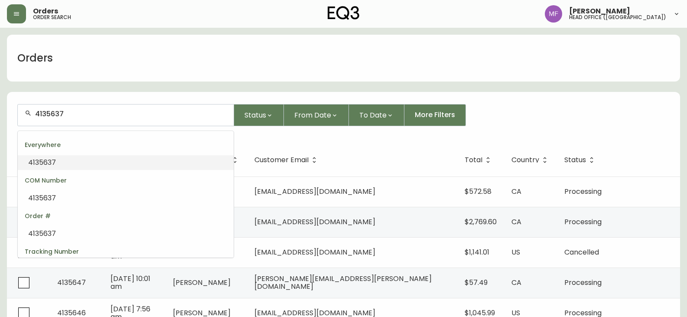
type input "4135637"
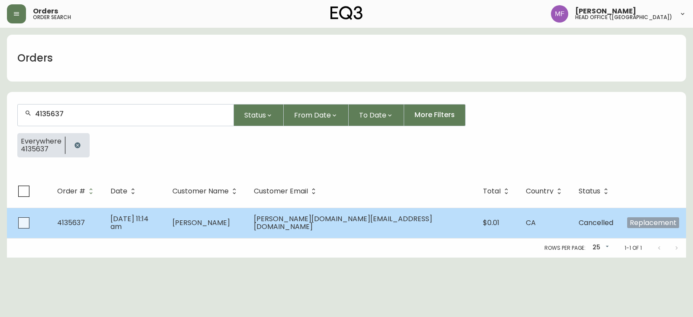
click at [247, 228] on td "[PERSON_NAME]" at bounding box center [206, 223] width 81 height 30
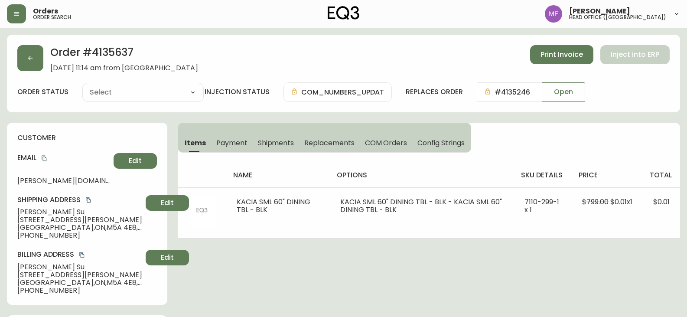
type input "Cancelled"
select select "CANCELLED"
click at [50, 55] on div "Order # 4135637 [DATE] 11:14 am from CA_EN Print Invoice Inject into ERP" at bounding box center [343, 58] width 652 height 27
click at [33, 65] on button "button" at bounding box center [30, 58] width 26 height 26
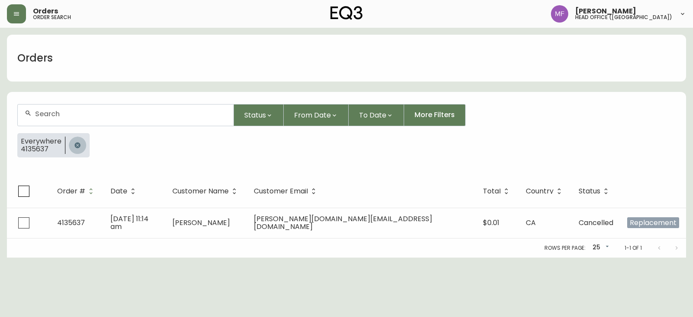
click at [78, 143] on icon "button" at bounding box center [77, 145] width 7 height 7
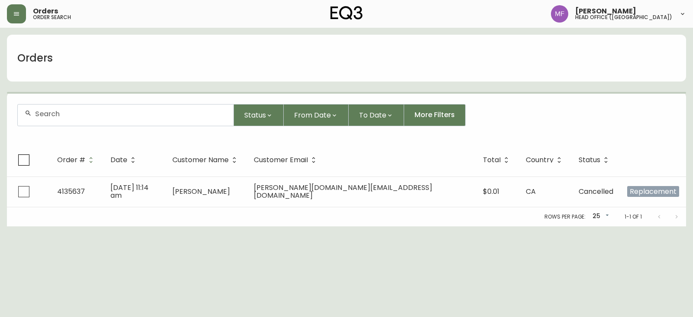
click at [68, 121] on div at bounding box center [126, 114] width 216 height 21
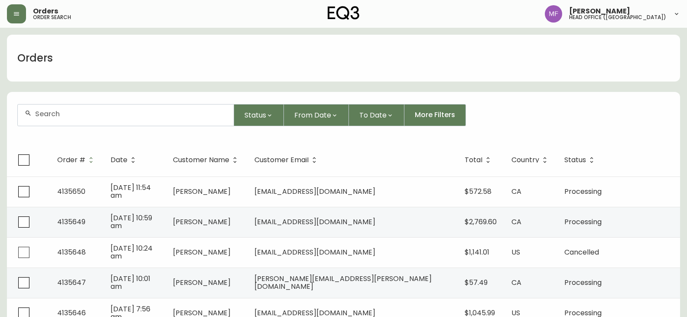
paste input "4133617"
type input "4133617"
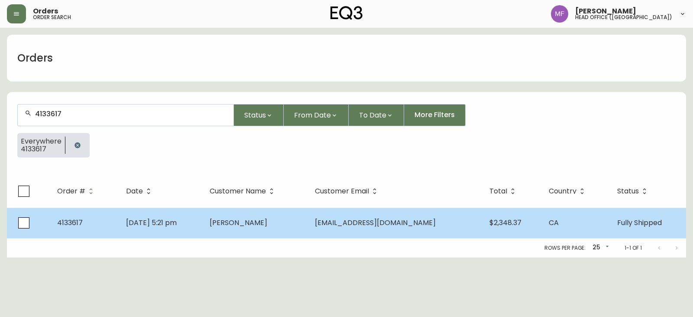
click at [193, 215] on td "[DATE] 5:21 pm" at bounding box center [161, 223] width 84 height 30
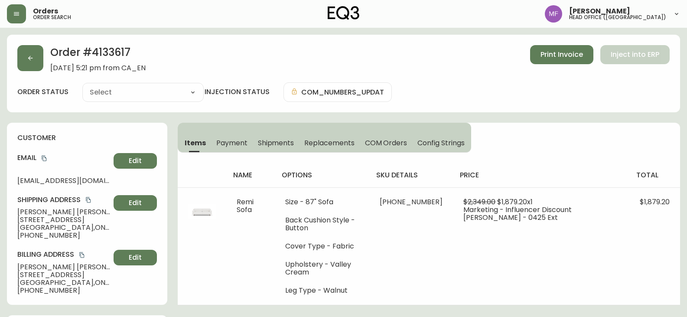
type input "Fully Shipped"
select select "FULLY_SHIPPED"
click at [111, 49] on h2 "Order # 4133617" at bounding box center [97, 54] width 95 height 19
drag, startPoint x: 70, startPoint y: 209, endPoint x: 13, endPoint y: 211, distance: 56.8
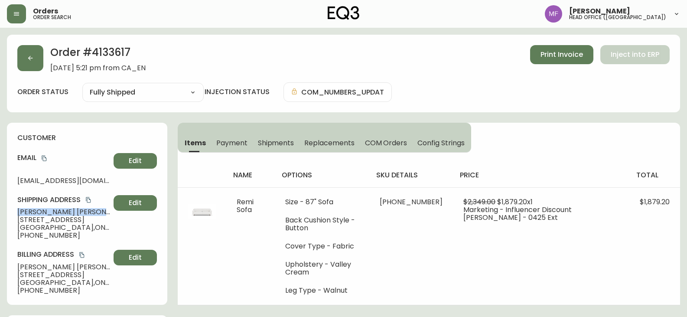
click at [13, 211] on div "customer Email [EMAIL_ADDRESS][DOMAIN_NAME] Edit Shipping Address [PERSON_NAME]…" at bounding box center [87, 214] width 160 height 182
click at [114, 54] on h2 "Order # 4133617" at bounding box center [97, 54] width 95 height 19
click at [107, 50] on h2 "Order # 4133617" at bounding box center [97, 54] width 95 height 19
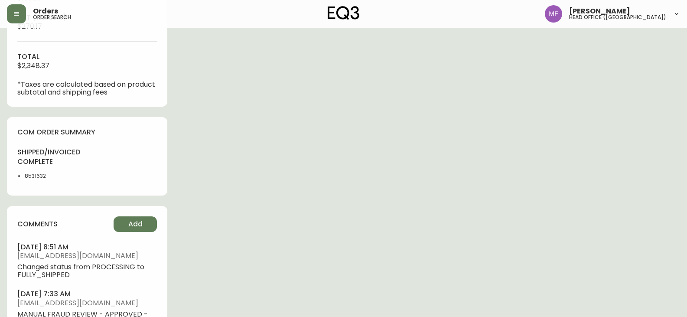
scroll to position [390, 0]
click at [33, 174] on li "8531632" at bounding box center [53, 175] width 57 height 8
drag, startPoint x: 374, startPoint y: 164, endPoint x: 379, endPoint y: 163, distance: 5.1
click at [374, 163] on div "Order # 4133617 [DATE] 5:21 pm from CA_EN Print Invoice Inject into ERP order s…" at bounding box center [343, 56] width 673 height 823
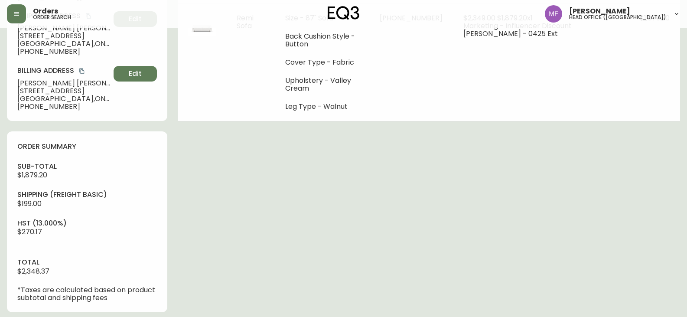
scroll to position [43, 0]
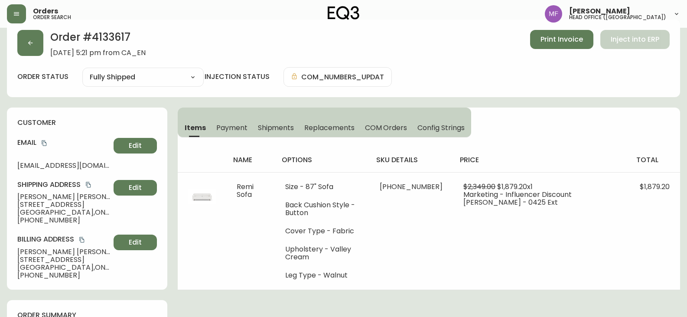
scroll to position [0, 0]
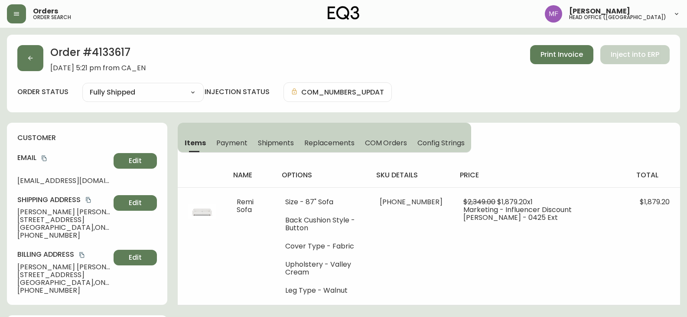
click at [110, 53] on h2 "Order # 4133617" at bounding box center [97, 54] width 95 height 19
click at [109, 55] on h2 "Order # 4133617" at bounding box center [97, 54] width 95 height 19
drag, startPoint x: 90, startPoint y: 199, endPoint x: 131, endPoint y: 193, distance: 41.5
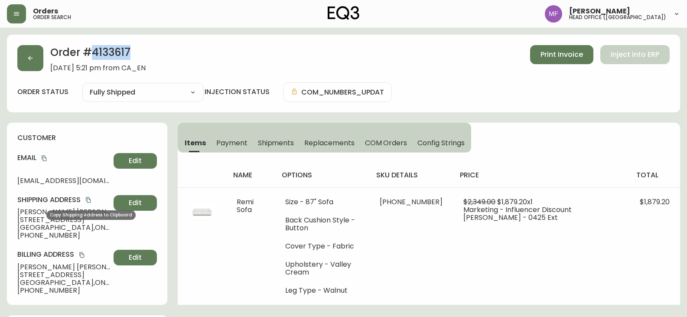
click at [90, 199] on icon "copy" at bounding box center [88, 200] width 5 height 6
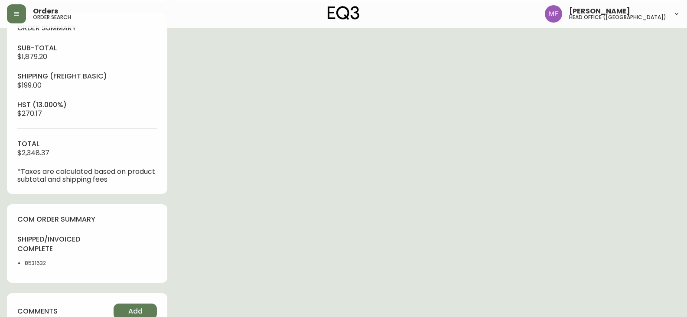
scroll to position [303, 0]
click at [37, 261] on li "8531632" at bounding box center [53, 262] width 57 height 8
drag, startPoint x: 37, startPoint y: 261, endPoint x: 113, endPoint y: 240, distance: 78.9
click at [38, 261] on li "8531632" at bounding box center [53, 262] width 57 height 8
click at [302, 226] on div "Order # 4133617 [DATE] 5:21 pm from CA_EN Print Invoice Inject into ERP order s…" at bounding box center [343, 142] width 673 height 823
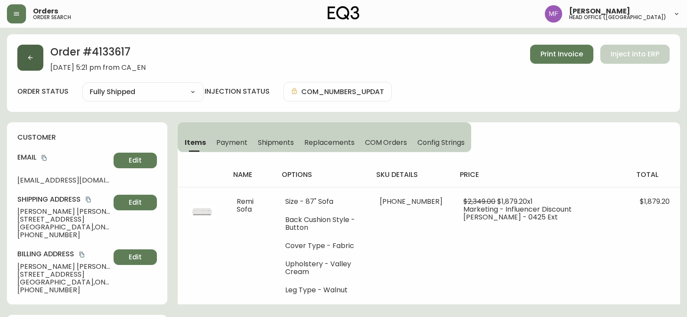
scroll to position [0, 0]
click at [28, 65] on button "button" at bounding box center [30, 58] width 26 height 26
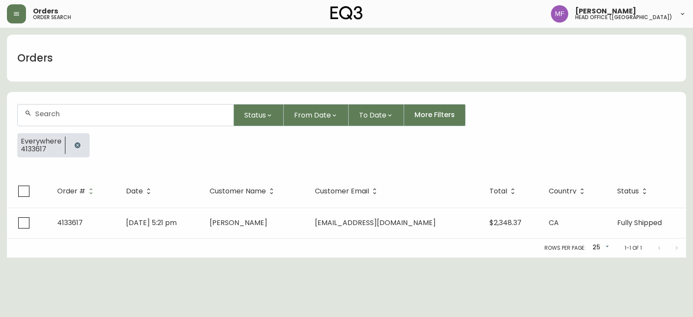
click at [72, 140] on button "button" at bounding box center [77, 145] width 17 height 17
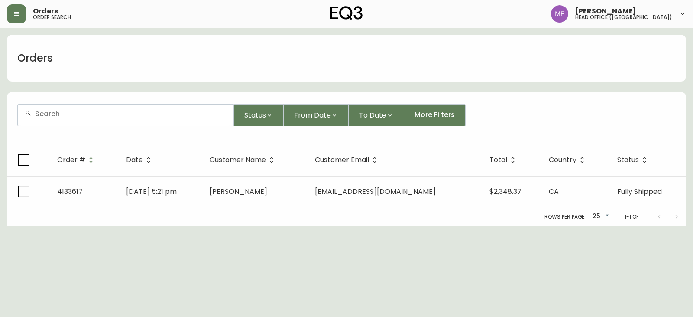
click at [73, 123] on div at bounding box center [126, 114] width 216 height 21
paste input "4127291"
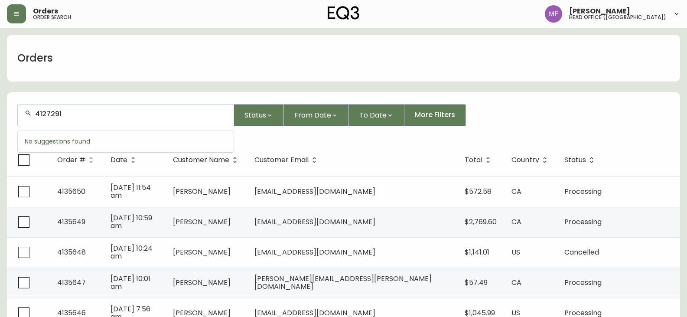
type input "4127291"
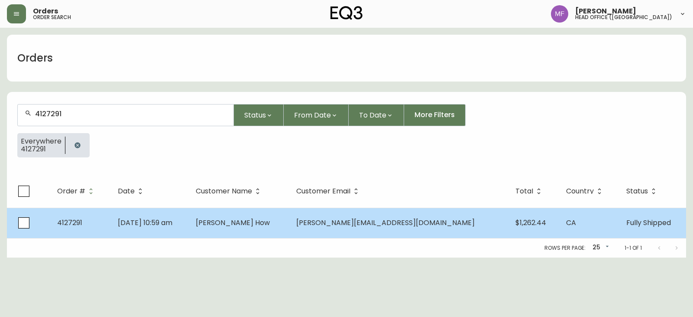
click at [263, 218] on span "[PERSON_NAME] How" at bounding box center [233, 223] width 74 height 10
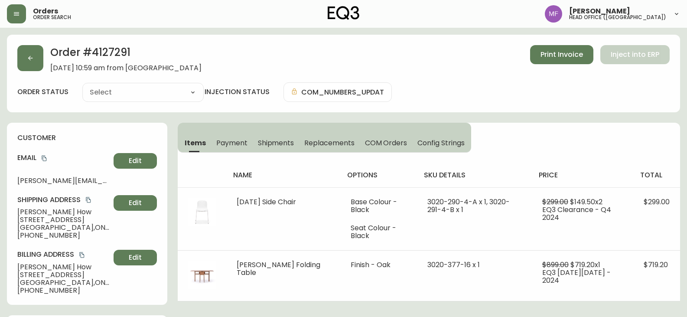
type input "Fully Shipped"
select select "FULLY_SHIPPED"
click at [120, 53] on h2 "Order # 4127291" at bounding box center [125, 54] width 151 height 19
drag, startPoint x: 70, startPoint y: 215, endPoint x: 16, endPoint y: 213, distance: 54.2
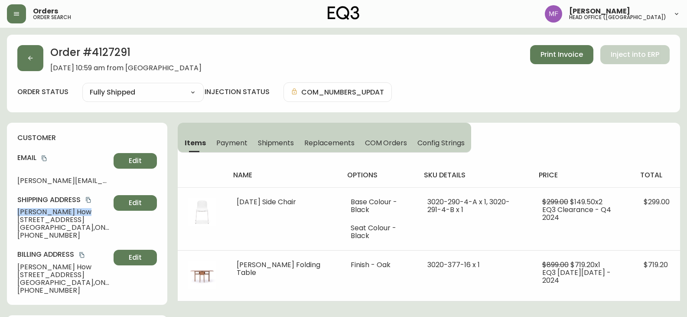
click at [16, 213] on div "customer Email [PERSON_NAME][EMAIL_ADDRESS][DOMAIN_NAME] Edit Shipping Address …" at bounding box center [87, 214] width 160 height 182
click at [101, 49] on h2 "Order # 4127291" at bounding box center [125, 54] width 151 height 19
click at [29, 61] on icon "button" at bounding box center [30, 58] width 7 height 7
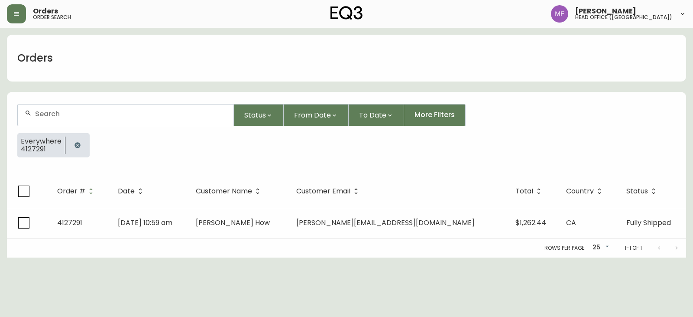
click at [79, 140] on button "button" at bounding box center [77, 145] width 17 height 17
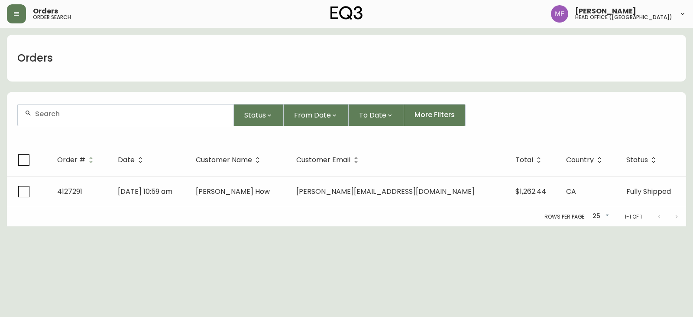
click at [66, 107] on div at bounding box center [126, 114] width 216 height 21
paste input "4134370"
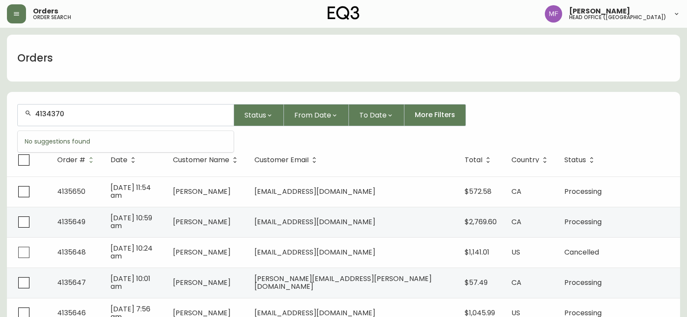
type input "4134370"
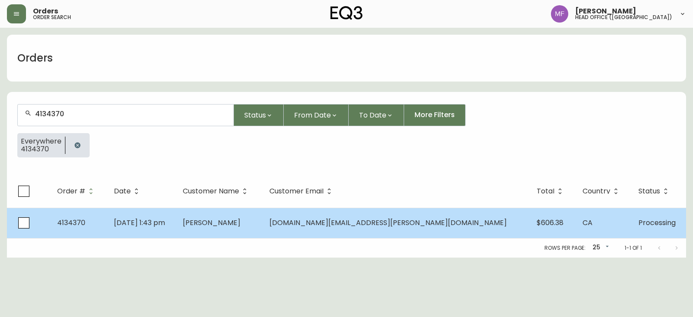
click at [241, 218] on span "[PERSON_NAME]" at bounding box center [212, 223] width 58 height 10
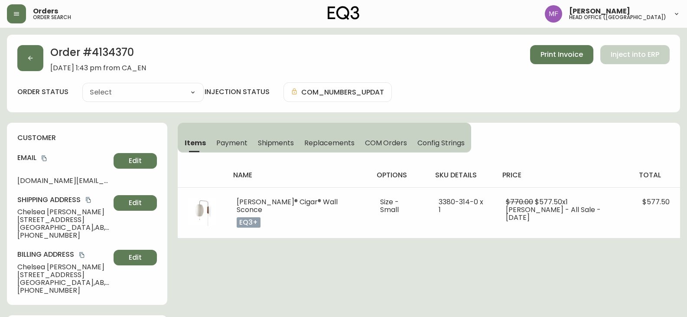
type input "Processing"
select select "PROCESSING"
click at [127, 54] on h2 "Order # 4134370" at bounding box center [98, 54] width 96 height 19
click at [129, 55] on h2 "Order # 4134370" at bounding box center [98, 54] width 96 height 19
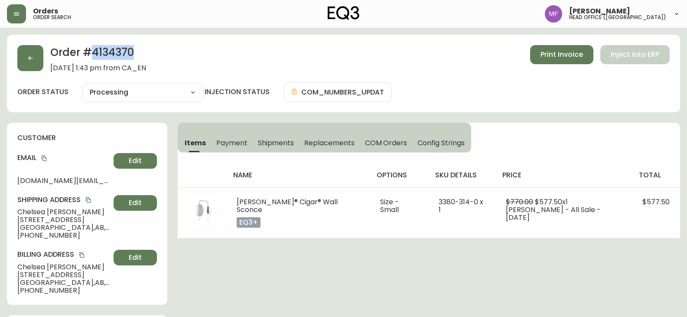
click at [129, 55] on h2 "Order # 4134370" at bounding box center [98, 54] width 96 height 19
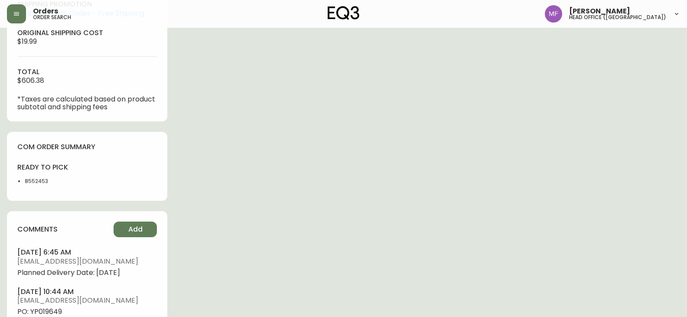
scroll to position [433, 0]
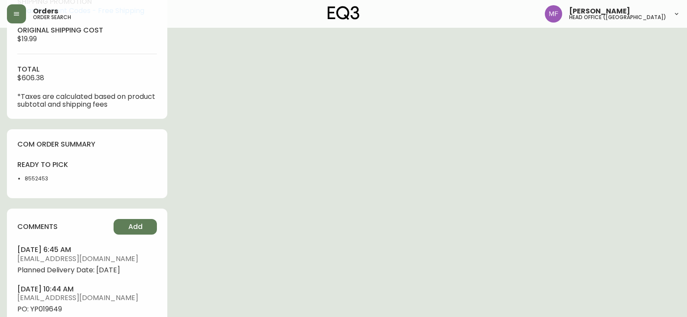
click at [32, 180] on li "8552453" at bounding box center [53, 179] width 57 height 8
drag, startPoint x: 401, startPoint y: 251, endPoint x: 385, endPoint y: 231, distance: 25.9
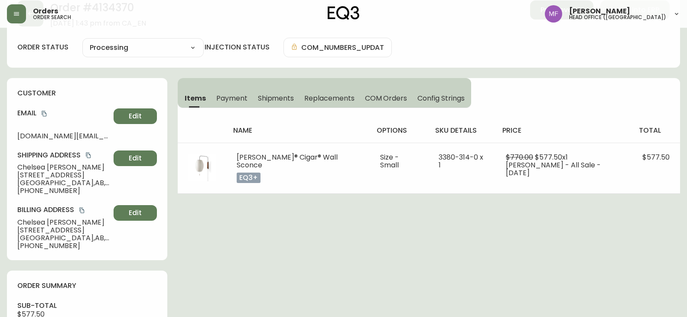
scroll to position [0, 0]
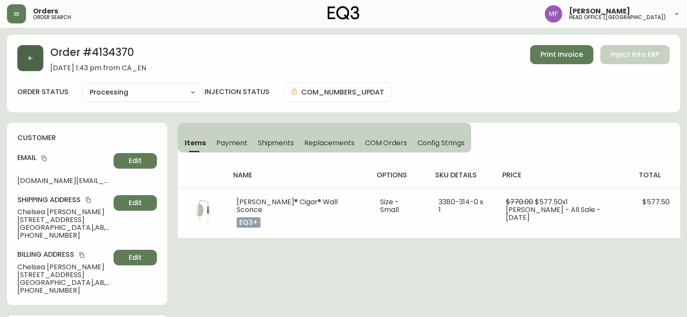
click at [29, 65] on button "button" at bounding box center [30, 58] width 26 height 26
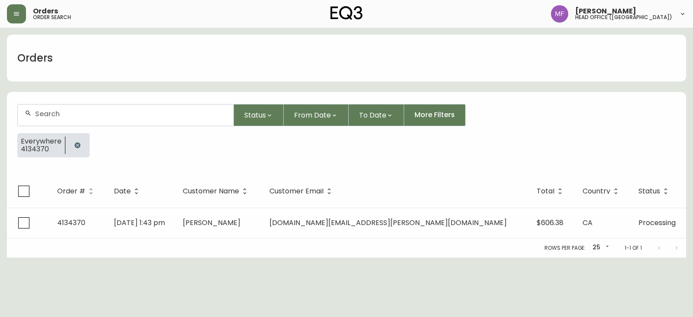
click at [75, 145] on icon "button" at bounding box center [78, 145] width 6 height 6
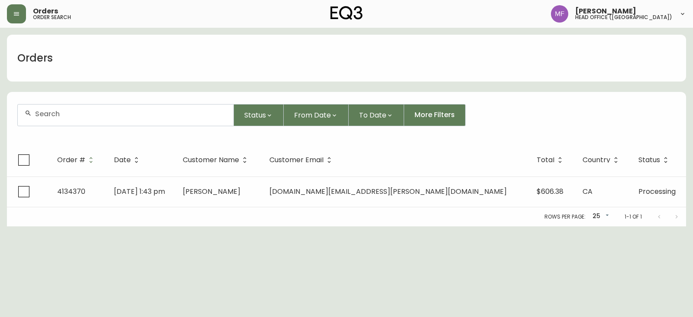
click at [75, 117] on input "text" at bounding box center [131, 114] width 192 height 8
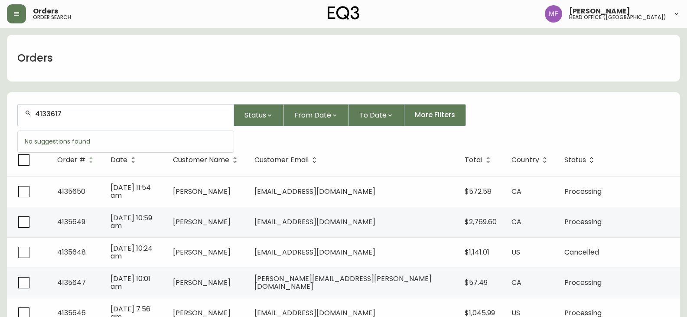
type input "4133617"
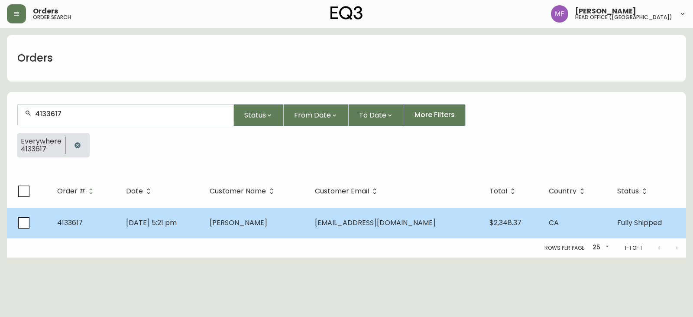
click at [308, 217] on td "[PERSON_NAME]" at bounding box center [255, 223] width 105 height 30
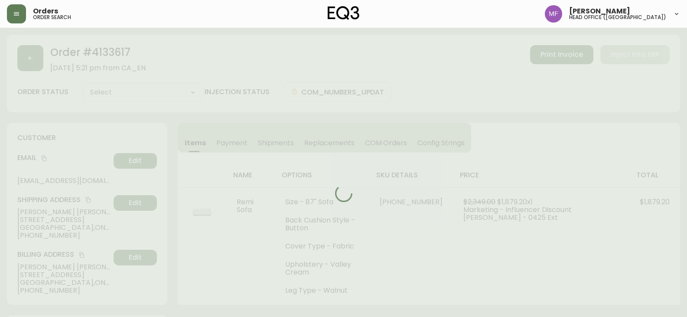
type input "Fully Shipped"
select select "FULLY_SHIPPED"
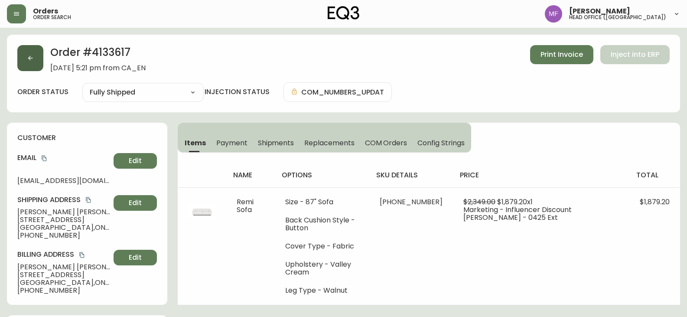
click at [33, 62] on button "button" at bounding box center [30, 58] width 26 height 26
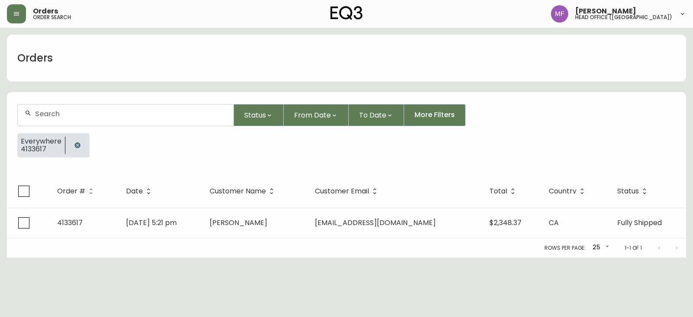
drag, startPoint x: 75, startPoint y: 143, endPoint x: 75, endPoint y: 138, distance: 5.2
click at [75, 142] on icon "button" at bounding box center [77, 145] width 7 height 7
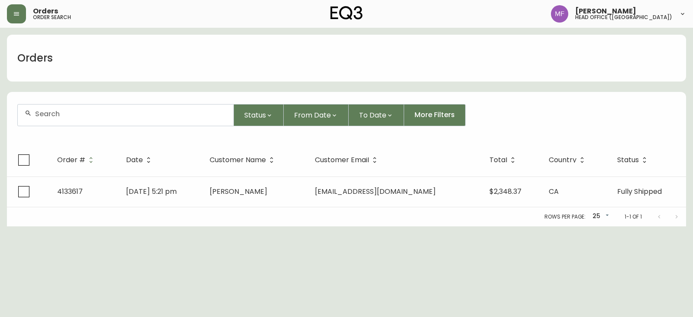
click at [75, 123] on div at bounding box center [126, 114] width 216 height 21
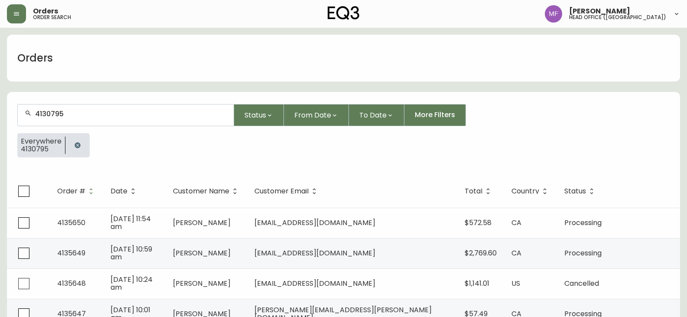
type input "4130795"
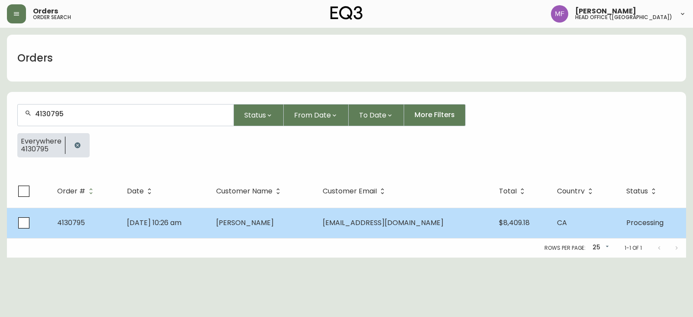
click at [274, 225] on span "[PERSON_NAME]" at bounding box center [245, 223] width 58 height 10
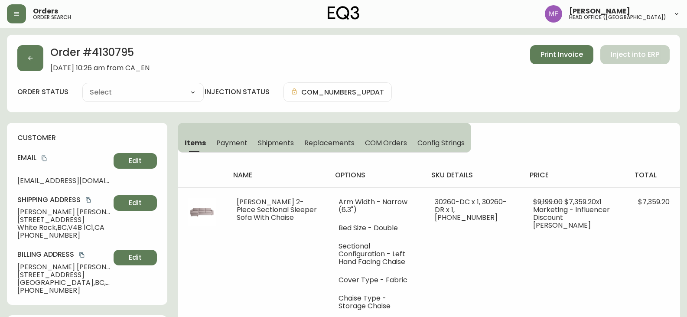
type input "Processing"
select select "PROCESSING"
click at [30, 60] on icon "button" at bounding box center [30, 58] width 5 height 5
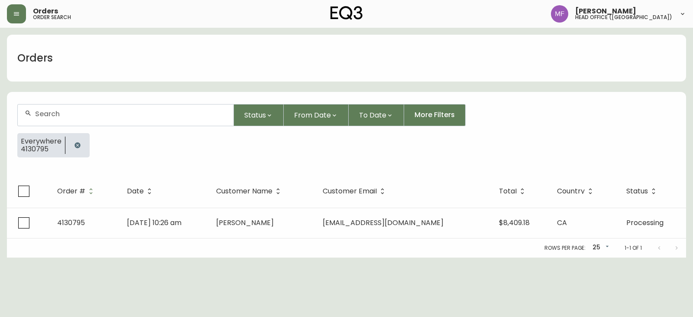
click at [77, 146] on button "button" at bounding box center [77, 145] width 17 height 17
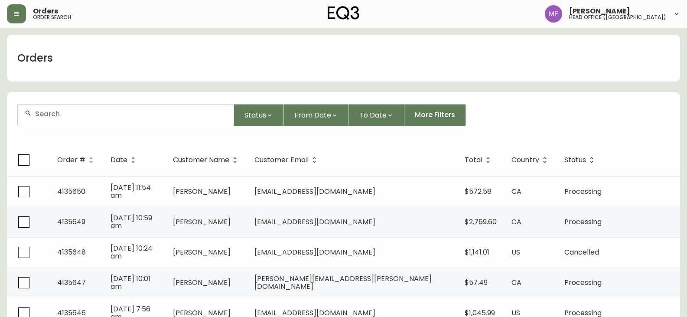
click at [89, 109] on div at bounding box center [126, 114] width 216 height 21
type input "4133617"
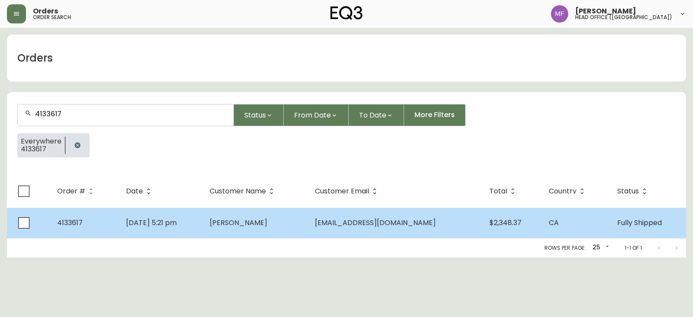
click at [160, 223] on span "[DATE] 5:21 pm" at bounding box center [151, 223] width 51 height 10
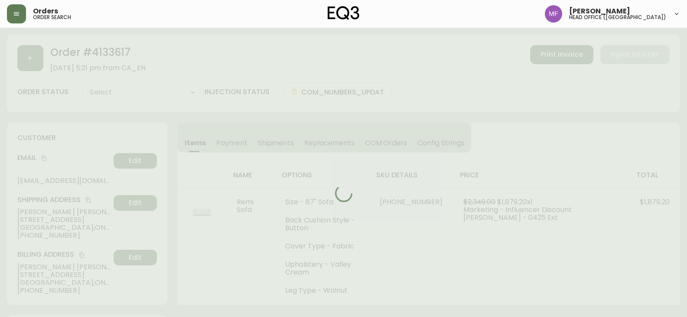
type input "Fully Shipped"
select select "FULLY_SHIPPED"
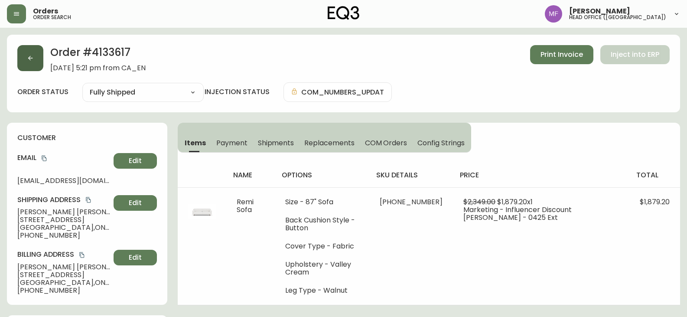
click at [35, 55] on button "button" at bounding box center [30, 58] width 26 height 26
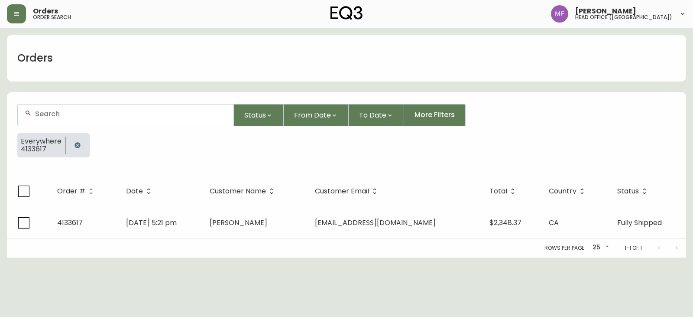
click at [80, 140] on button "button" at bounding box center [77, 145] width 17 height 17
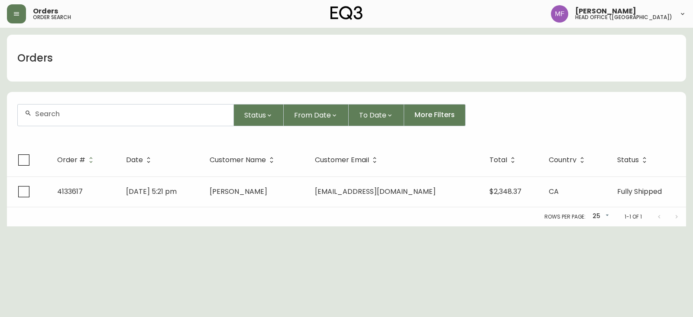
click at [73, 116] on input "text" at bounding box center [131, 114] width 192 height 8
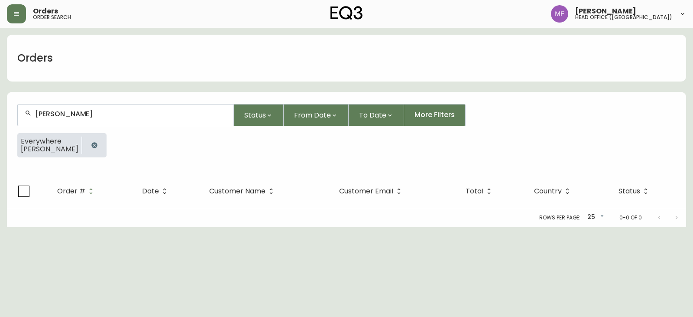
type input "[PERSON_NAME]"
drag, startPoint x: 78, startPoint y: 143, endPoint x: 245, endPoint y: 137, distance: 167.0
click at [91, 143] on icon "button" at bounding box center [94, 145] width 7 height 7
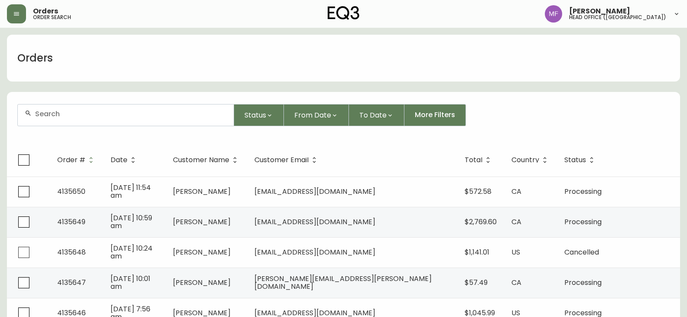
click at [140, 108] on div at bounding box center [126, 114] width 216 height 21
type input "4127291"
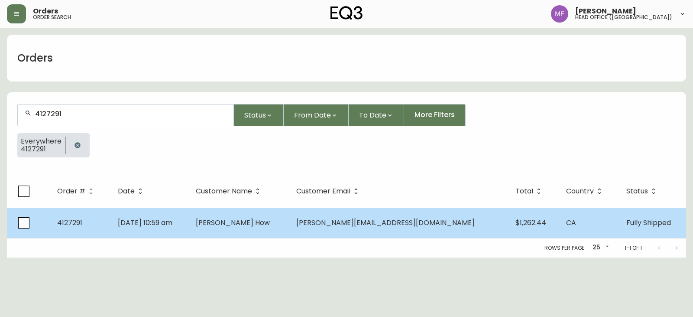
click at [270, 219] on span "[PERSON_NAME] How" at bounding box center [233, 223] width 74 height 10
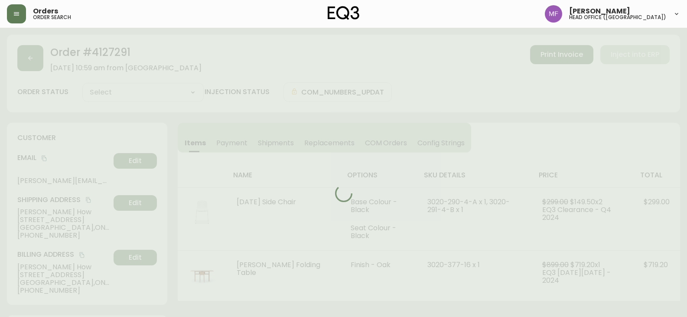
type input "Fully Shipped"
select select "FULLY_SHIPPED"
